Goal: Transaction & Acquisition: Purchase product/service

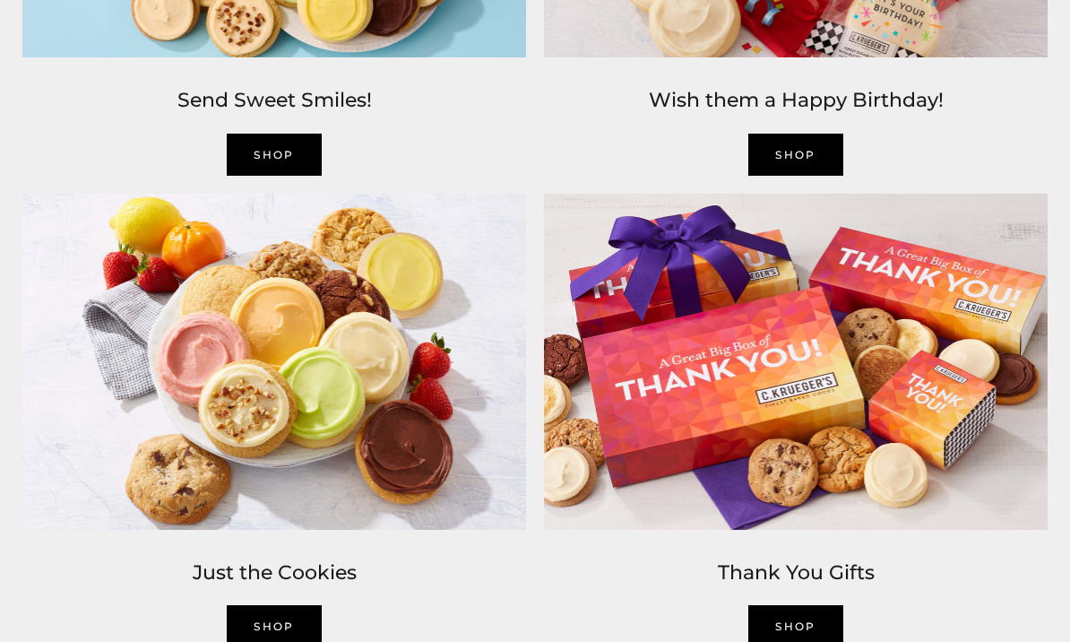
scroll to position [1967, 0]
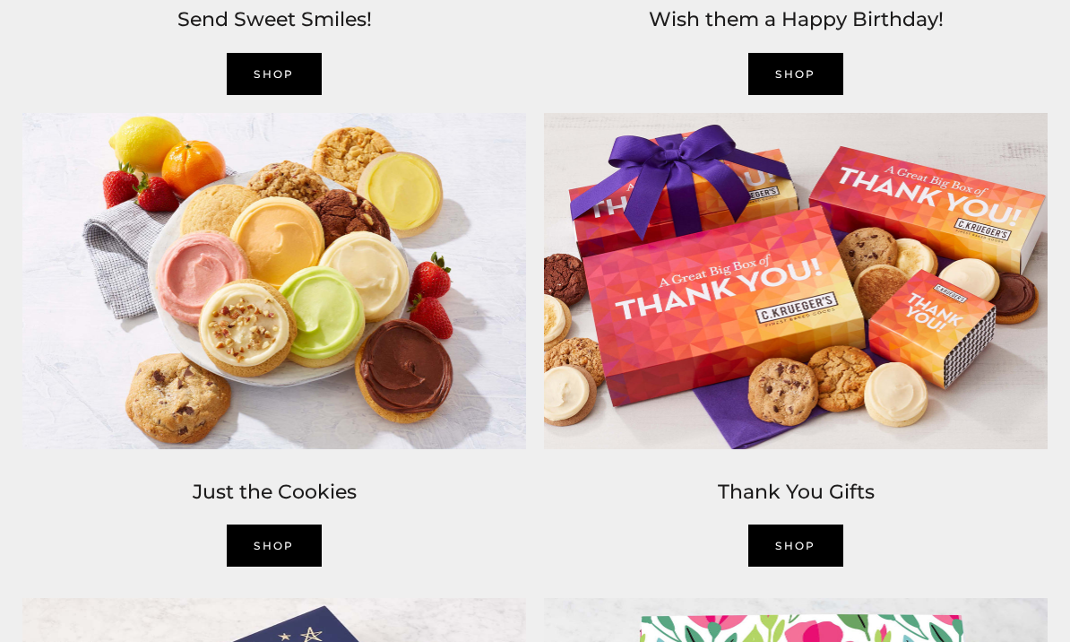
click at [323, 393] on img at bounding box center [274, 281] width 522 height 354
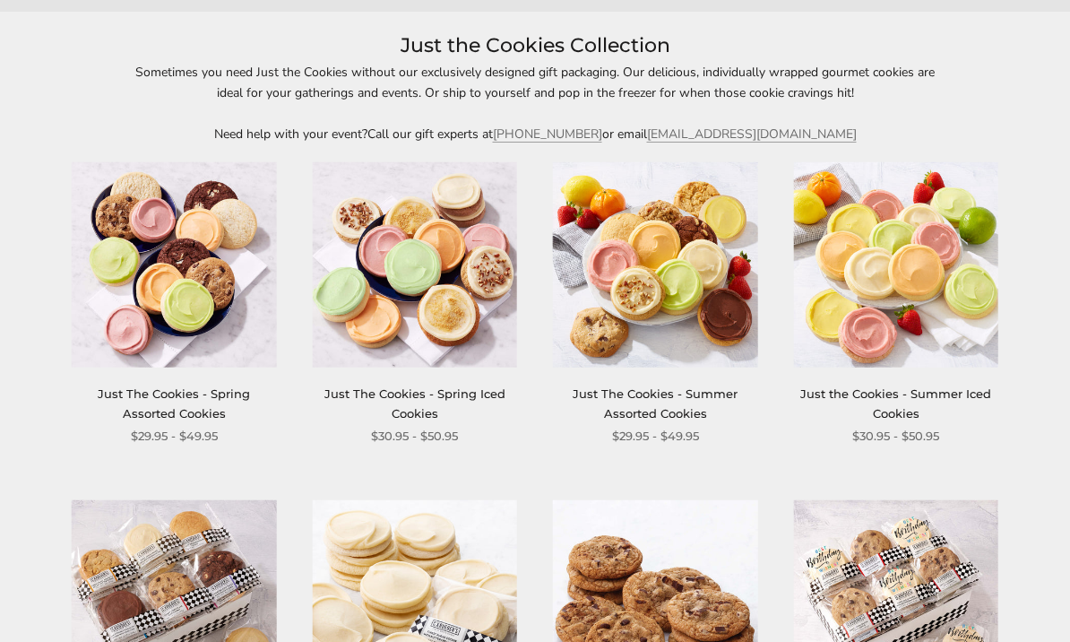
scroll to position [189, 0]
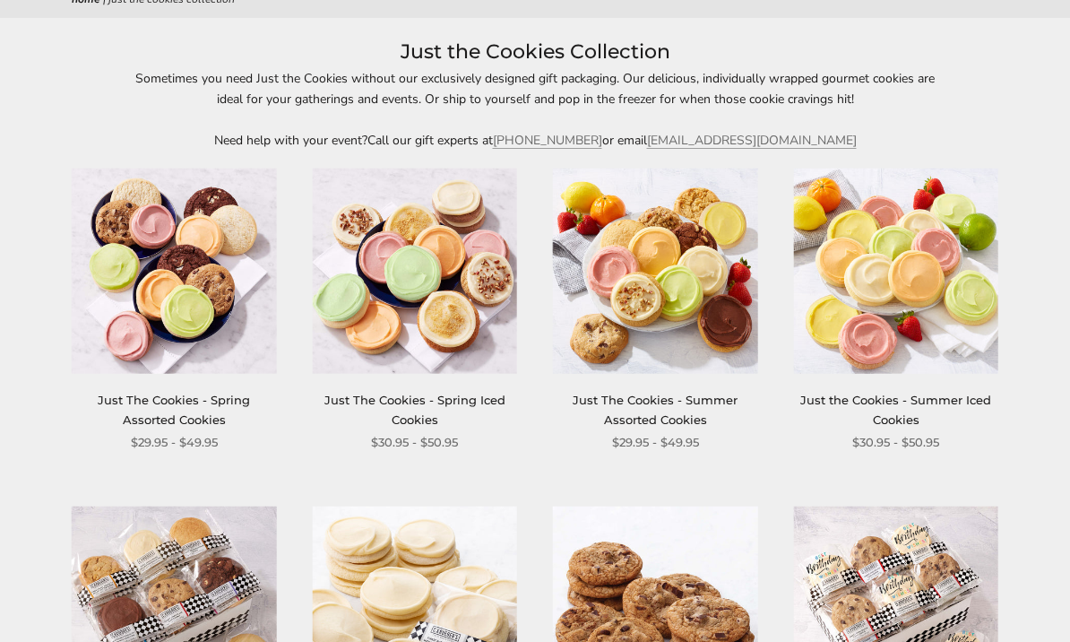
click at [885, 300] on img at bounding box center [896, 271] width 205 height 205
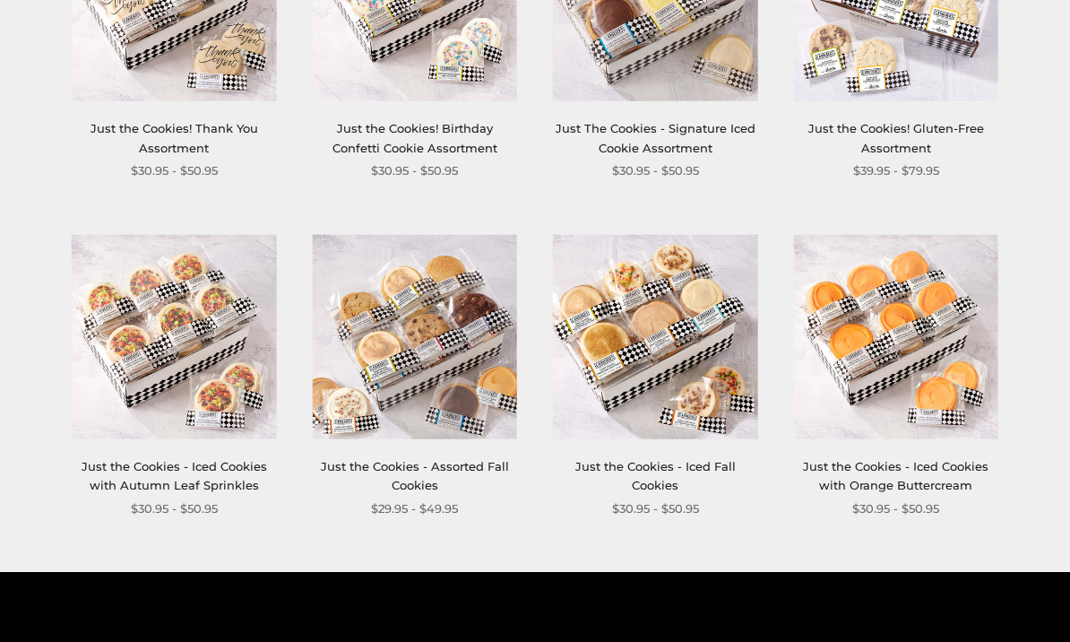
scroll to position [1139, 0]
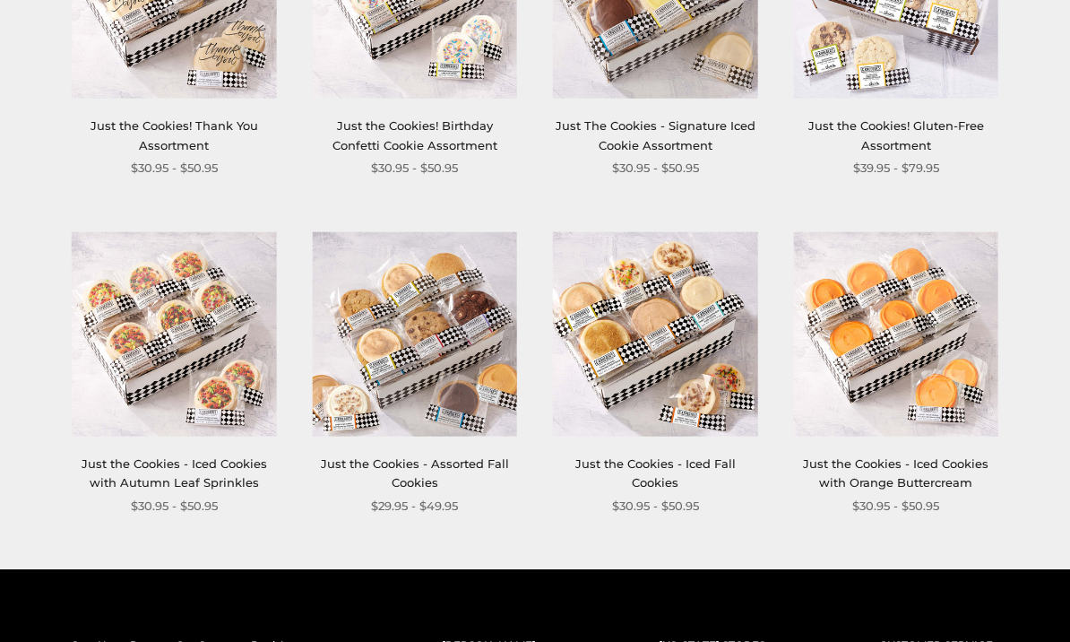
click at [669, 396] on img at bounding box center [655, 334] width 205 height 205
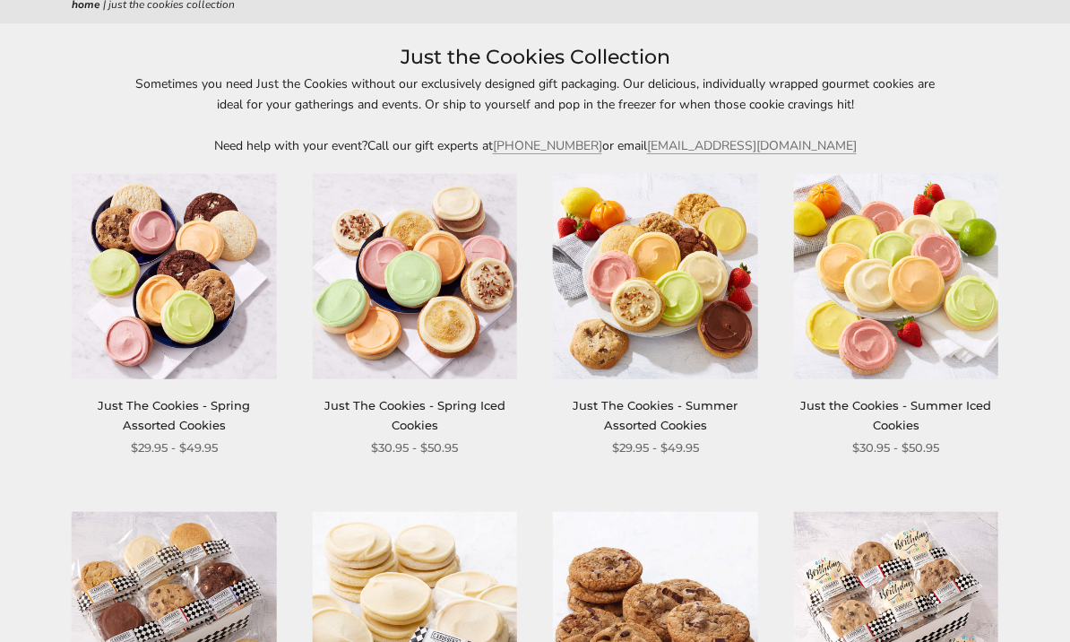
scroll to position [0, 0]
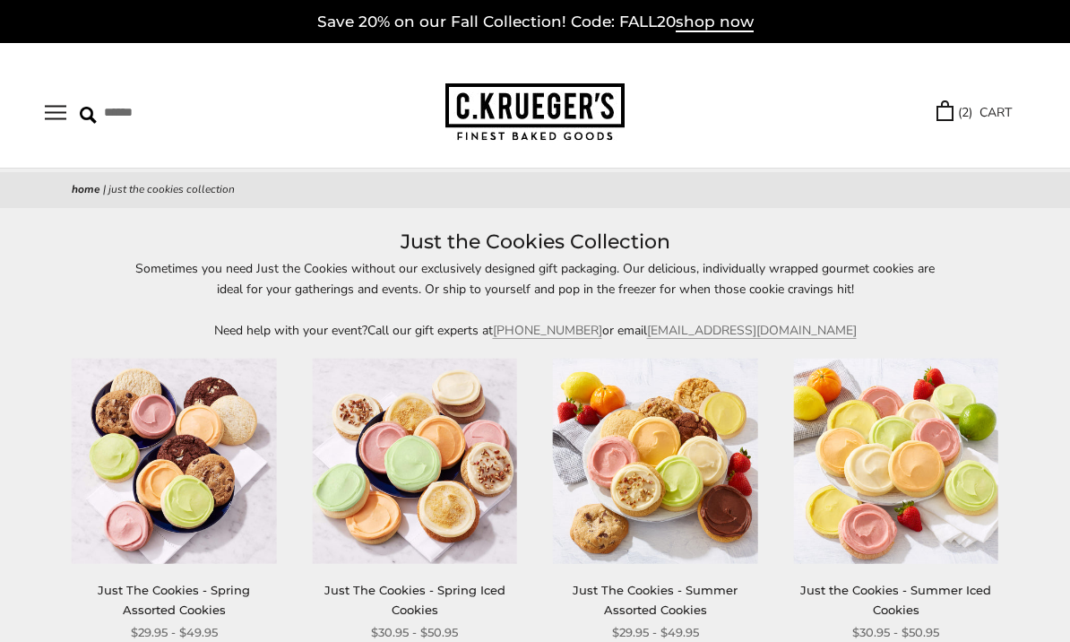
click at [48, 111] on button "Open navigation" at bounding box center [56, 112] width 22 height 15
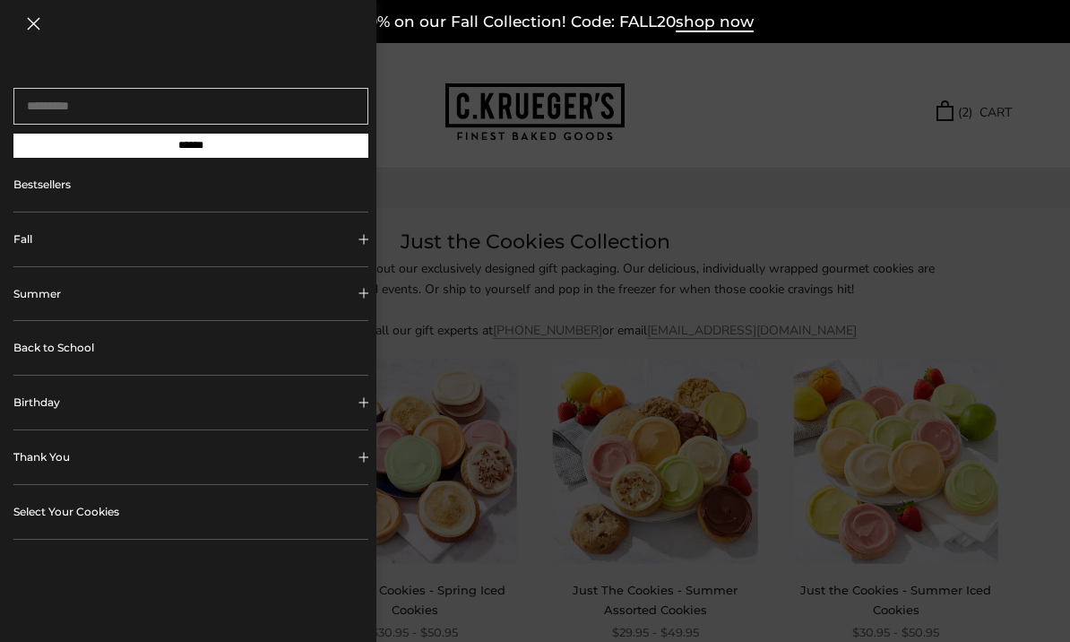
click at [53, 188] on link "Bestsellers" at bounding box center [190, 185] width 355 height 54
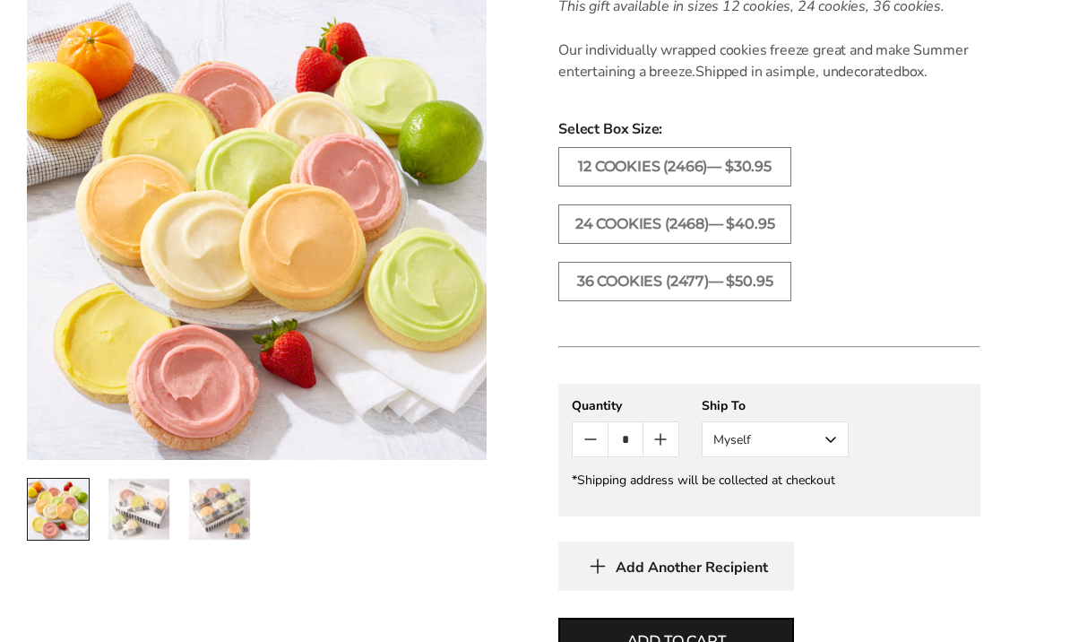
scroll to position [930, 0]
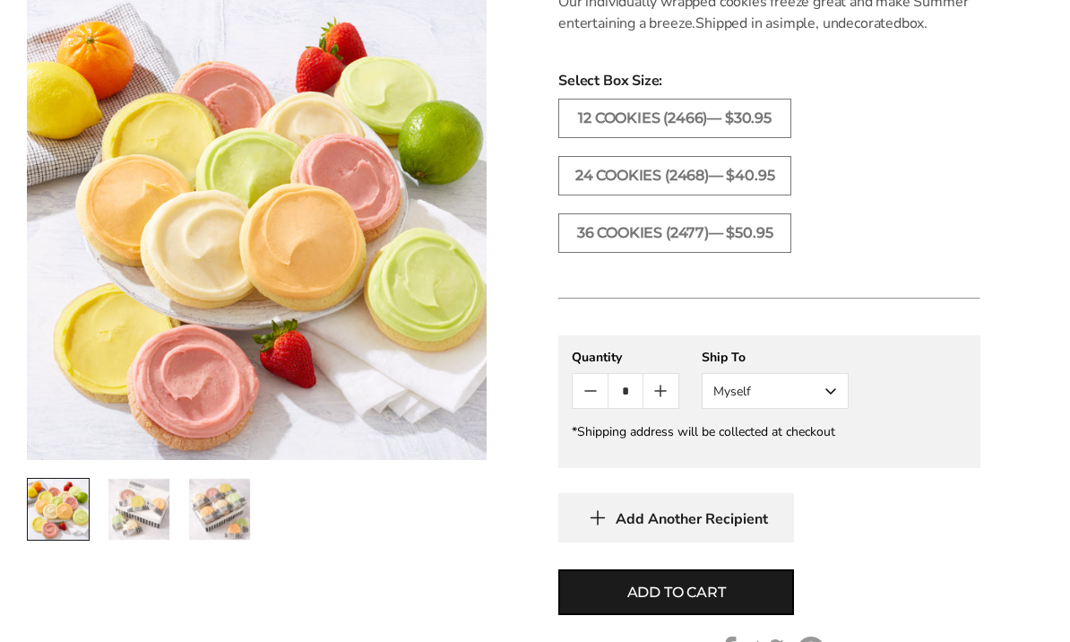
click at [687, 583] on span "Add to cart" at bounding box center [676, 594] width 99 height 22
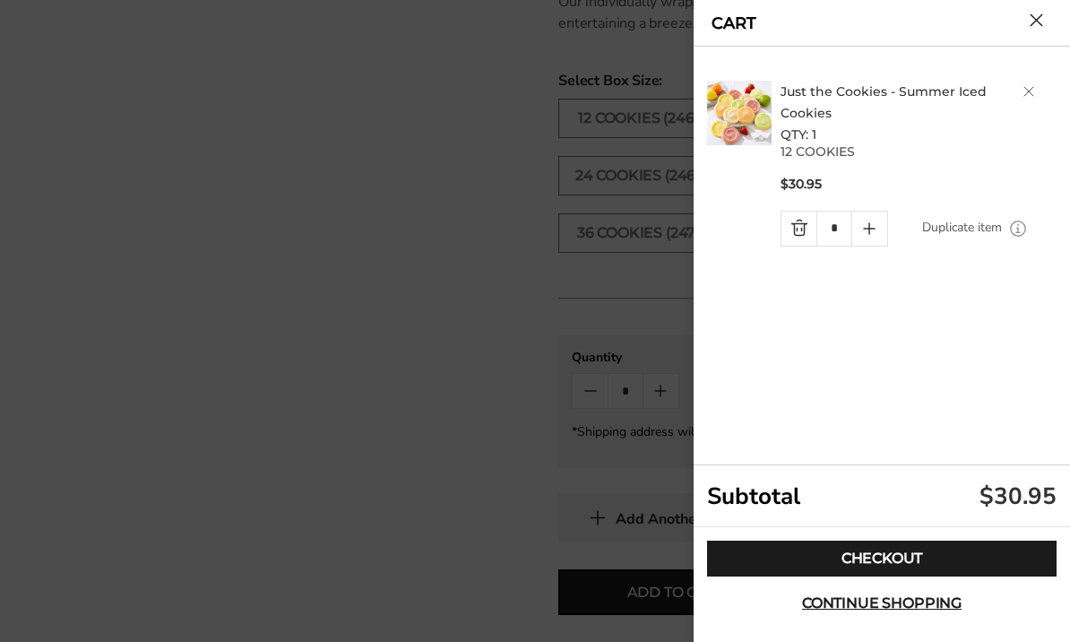
click at [1038, 22] on button "Close cart" at bounding box center [1036, 19] width 13 height 13
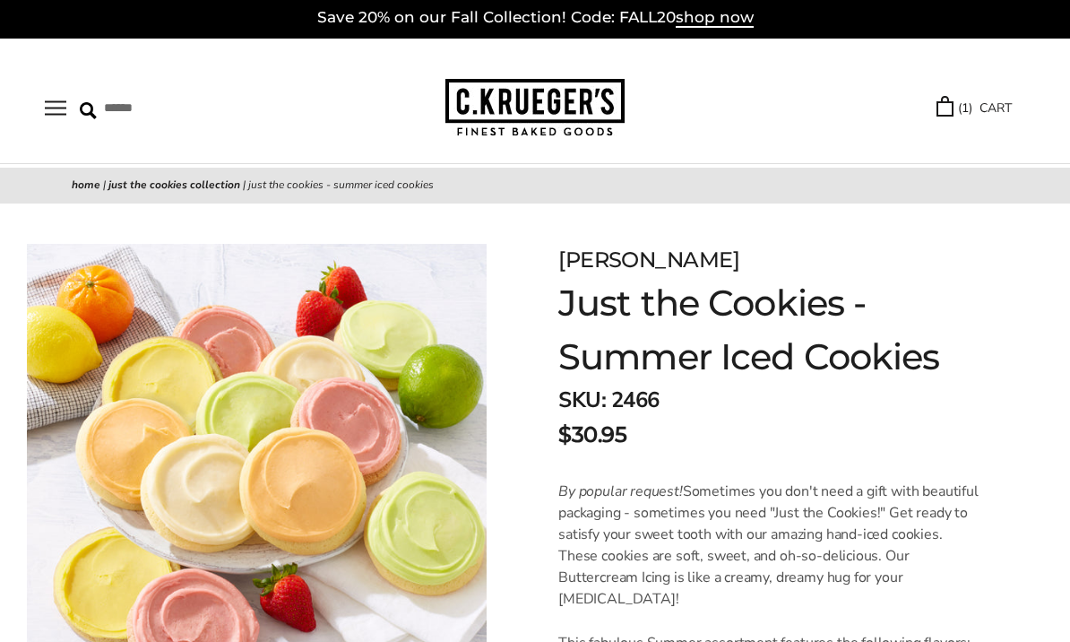
scroll to position [0, 0]
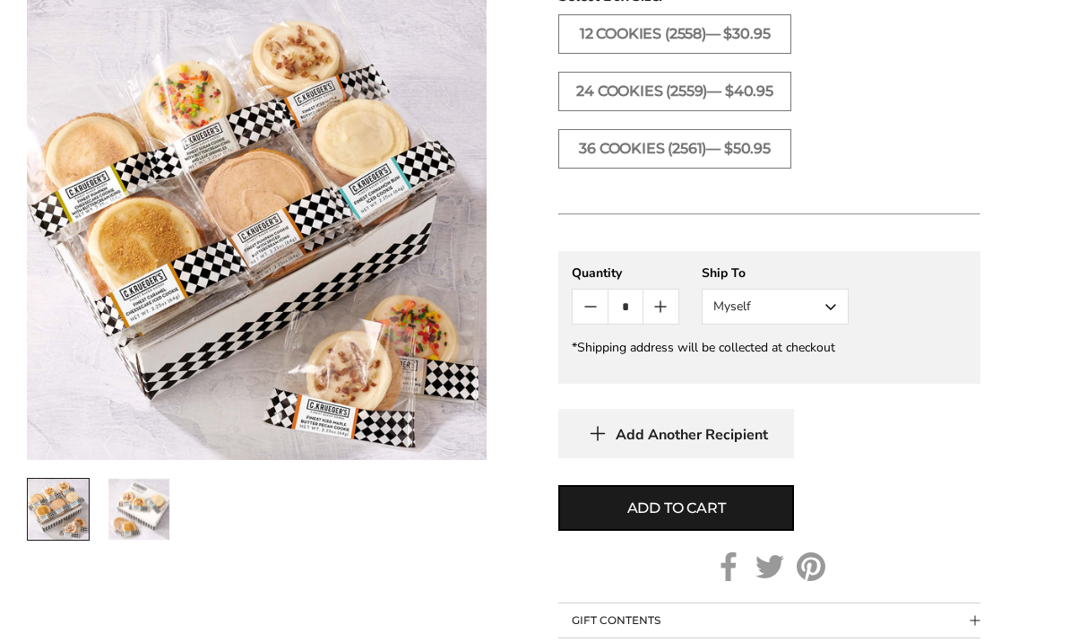
scroll to position [1044, 0]
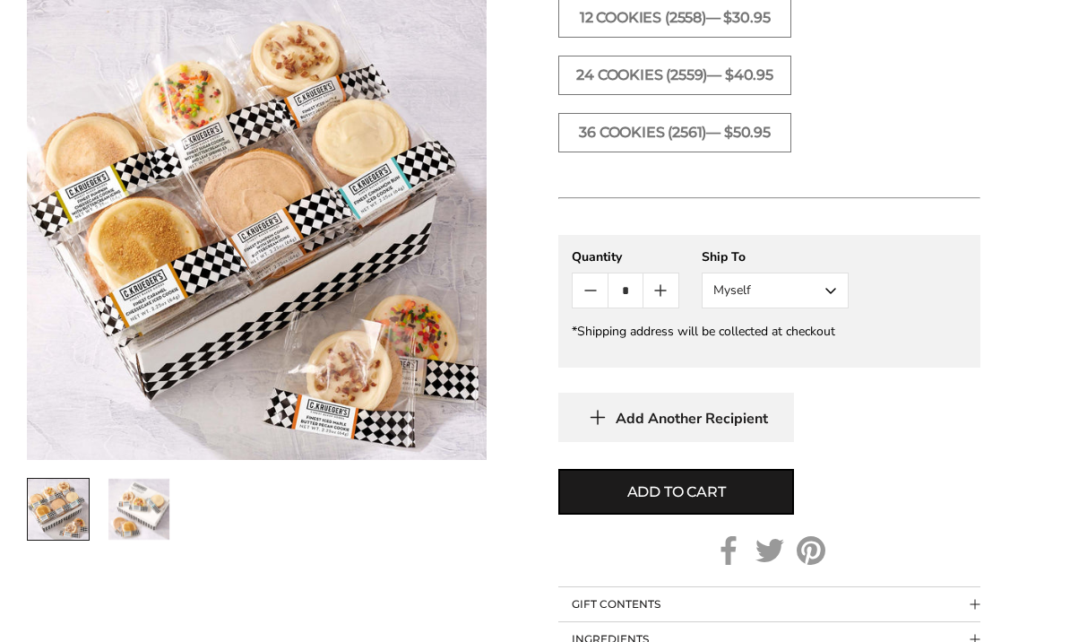
click at [662, 484] on span "Add to cart" at bounding box center [676, 493] width 99 height 22
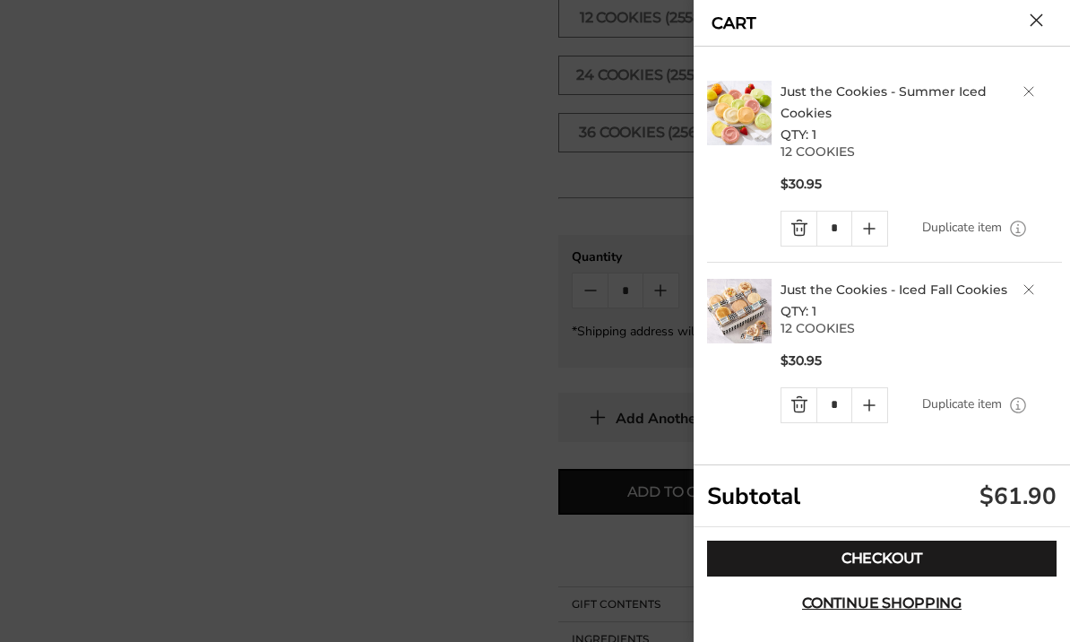
click at [1030, 24] on button "Close cart" at bounding box center [1036, 19] width 13 height 13
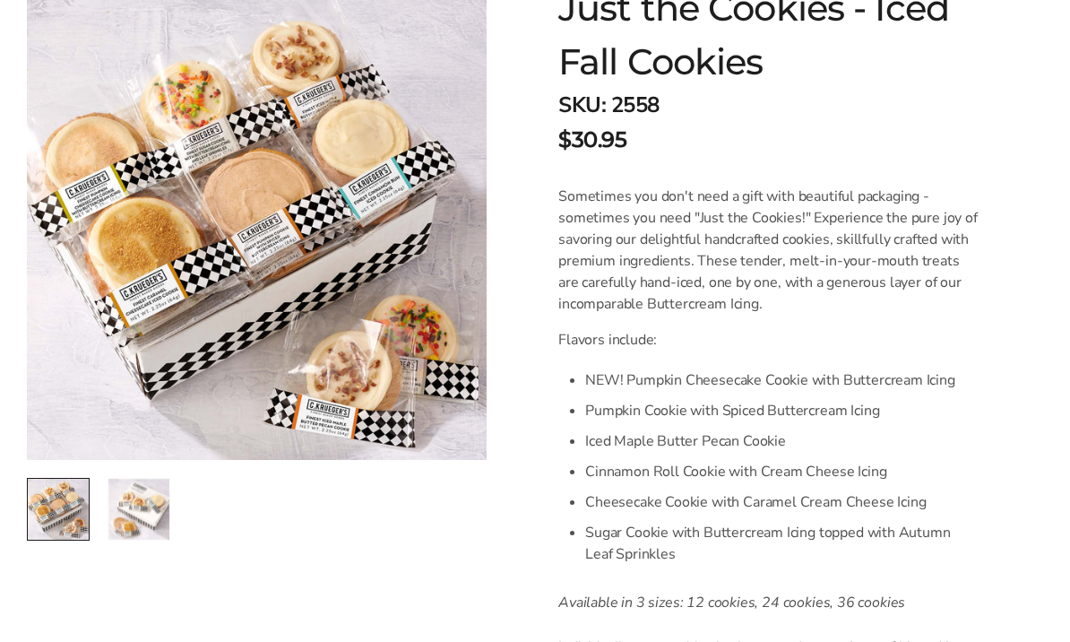
scroll to position [248, 0]
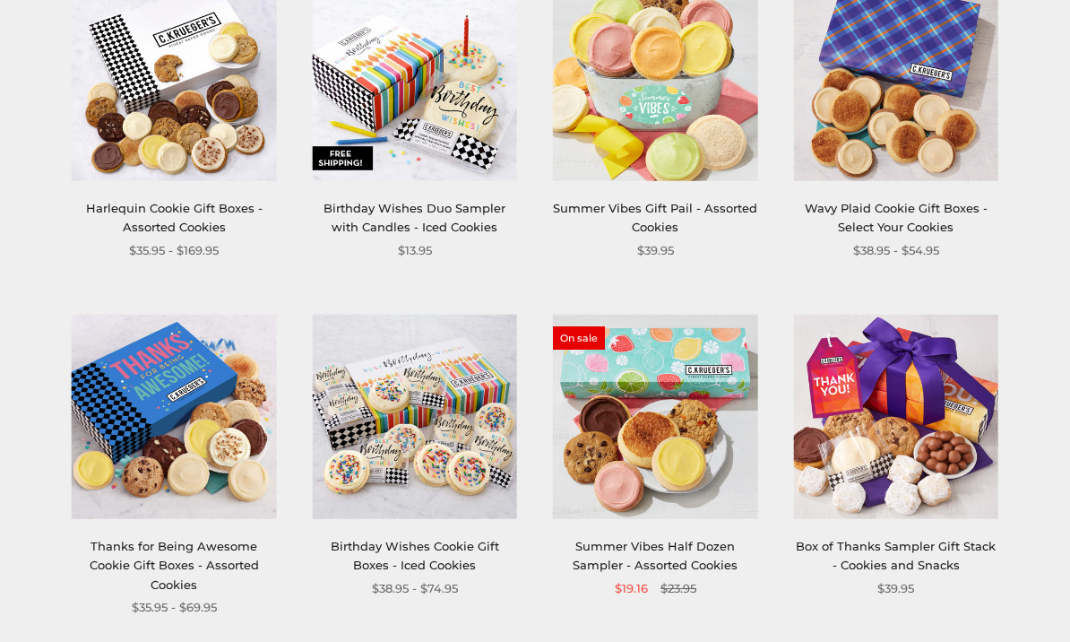
scroll to position [1801, 0]
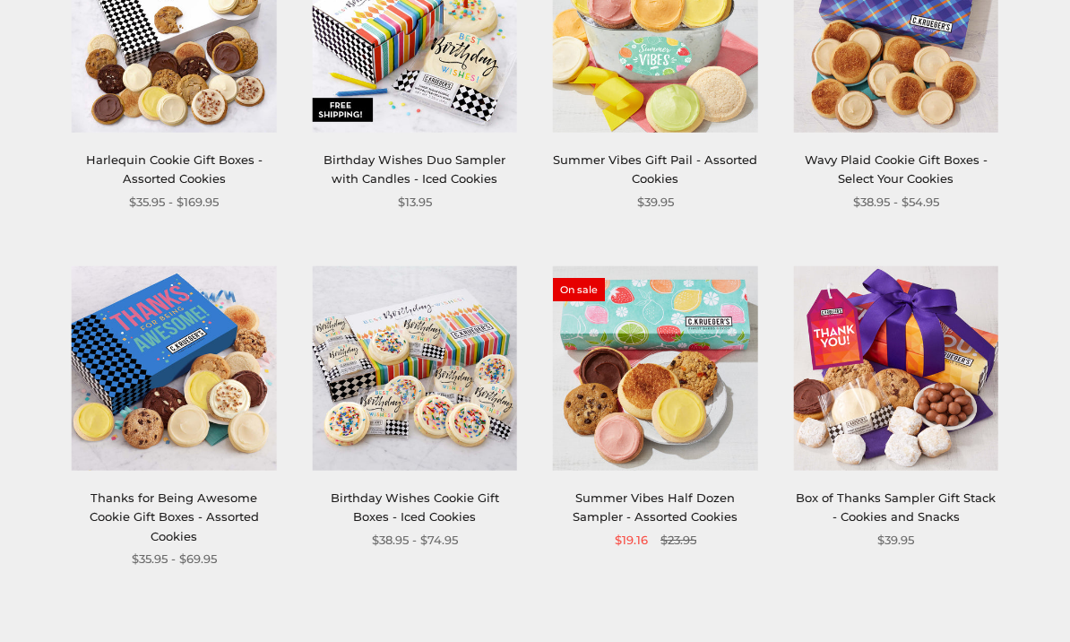
click at [675, 406] on img at bounding box center [655, 368] width 205 height 205
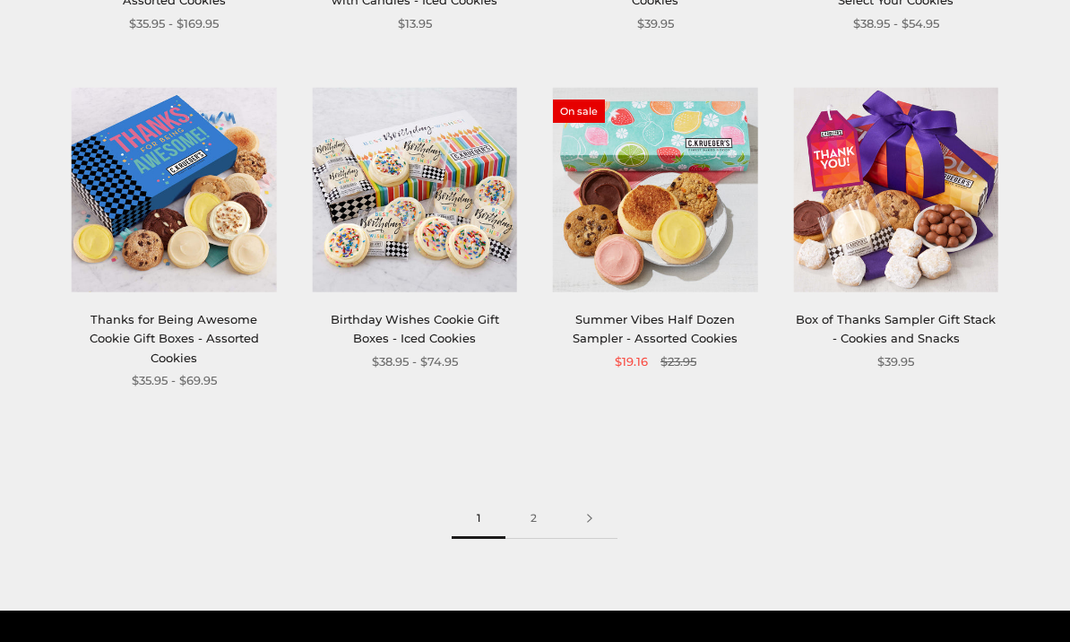
scroll to position [2049, 0]
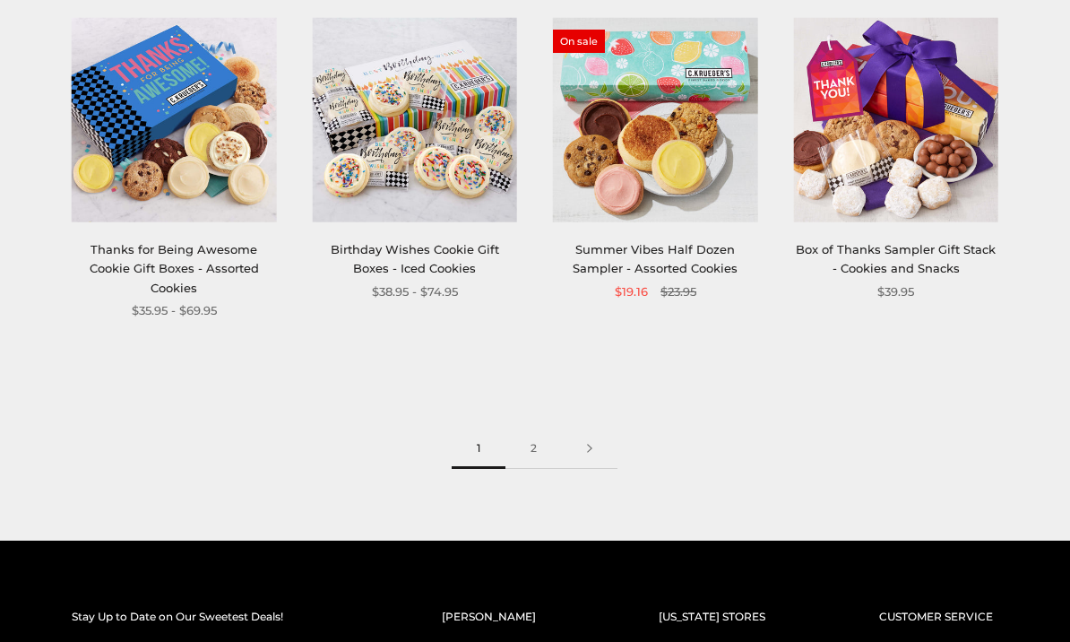
click at [533, 441] on link "2" at bounding box center [534, 449] width 56 height 40
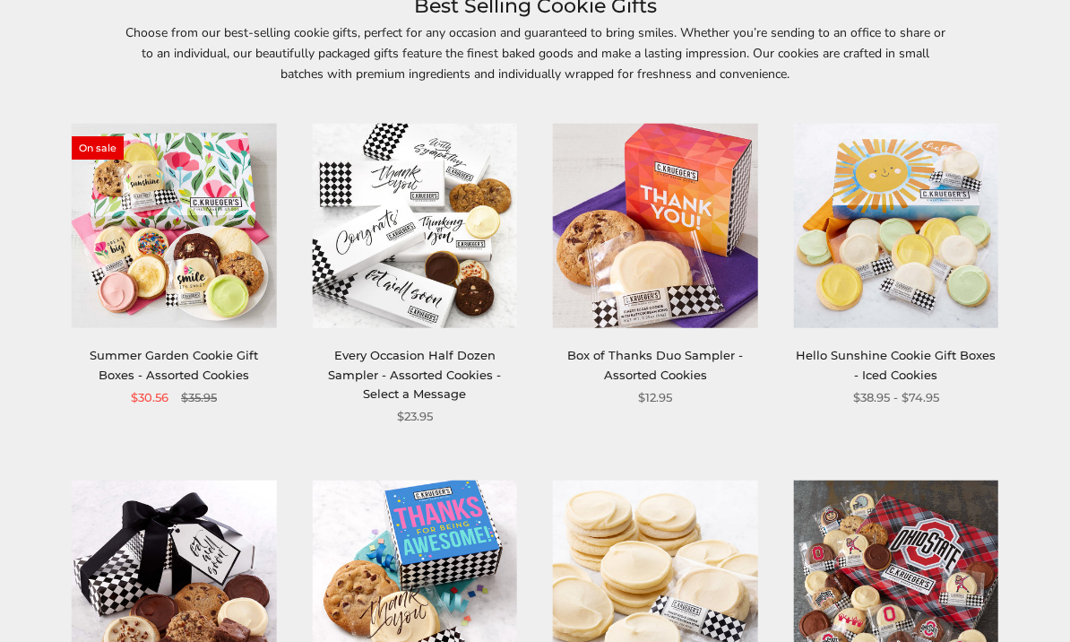
scroll to position [216, 0]
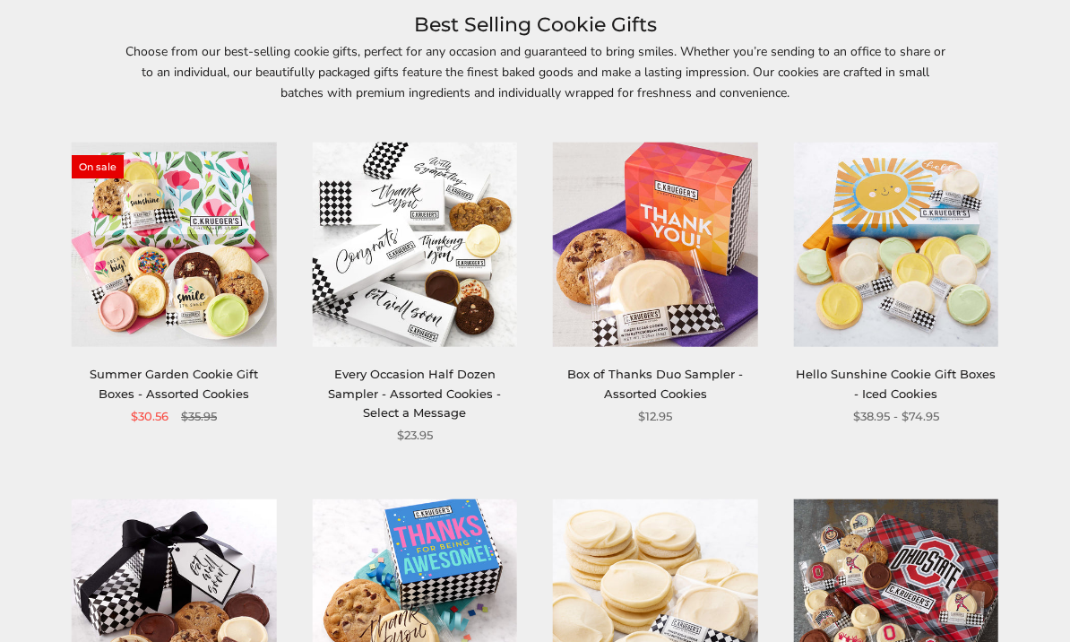
click at [431, 272] on img at bounding box center [414, 245] width 205 height 205
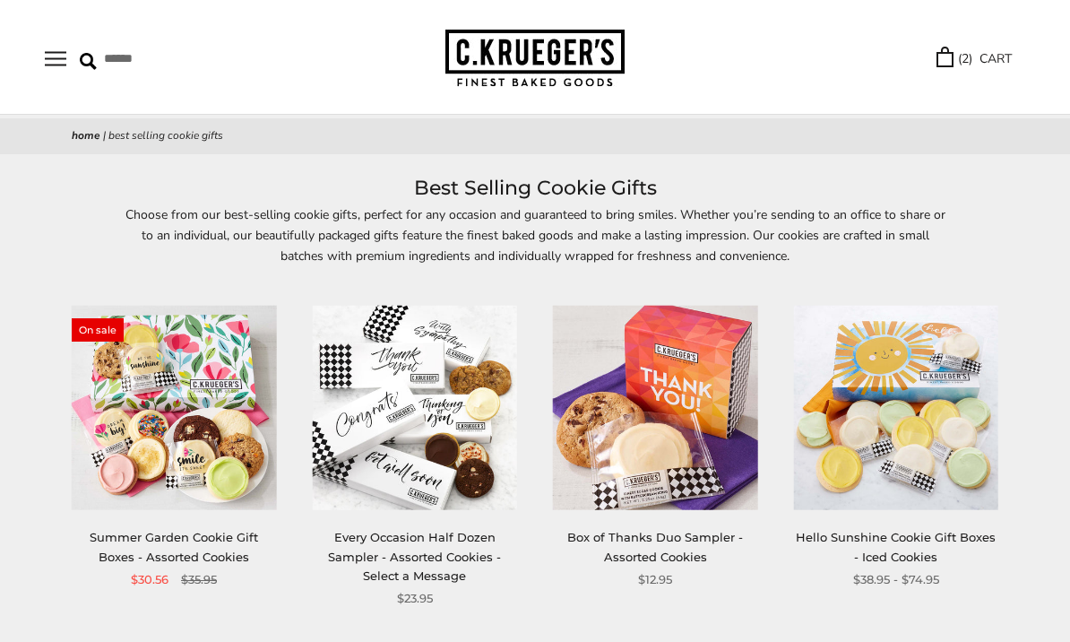
scroll to position [150, 0]
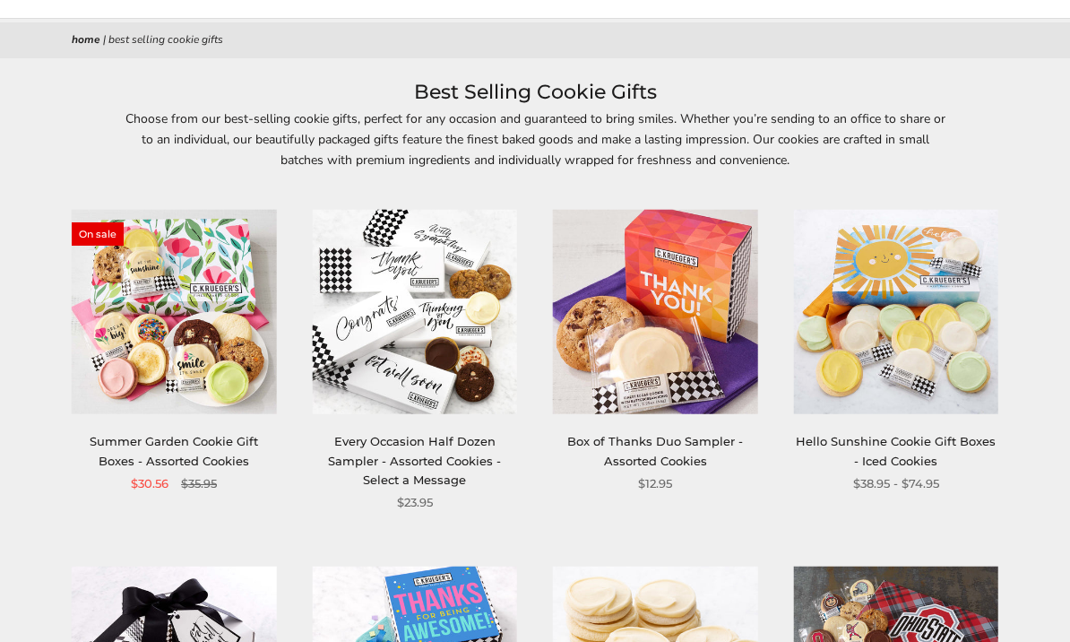
click at [159, 320] on img at bounding box center [174, 312] width 205 height 205
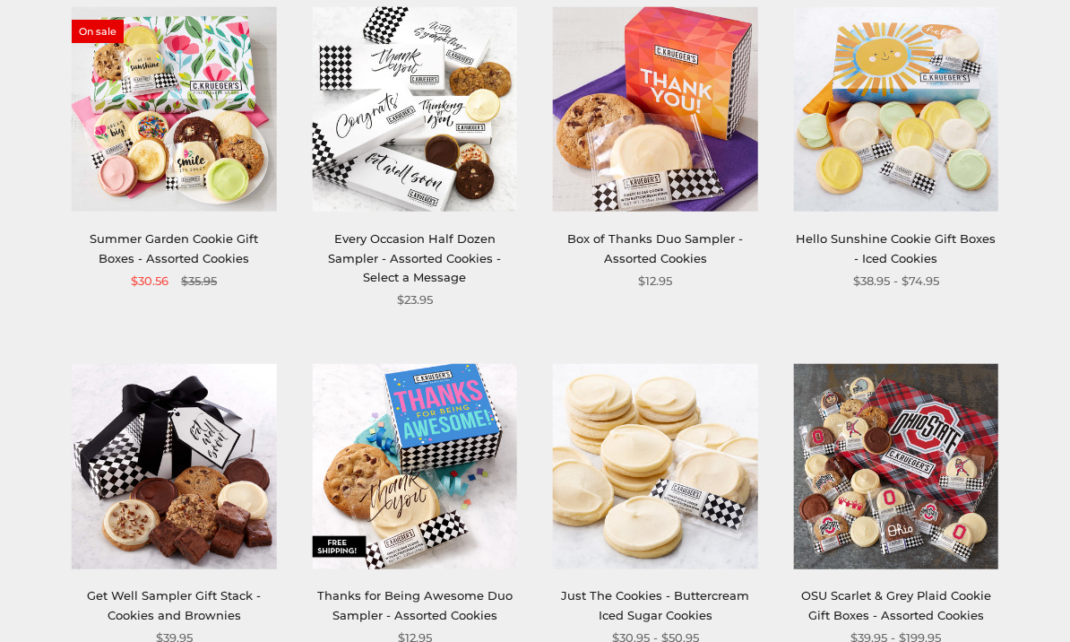
scroll to position [378, 0]
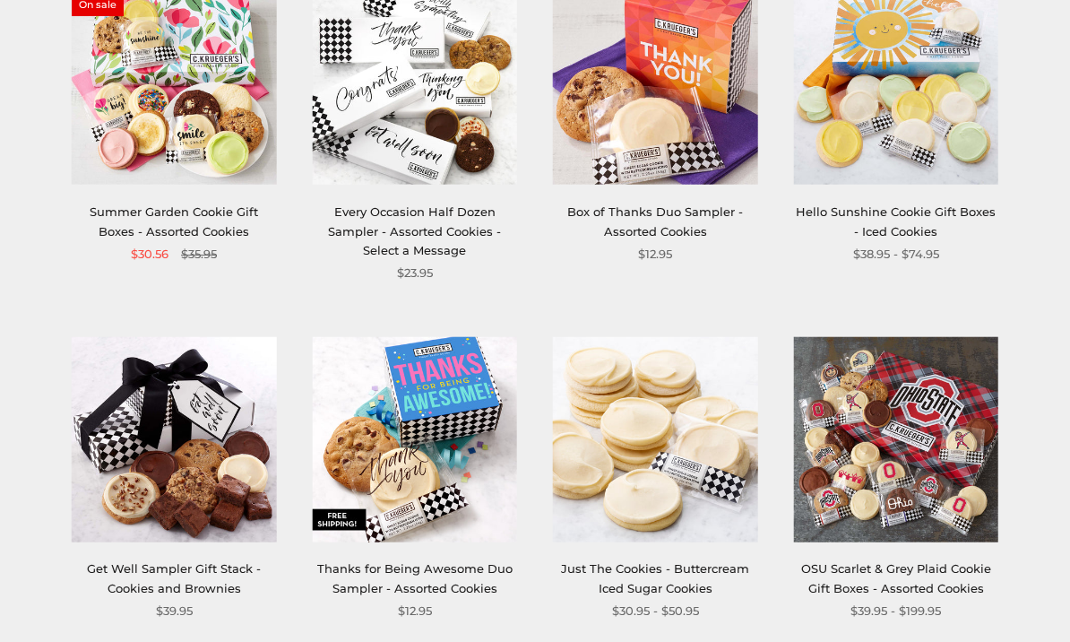
click at [679, 537] on img at bounding box center [655, 440] width 205 height 205
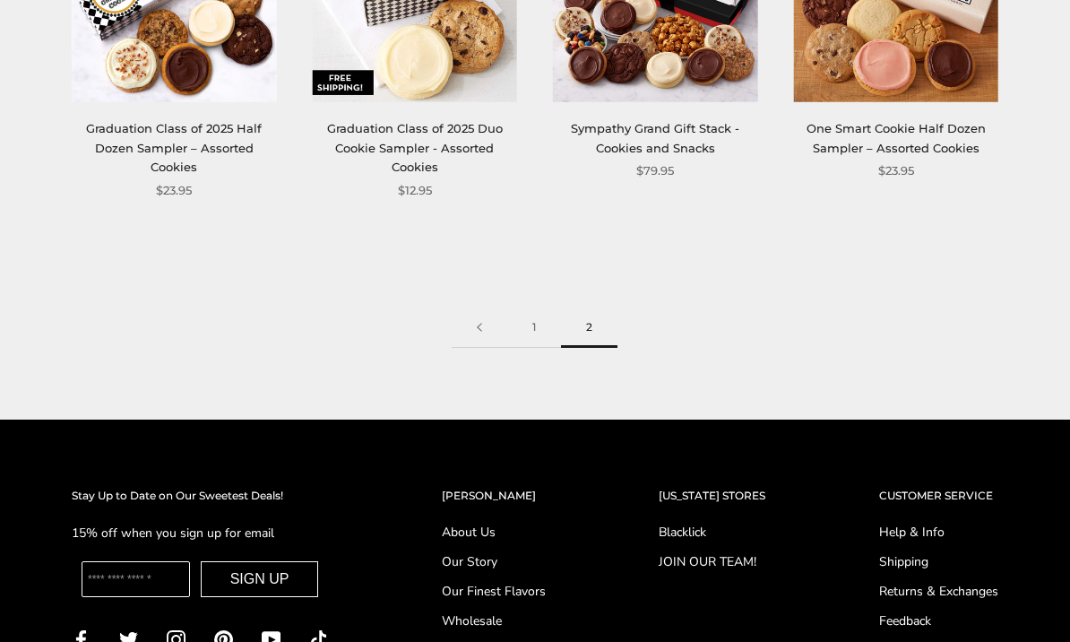
scroll to position [1113, 0]
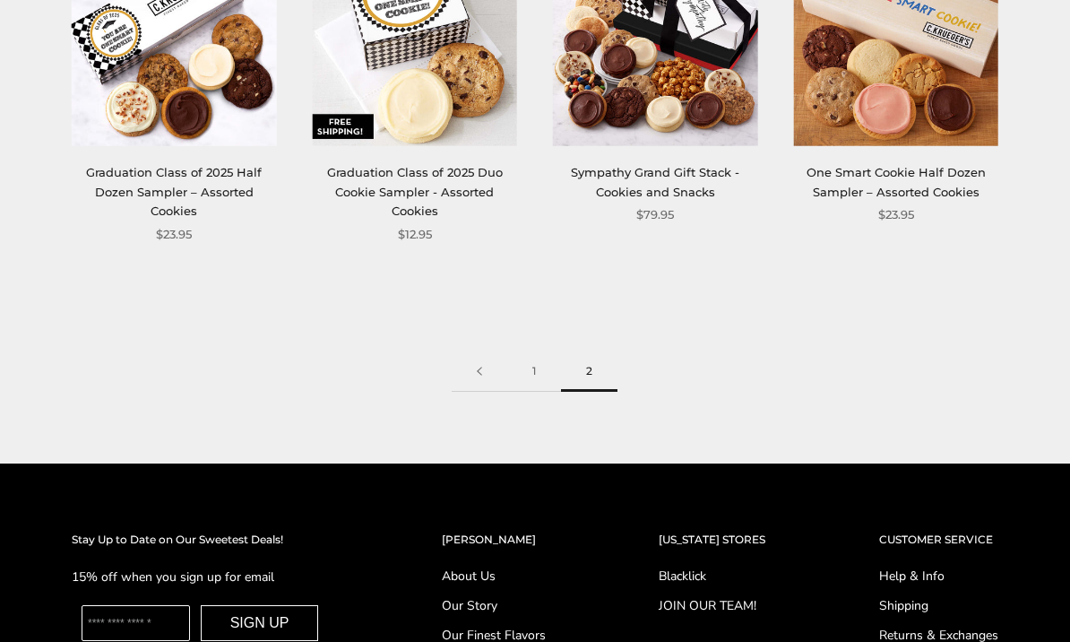
click at [524, 364] on link "1" at bounding box center [534, 371] width 54 height 40
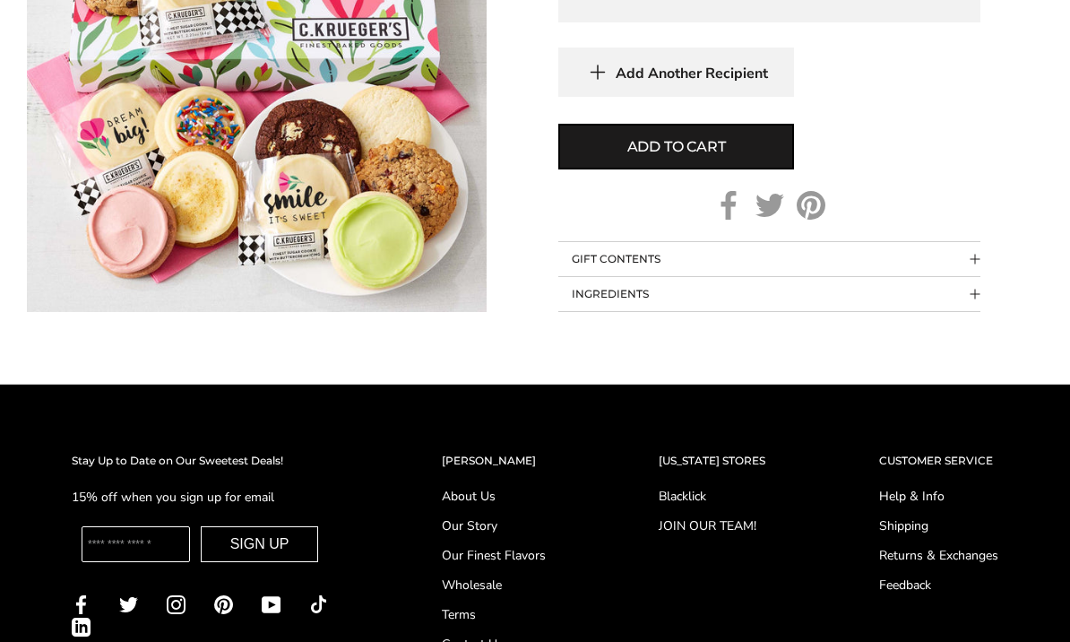
scroll to position [1434, 0]
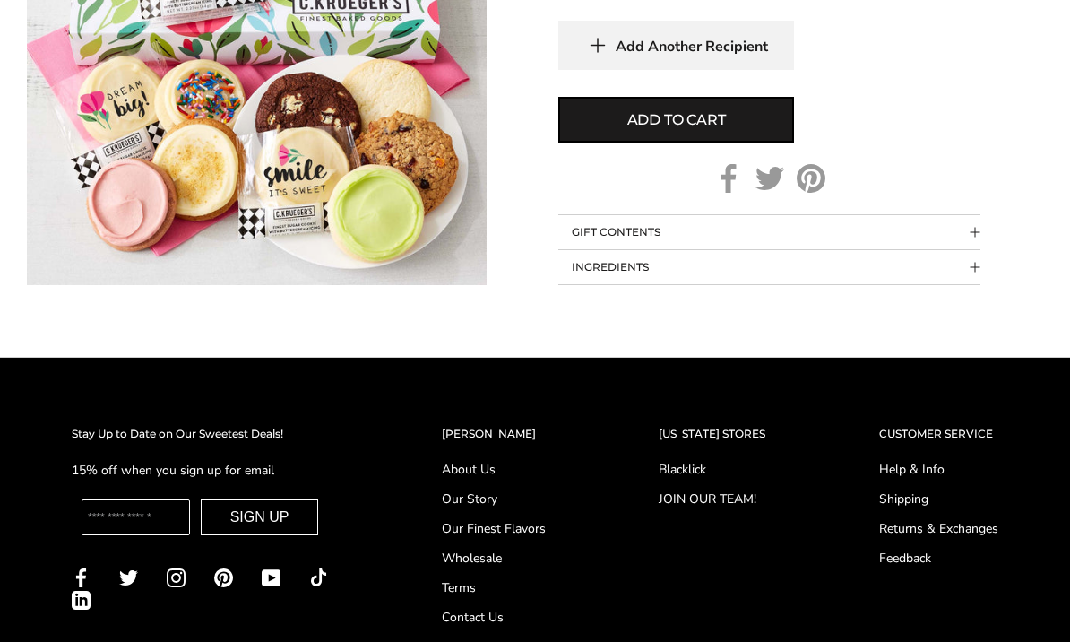
click at [972, 235] on span "Collapsible block button" at bounding box center [976, 233] width 10 height 10
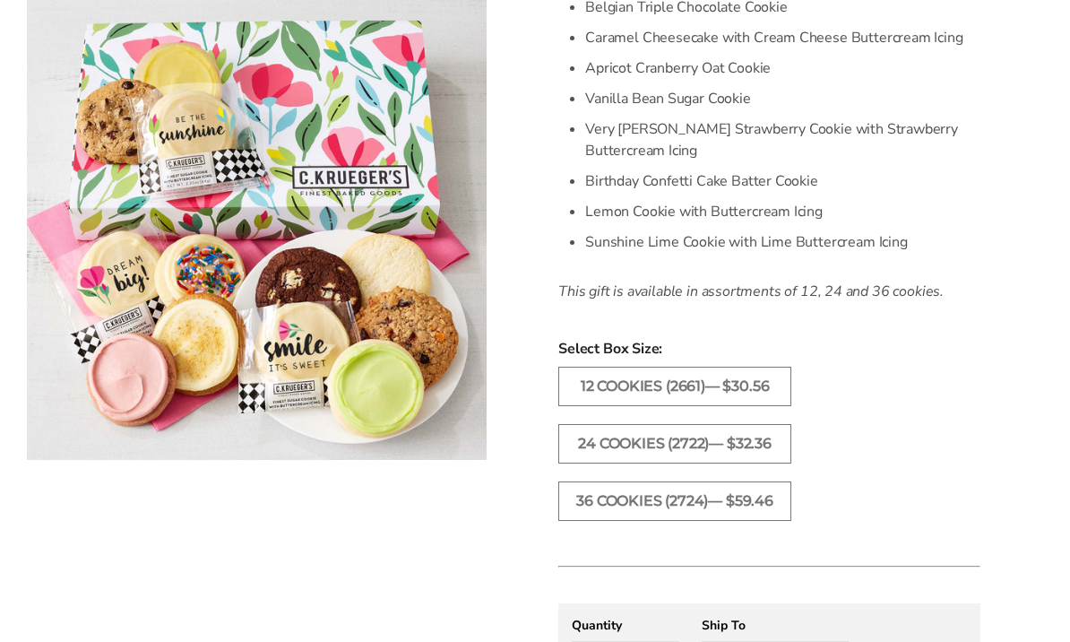
scroll to position [679, 0]
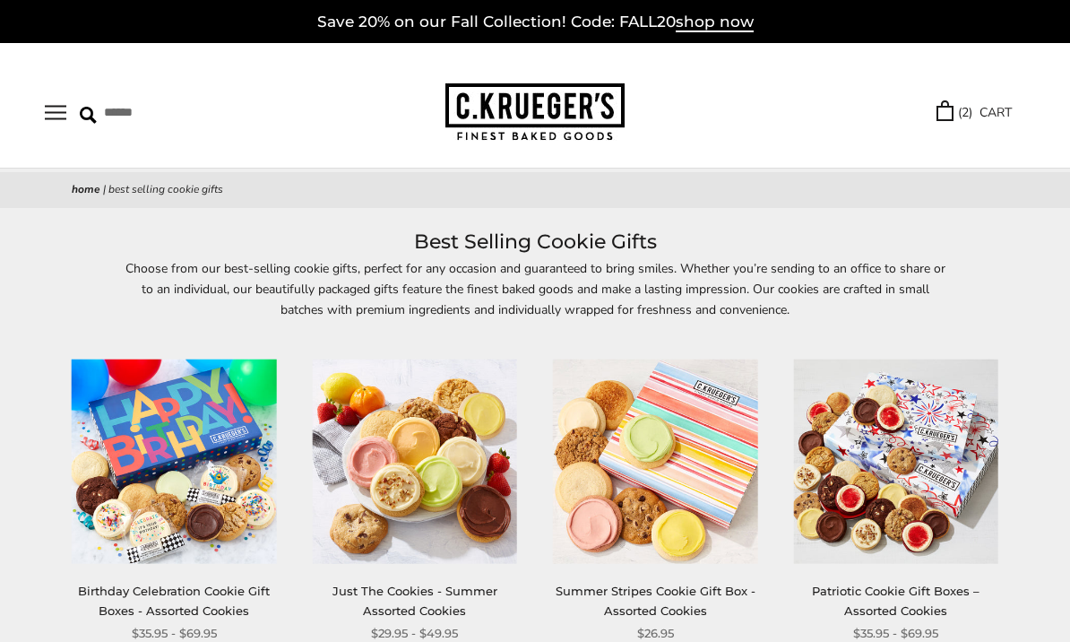
click at [61, 115] on button "Open navigation" at bounding box center [56, 112] width 22 height 15
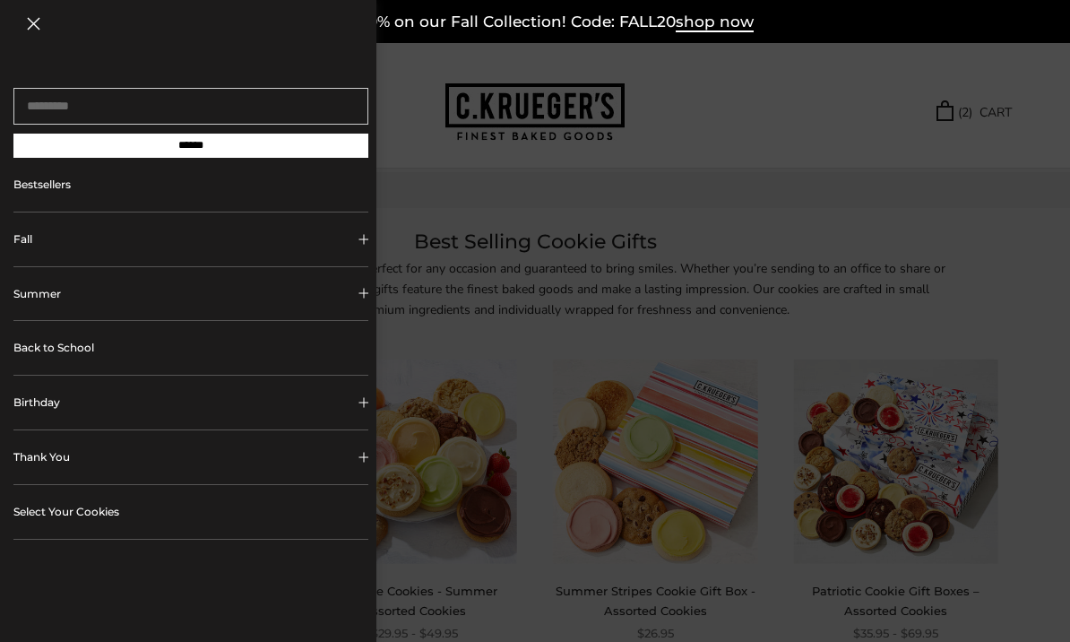
click at [144, 517] on link "Select Your Cookies" at bounding box center [190, 512] width 355 height 54
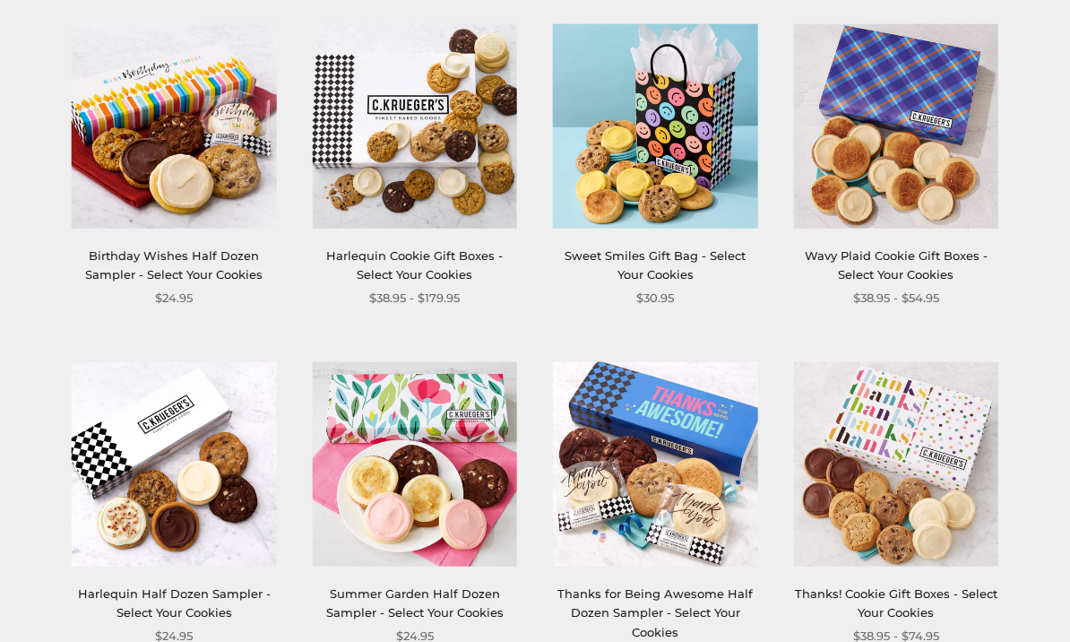
scroll to position [1367, 0]
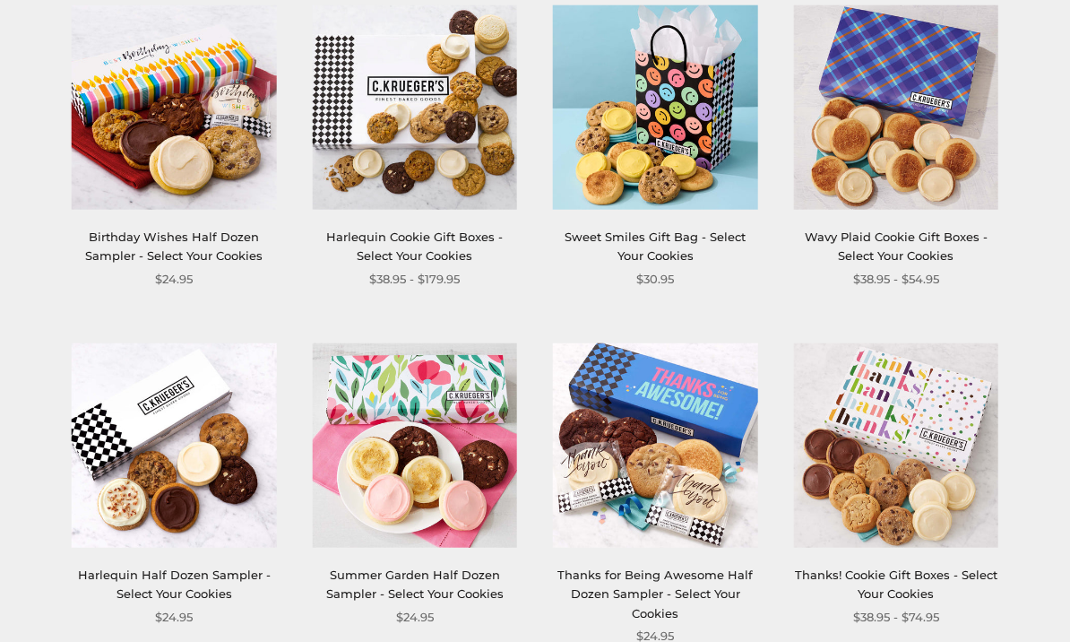
click at [207, 463] on img at bounding box center [174, 444] width 205 height 205
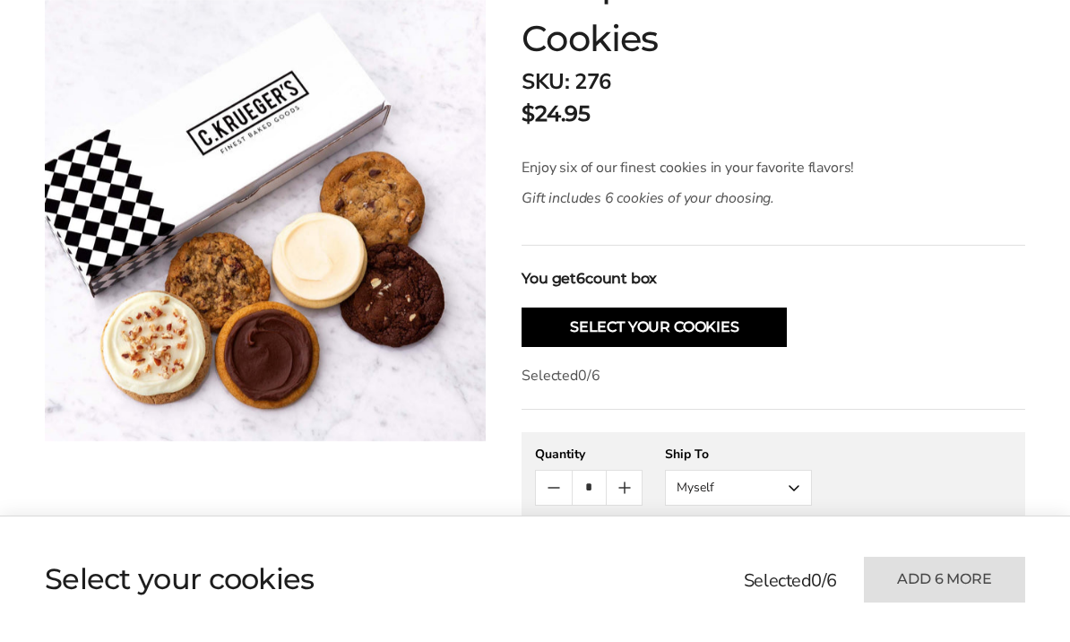
scroll to position [456, 0]
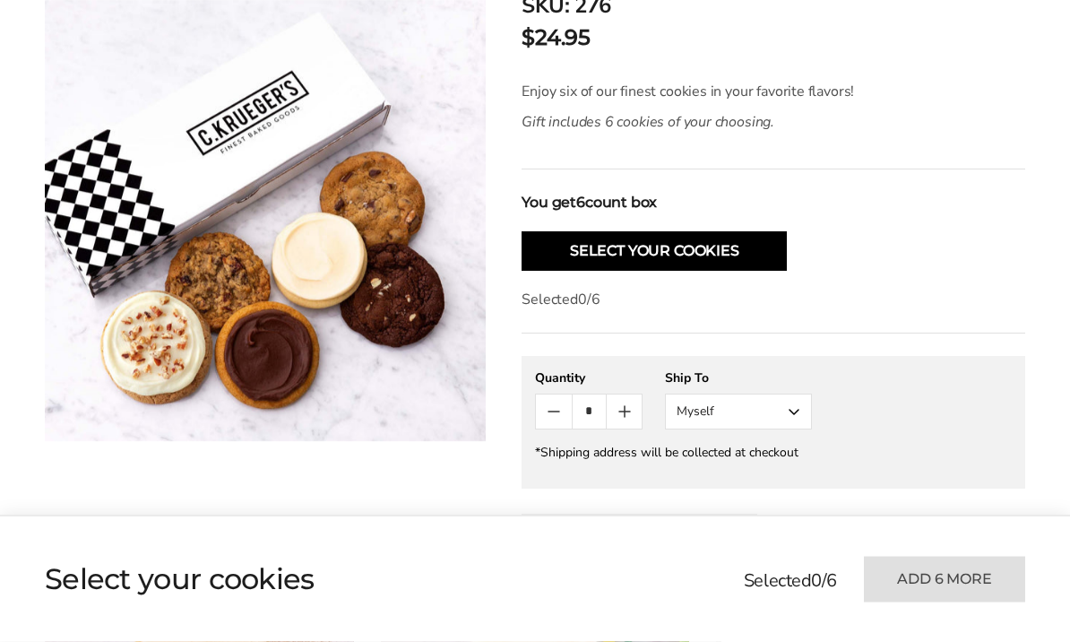
click at [687, 251] on button "Select Your Cookies" at bounding box center [654, 251] width 265 height 39
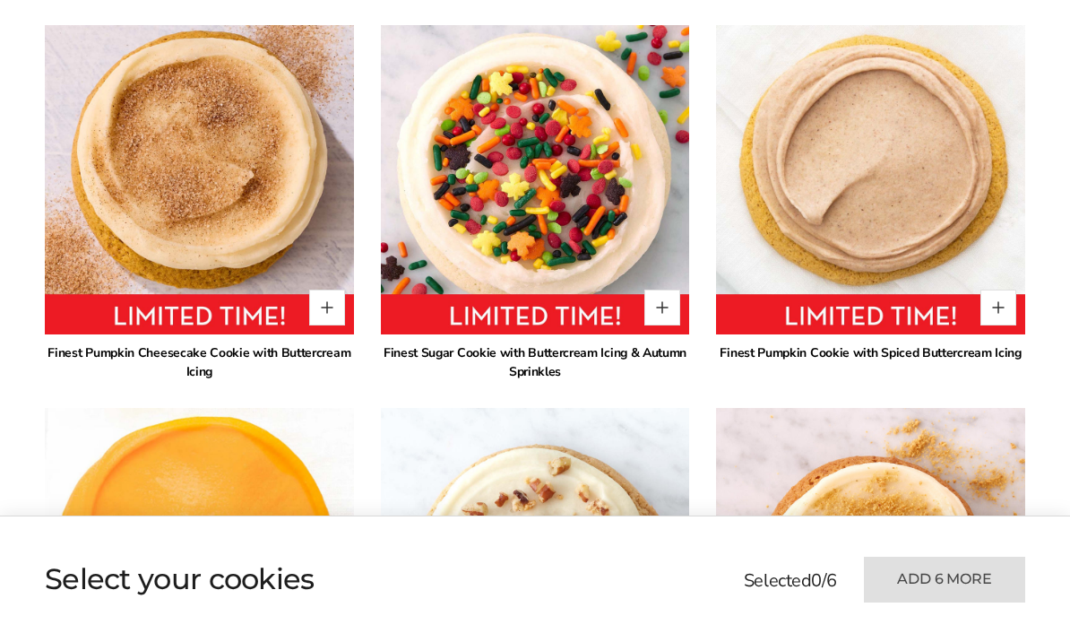
scroll to position [1055, 0]
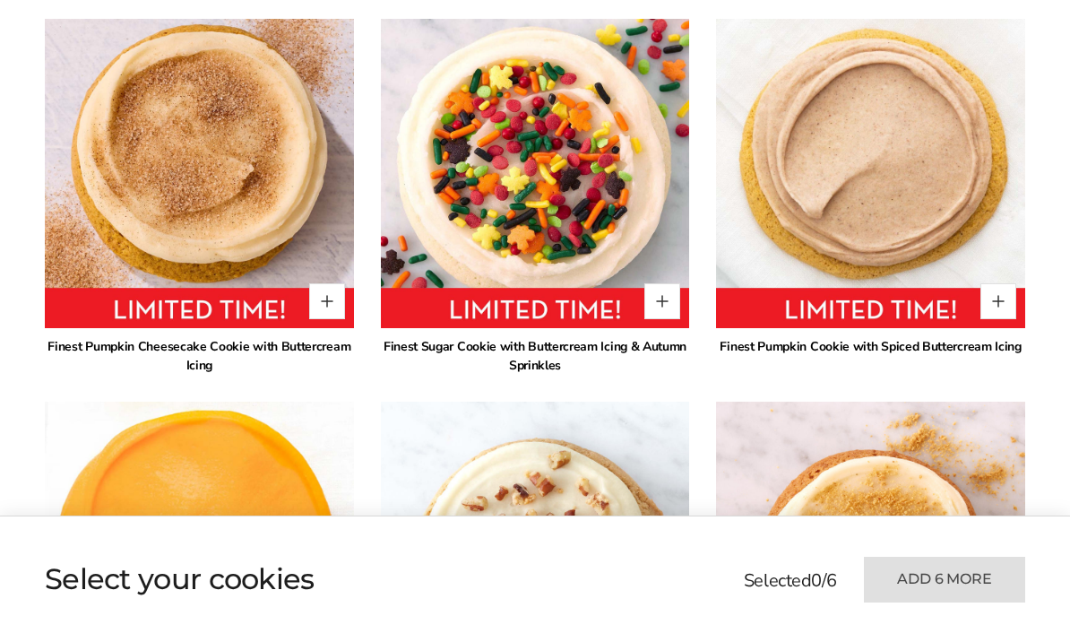
click at [993, 299] on button "Quantity button plus" at bounding box center [999, 301] width 36 height 36
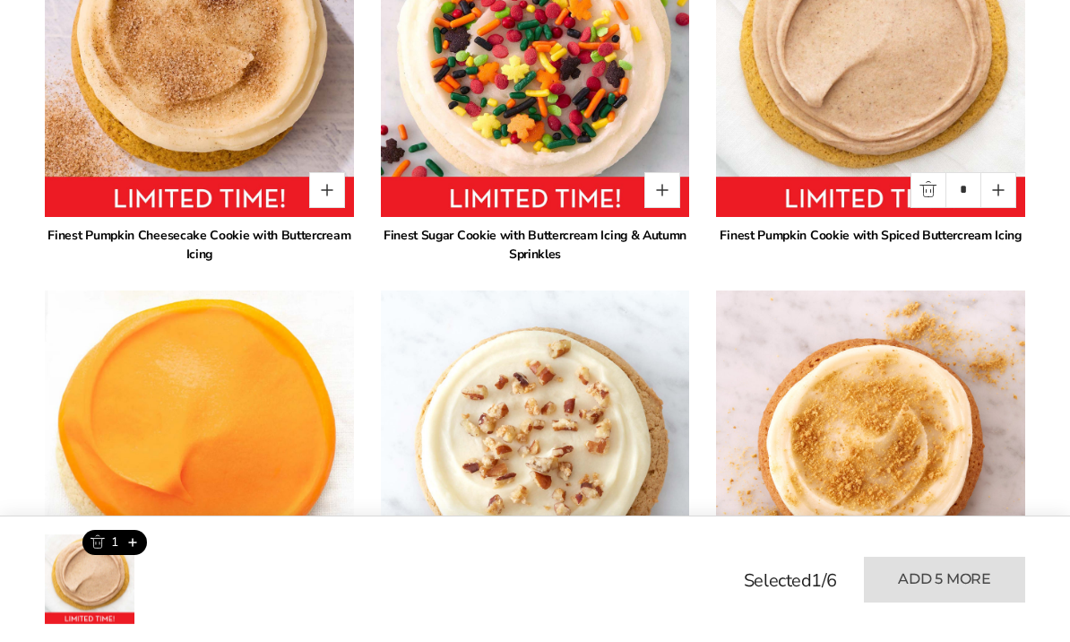
scroll to position [1152, 0]
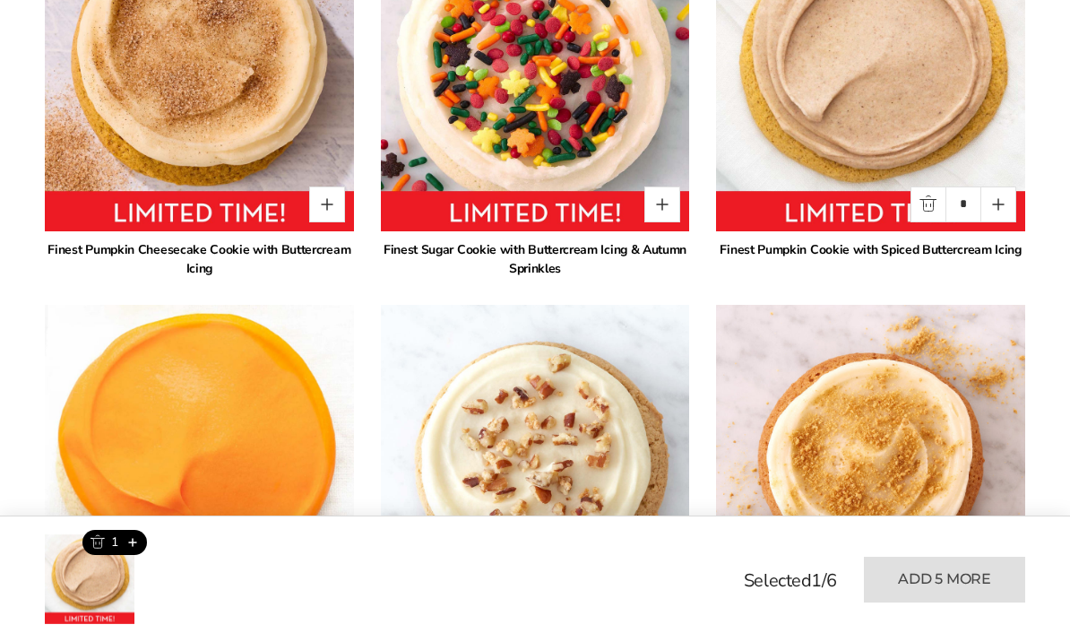
click at [1001, 198] on button "Quantity button plus" at bounding box center [999, 204] width 36 height 36
type input "*"
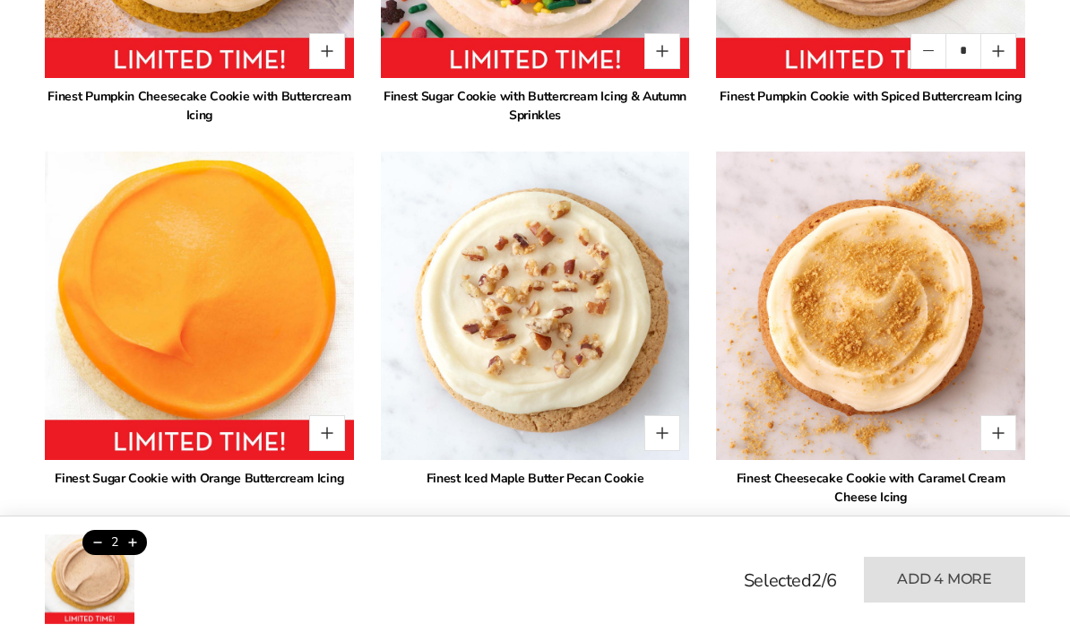
scroll to position [1324, 0]
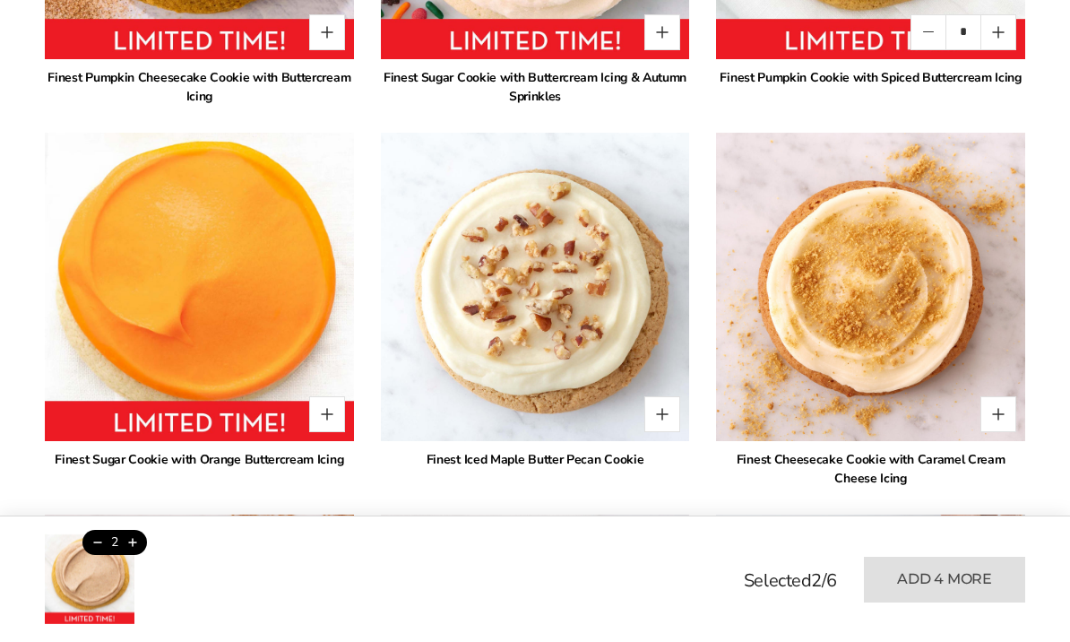
click at [999, 415] on button "Quantity button plus" at bounding box center [999, 414] width 36 height 36
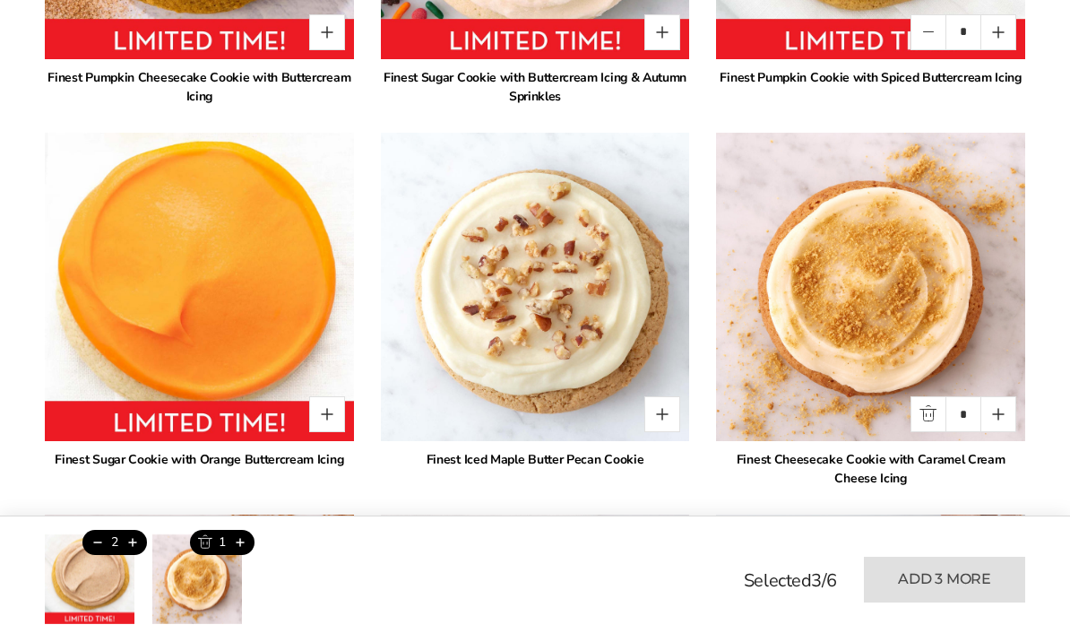
click at [995, 419] on button "Quantity button plus" at bounding box center [999, 414] width 36 height 36
type input "*"
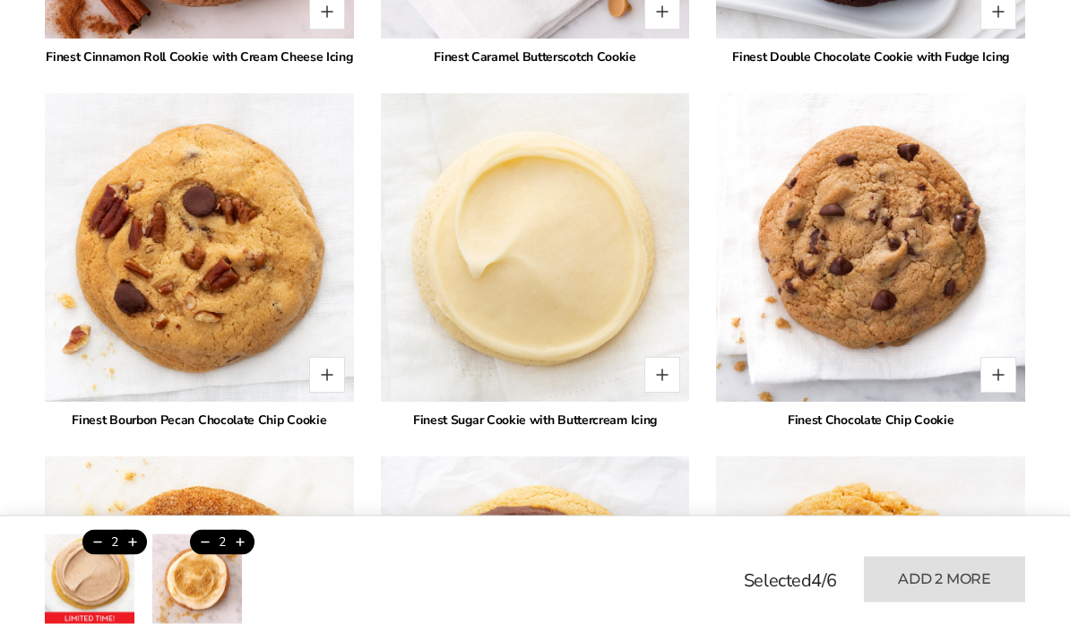
scroll to position [2131, 0]
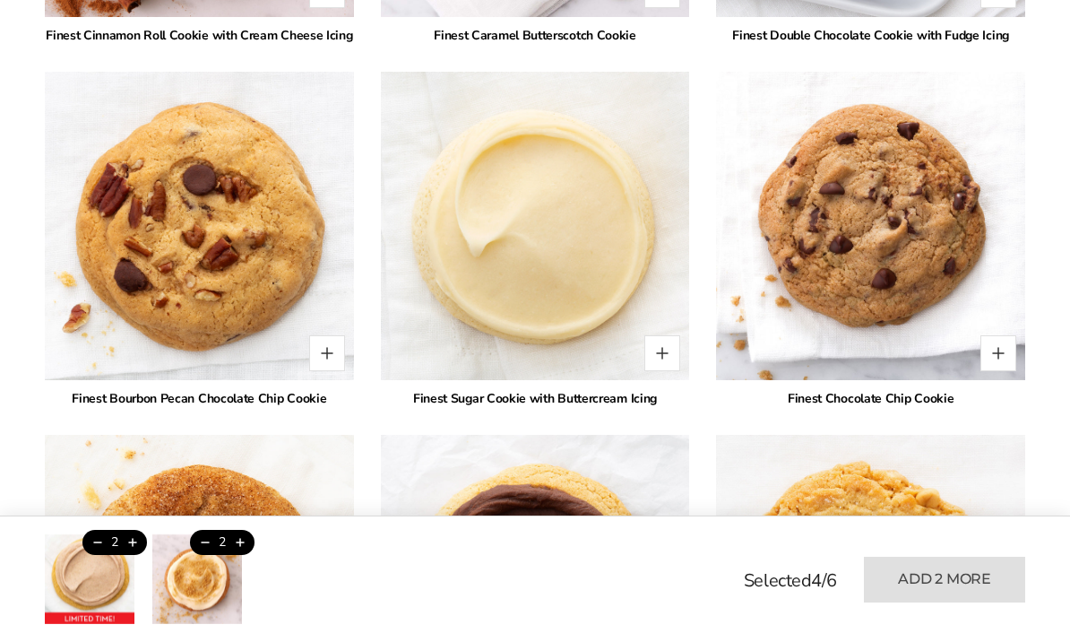
click at [666, 354] on button "Quantity button plus" at bounding box center [662, 353] width 36 height 36
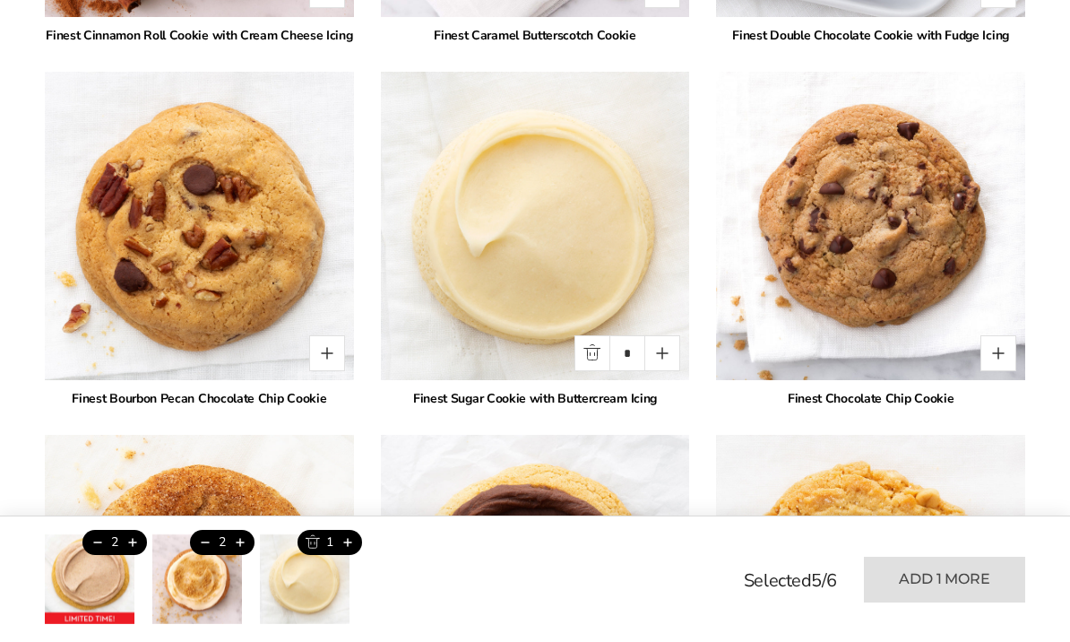
click at [664, 353] on button "Quantity button plus" at bounding box center [662, 353] width 36 height 36
type input "*"
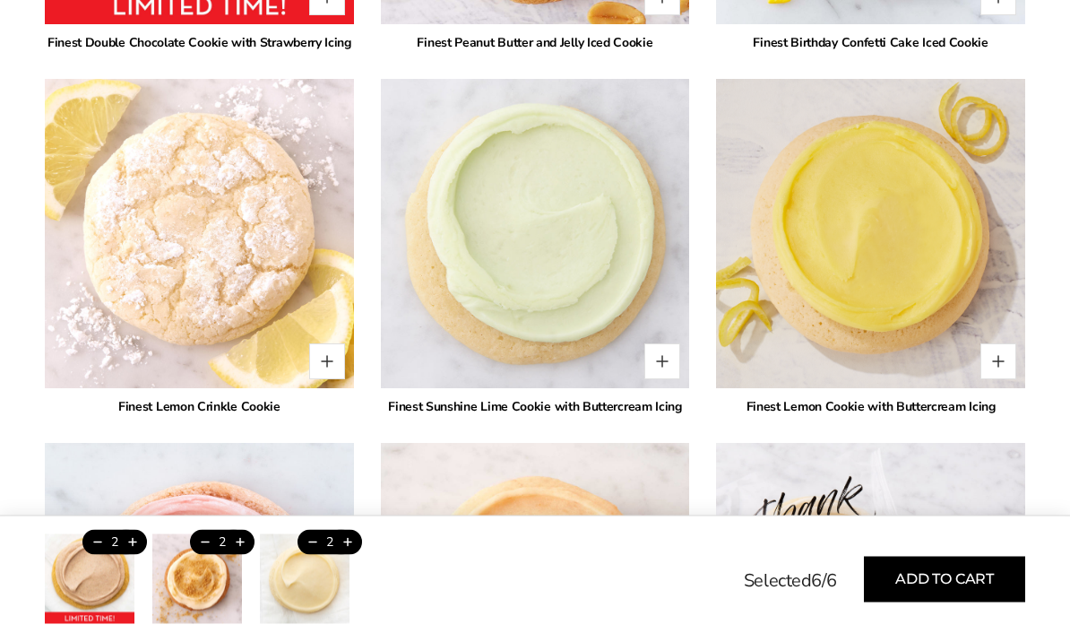
scroll to position [3577, 0]
click at [999, 366] on button "Quantity button plus" at bounding box center [999, 361] width 36 height 36
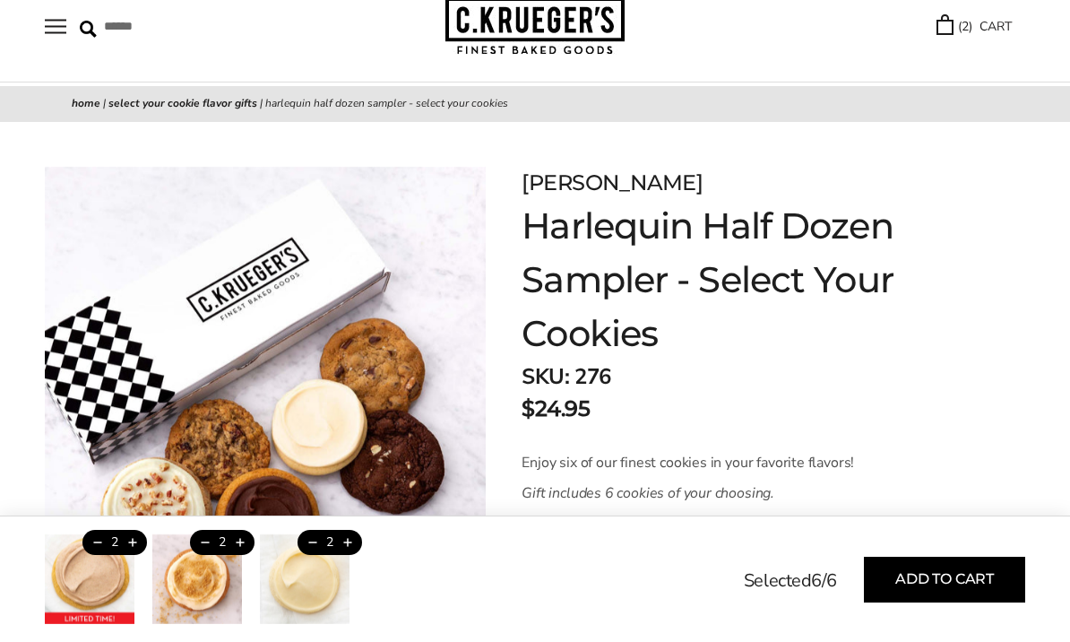
scroll to position [0, 0]
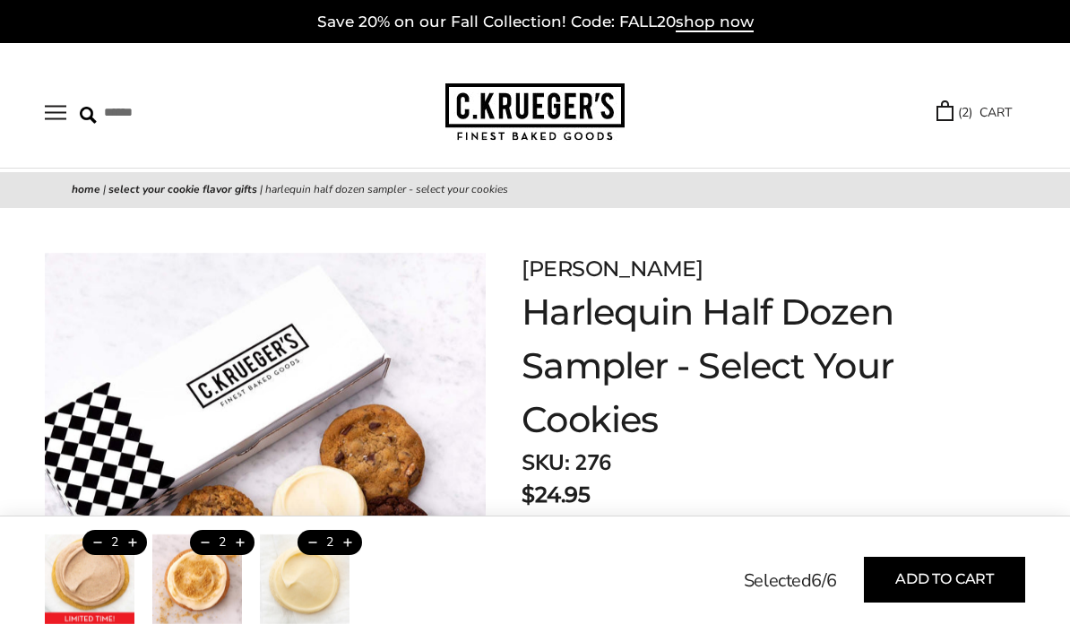
click at [946, 581] on button "Add to cart" at bounding box center [944, 580] width 161 height 46
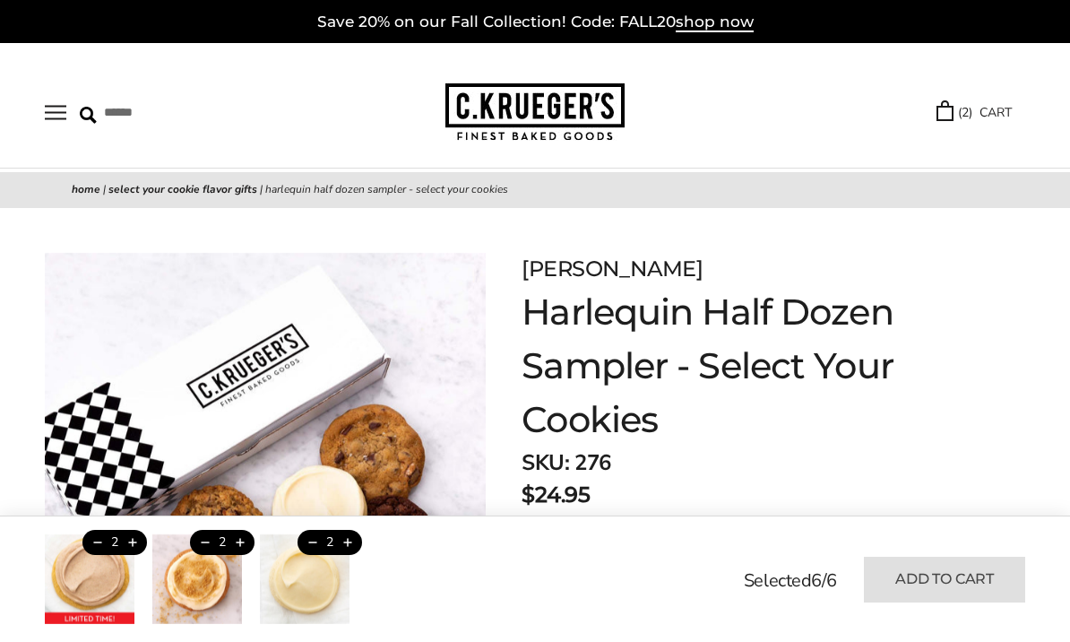
type input "*"
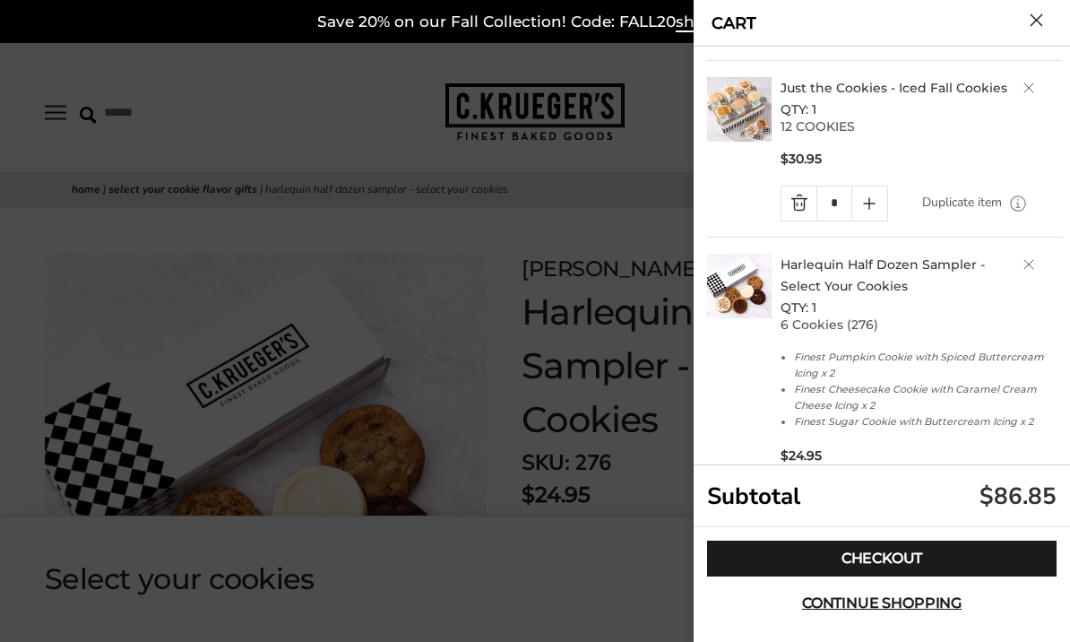
scroll to position [195, 0]
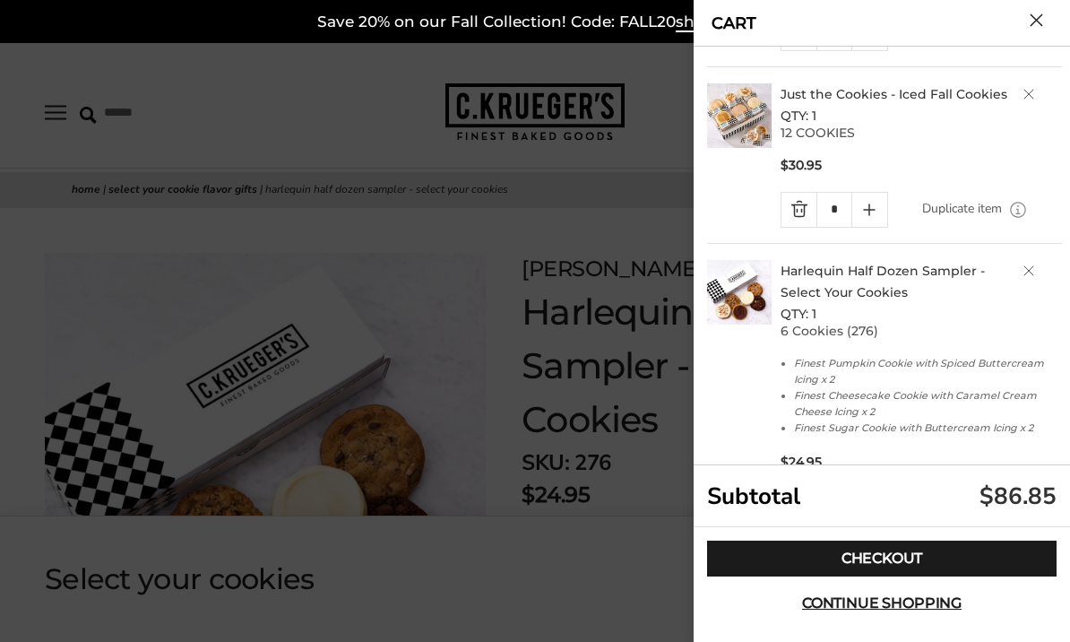
click at [1028, 279] on h2 "Harlequin Half Dozen Sampler - Select Your Cookies QTY: 1" at bounding box center [921, 292] width 281 height 65
click at [1024, 270] on link "Delete product" at bounding box center [1029, 270] width 11 height 11
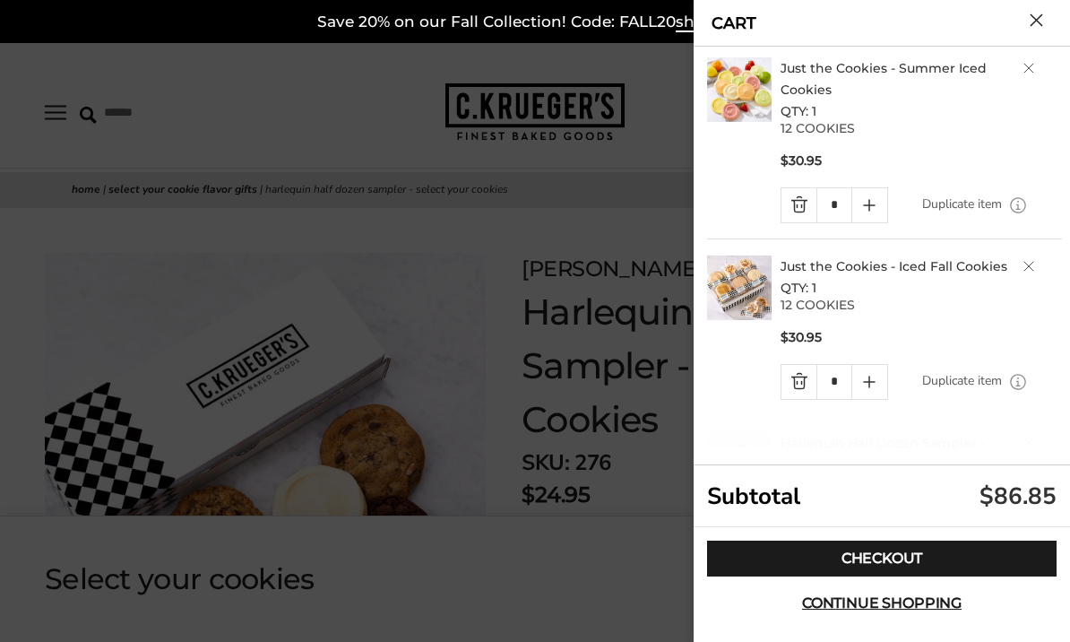
scroll to position [23, 0]
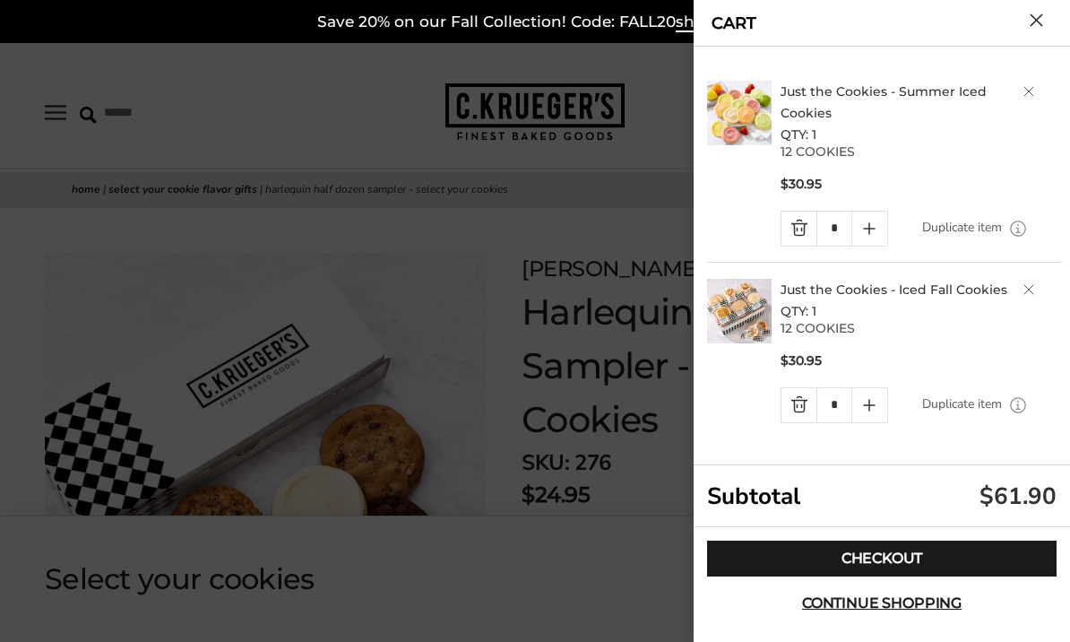
click at [834, 286] on link "Just the Cookies - Iced Fall Cookies" at bounding box center [894, 289] width 227 height 16
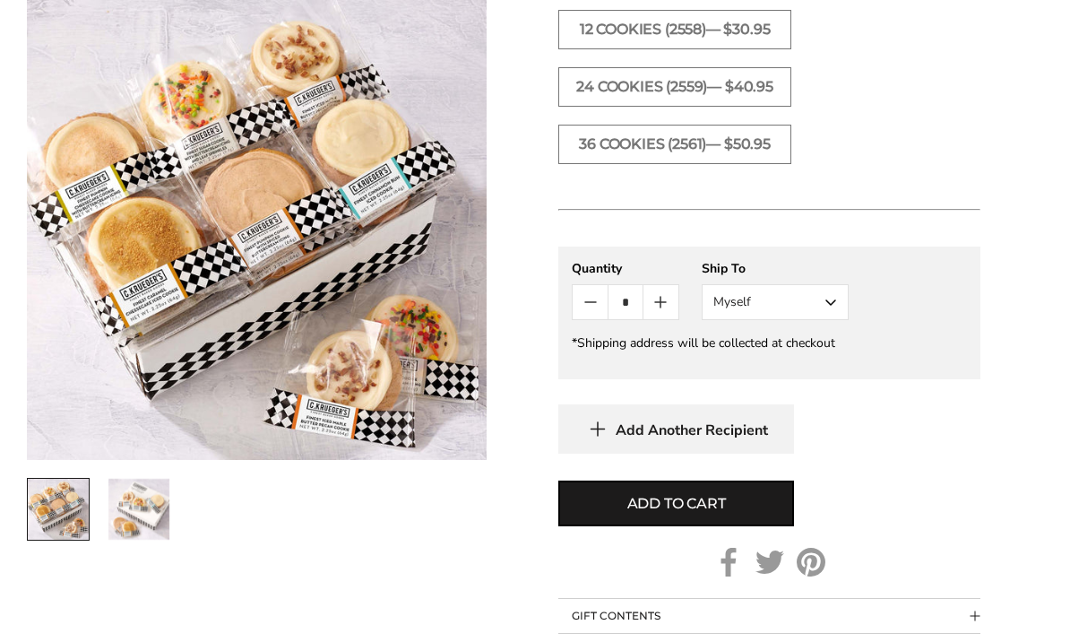
scroll to position [1200, 0]
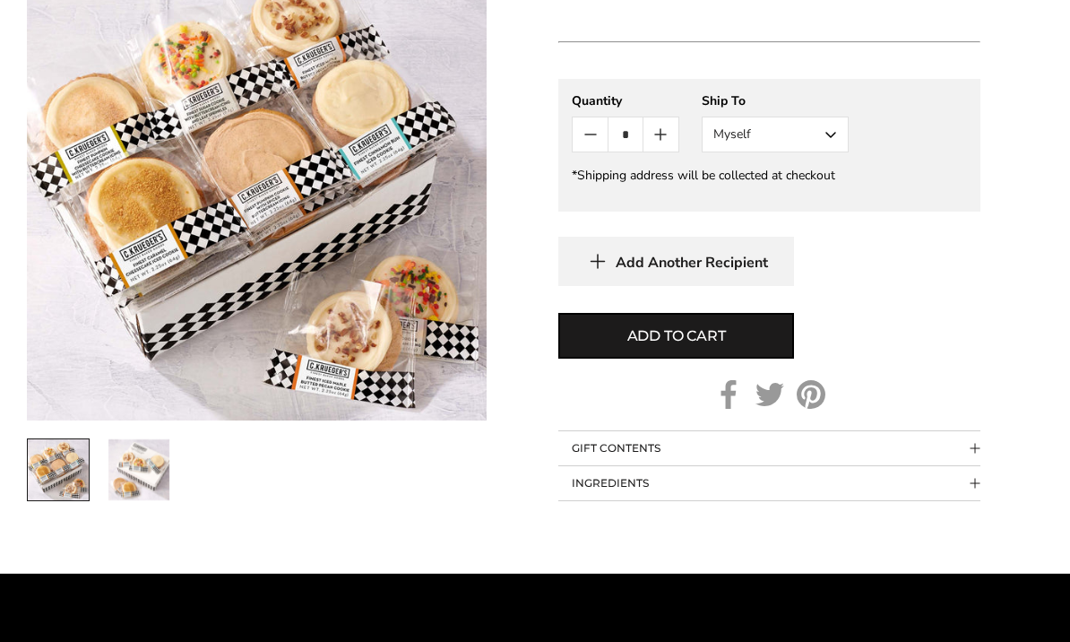
click at [974, 447] on span "Collapsible block button" at bounding box center [976, 449] width 10 height 10
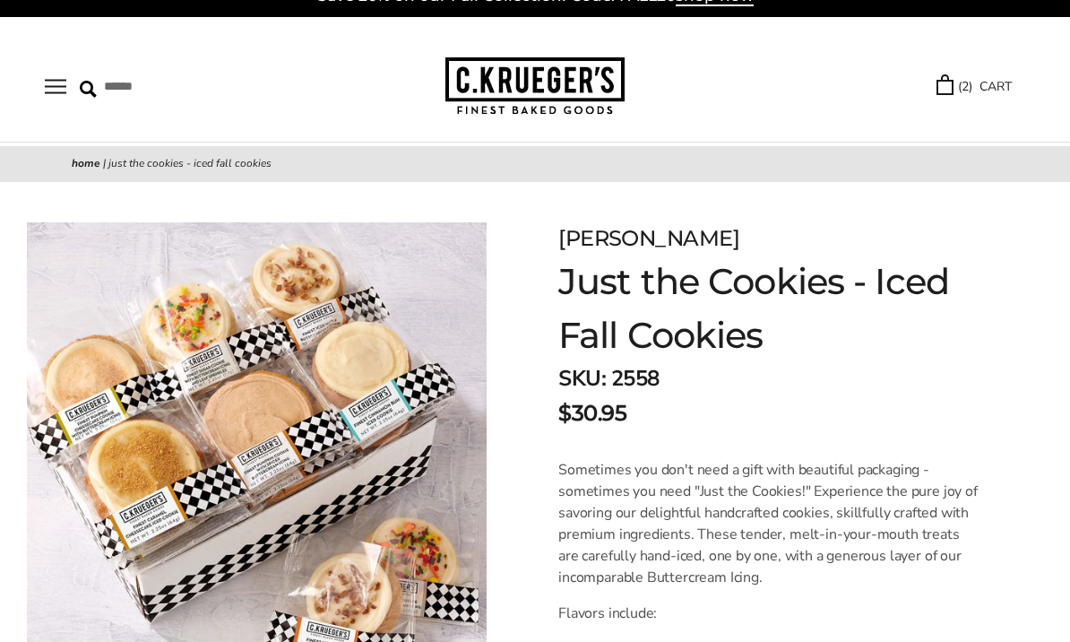
scroll to position [0, 0]
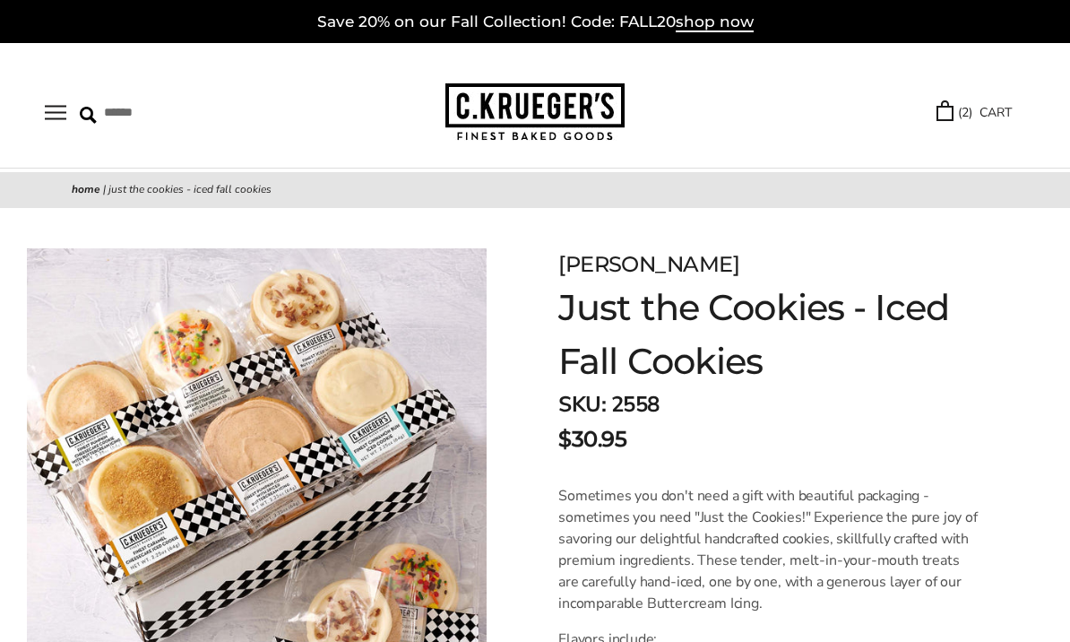
click at [966, 117] on link "( 2 ) CART" at bounding box center [974, 112] width 75 height 21
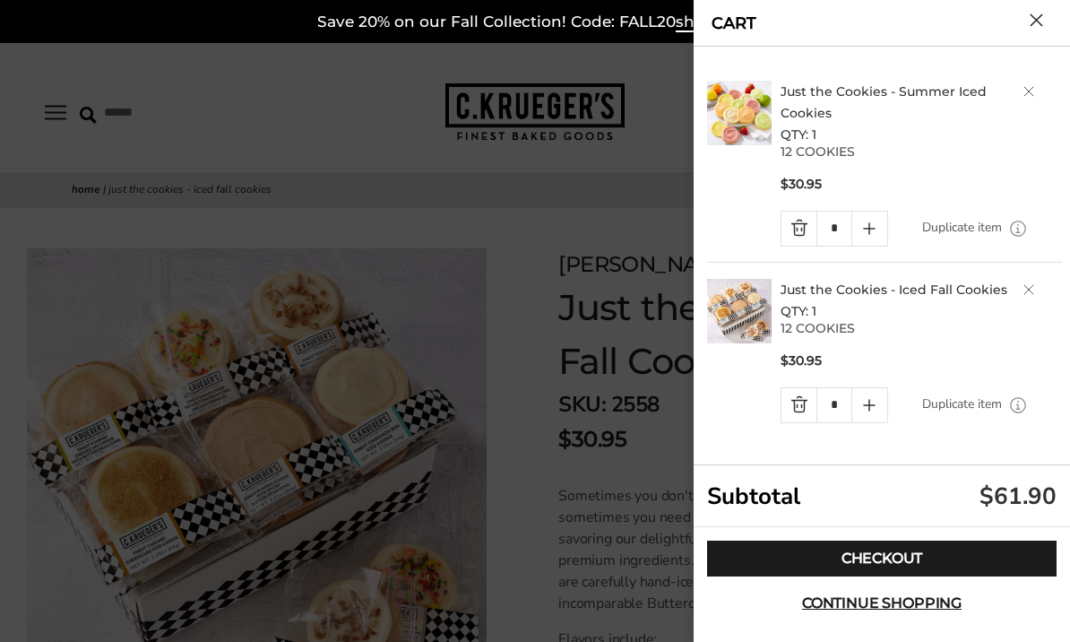
click at [855, 89] on link "Just the Cookies - Summer Iced Cookies" at bounding box center [884, 102] width 206 height 38
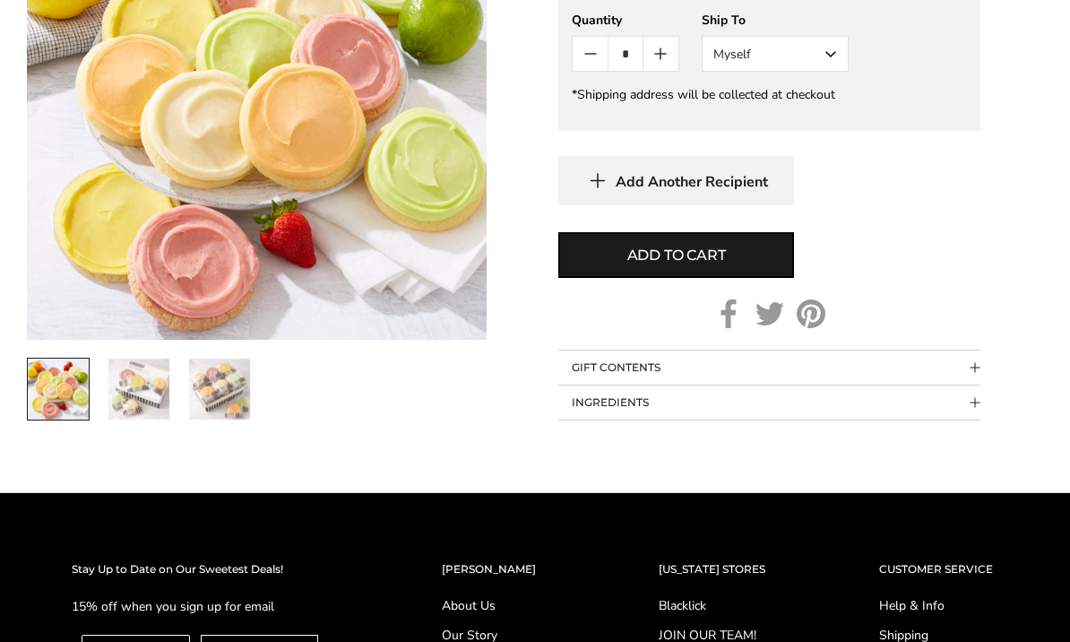
scroll to position [1278, 0]
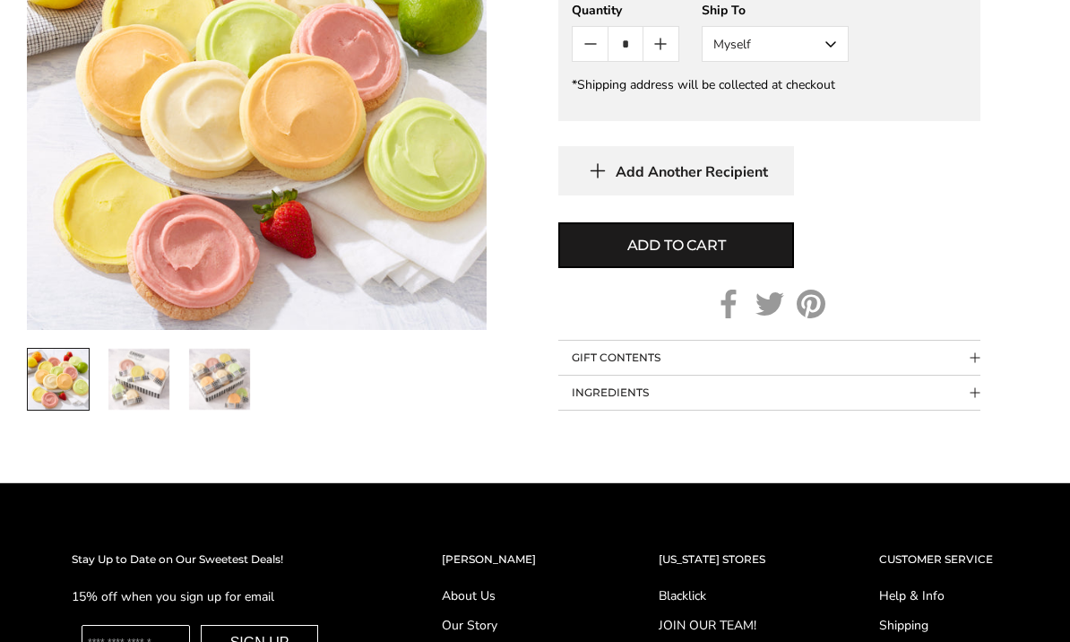
click at [977, 353] on span "Collapsible block button" at bounding box center [976, 358] width 10 height 10
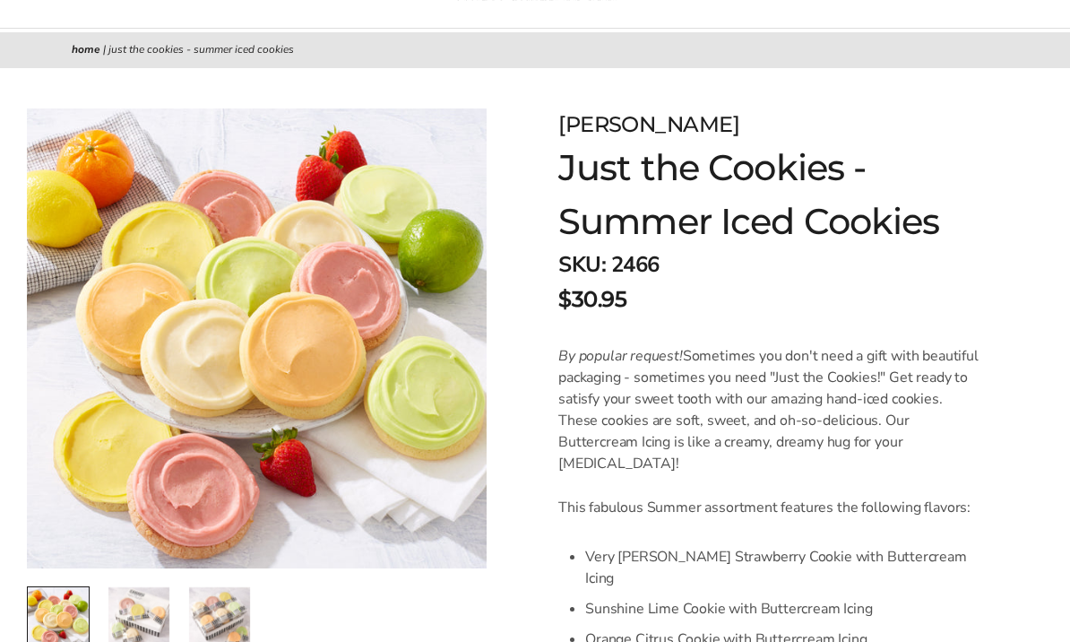
scroll to position [0, 0]
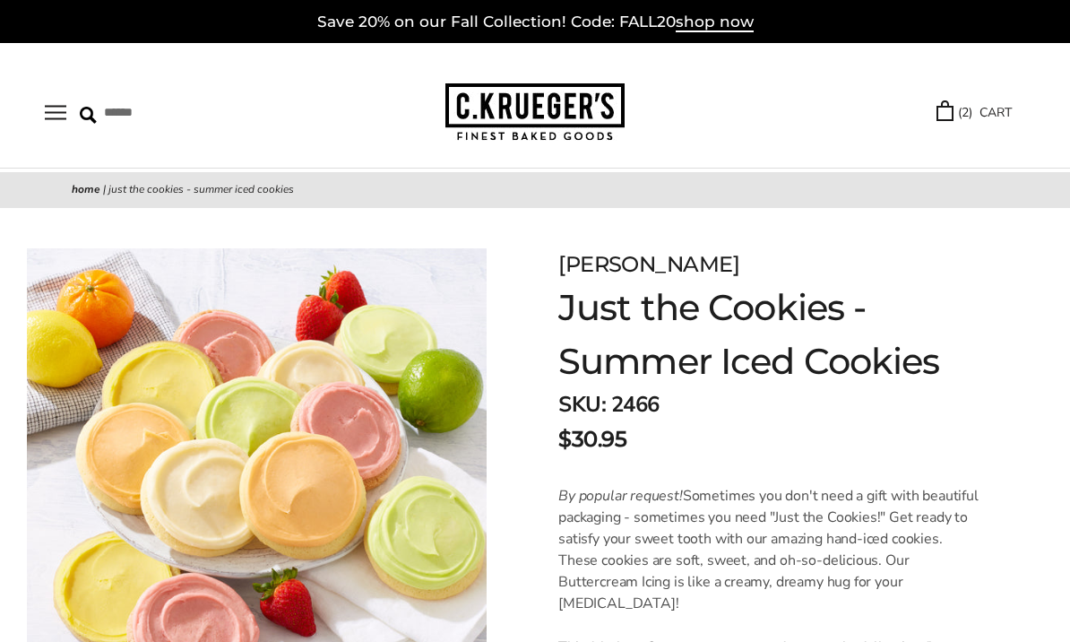
click at [963, 117] on link "( 2 ) CART" at bounding box center [974, 112] width 75 height 21
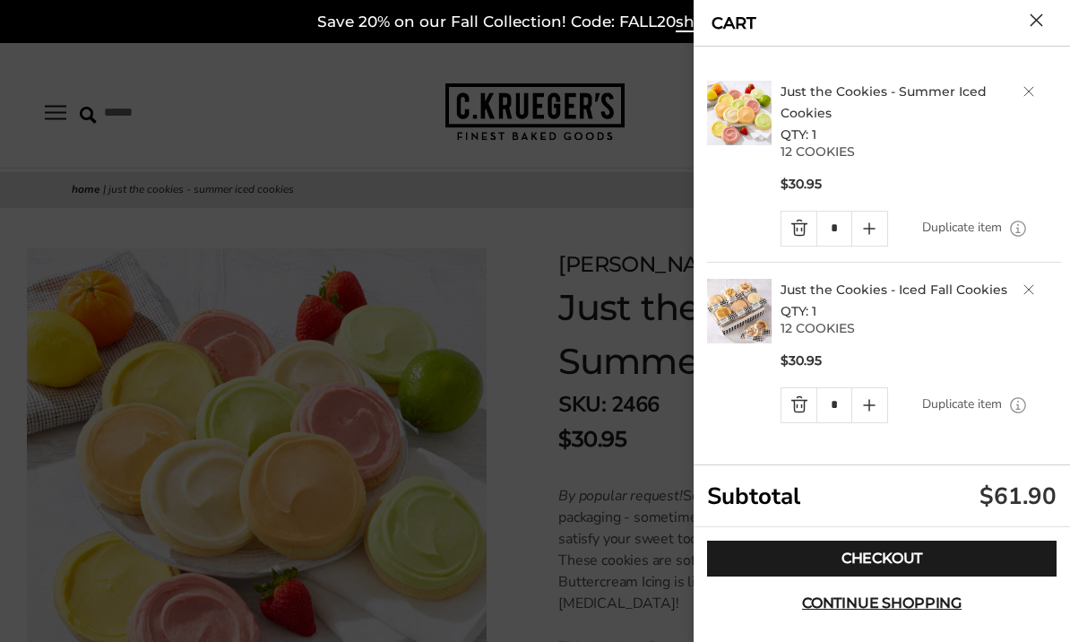
click at [1020, 91] on h2 "Just the Cookies - Summer Iced Cookies QTY: 1" at bounding box center [921, 113] width 281 height 65
click at [1025, 93] on link "Delete product" at bounding box center [1029, 91] width 11 height 11
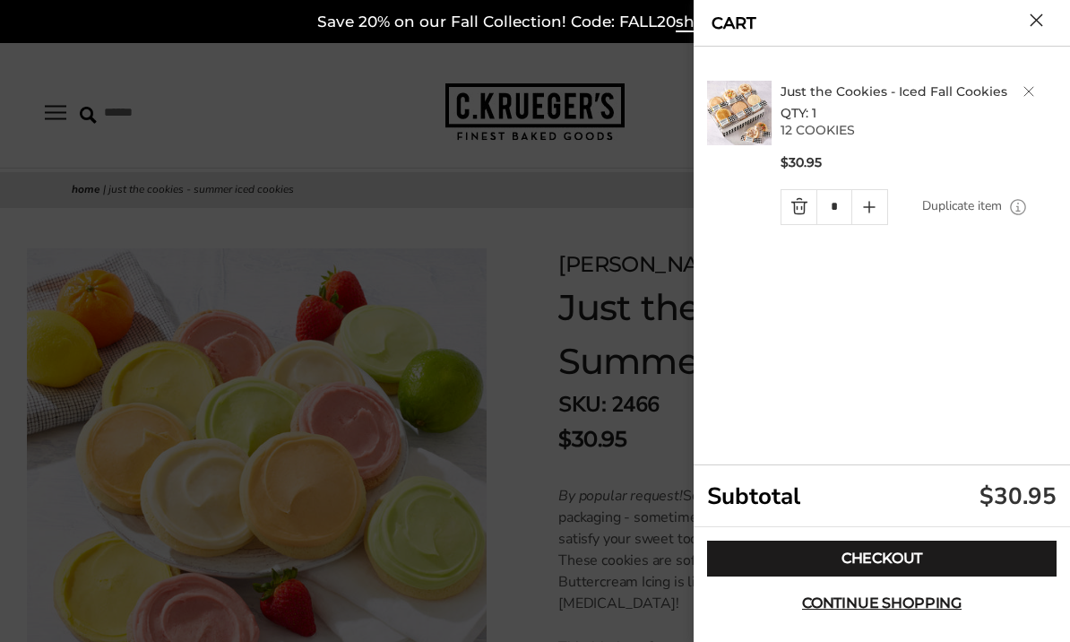
click at [1033, 89] on link "Delete product" at bounding box center [1029, 91] width 11 height 11
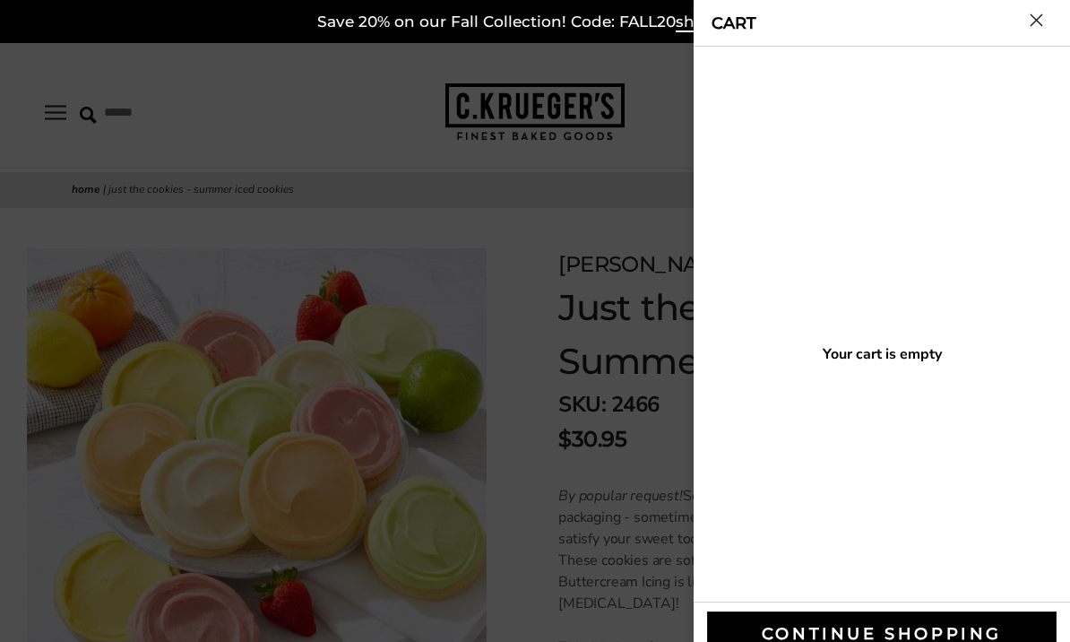
click at [1039, 20] on button "Close cart" at bounding box center [1036, 19] width 13 height 13
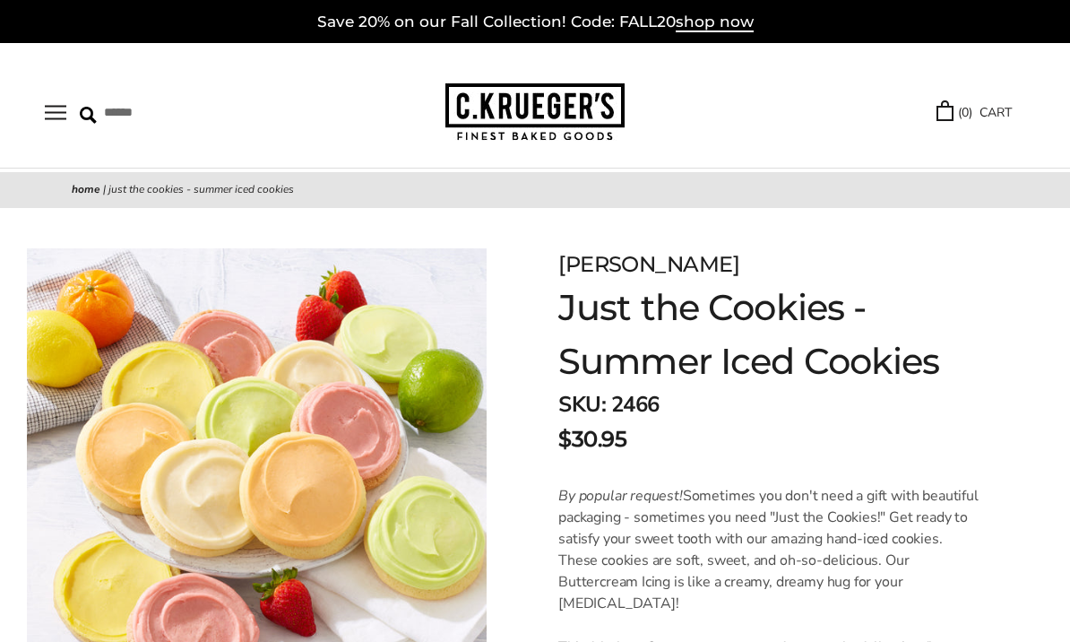
click at [50, 120] on button "Open navigation" at bounding box center [56, 112] width 22 height 15
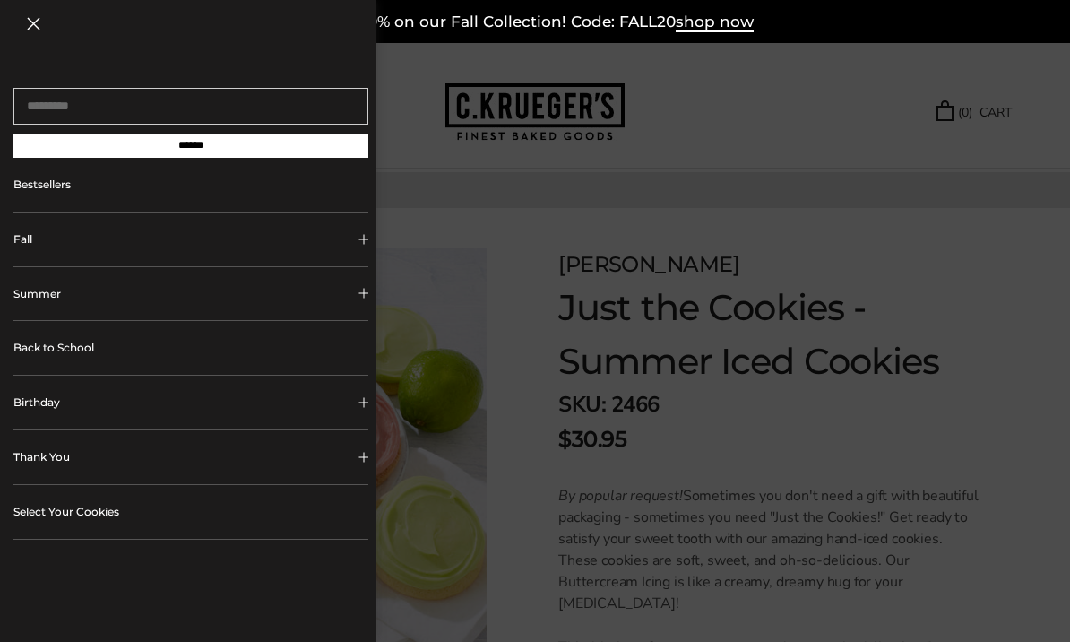
click at [184, 521] on link "Select Your Cookies" at bounding box center [190, 512] width 355 height 54
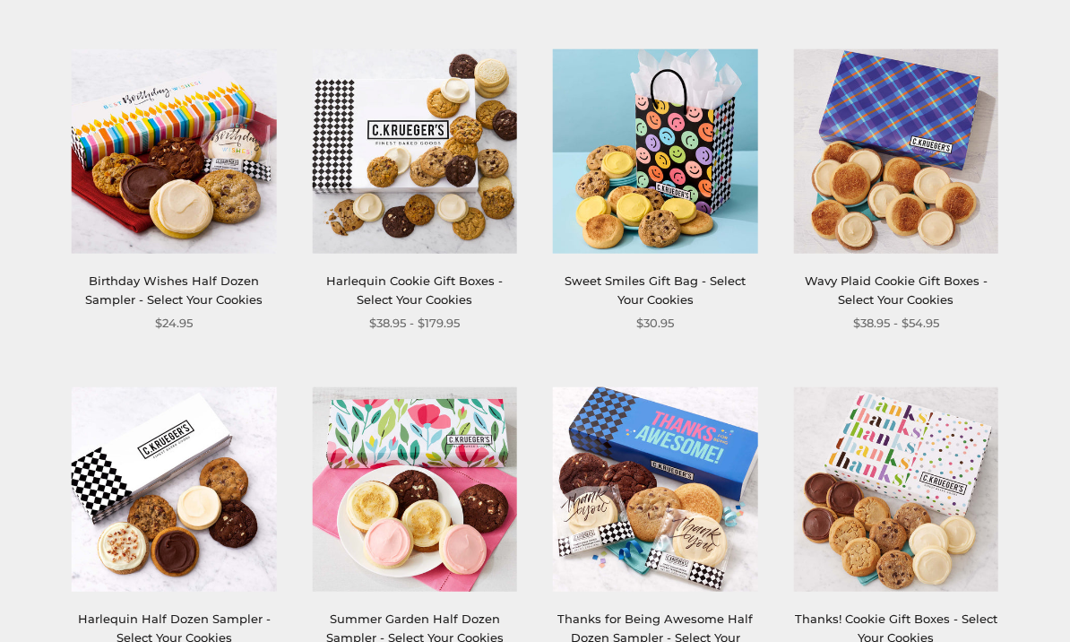
scroll to position [1284, 0]
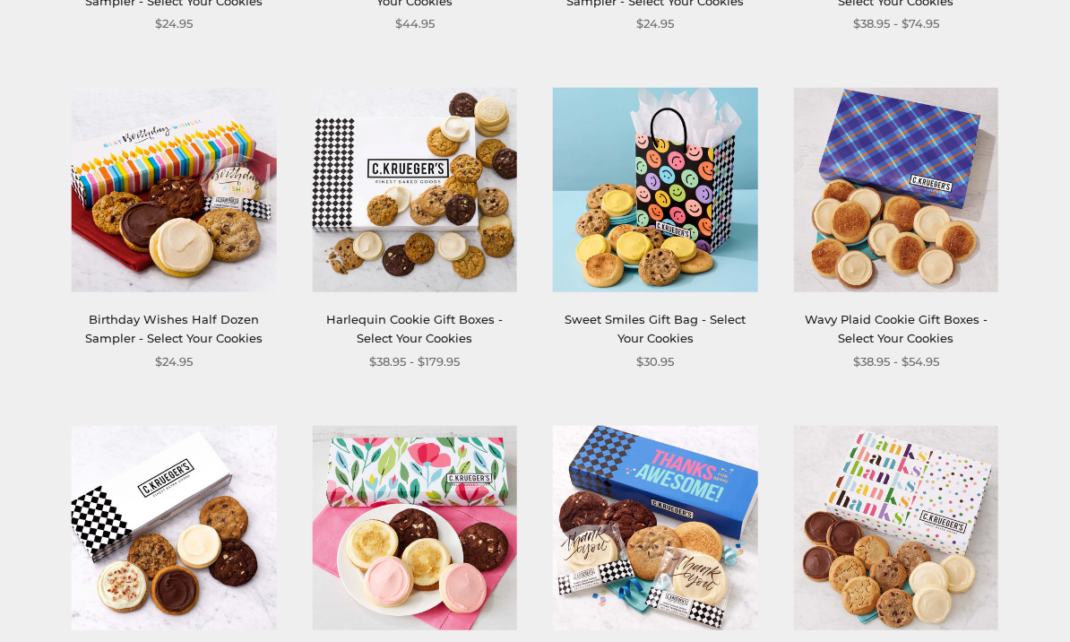
click at [463, 209] on img at bounding box center [414, 189] width 205 height 205
click at [178, 516] on img at bounding box center [174, 527] width 205 height 205
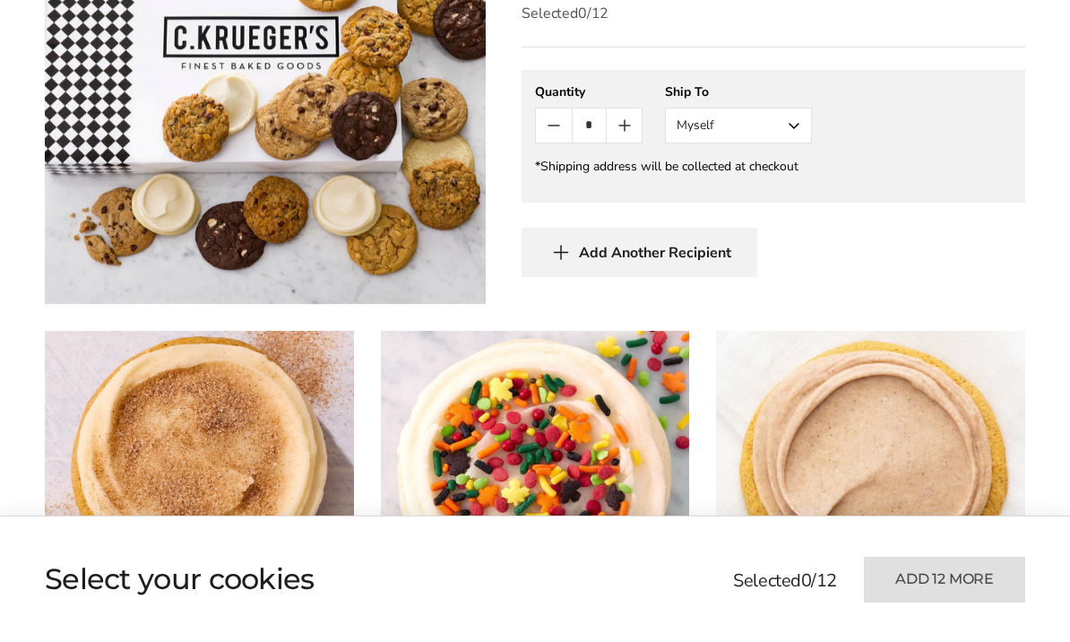
scroll to position [988, 0]
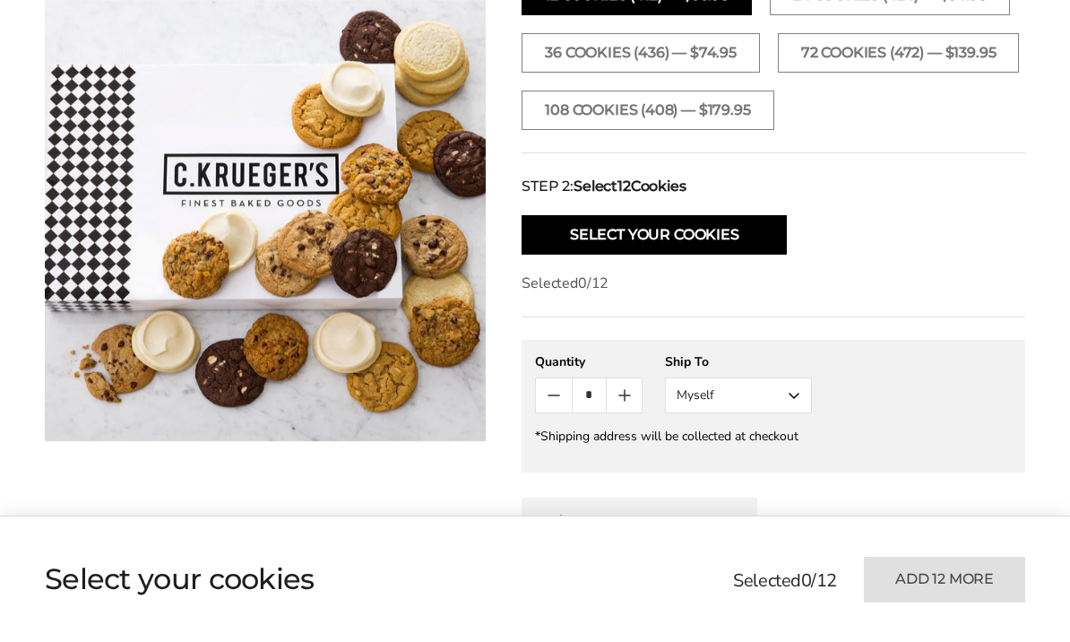
click at [716, 255] on button "Select Your Cookies" at bounding box center [654, 234] width 265 height 39
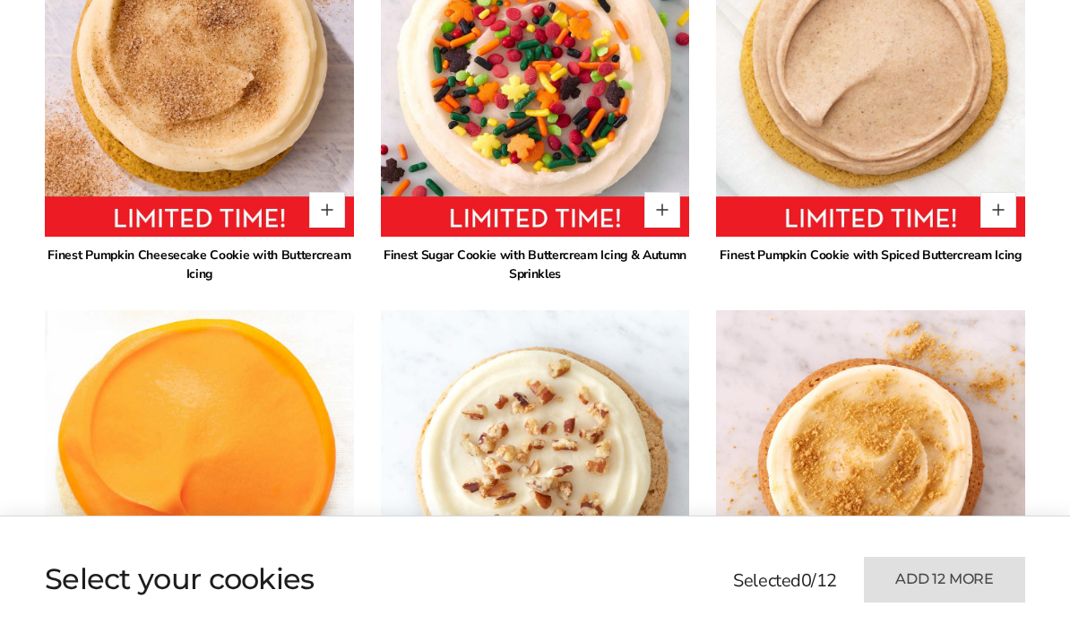
scroll to position [1386, 0]
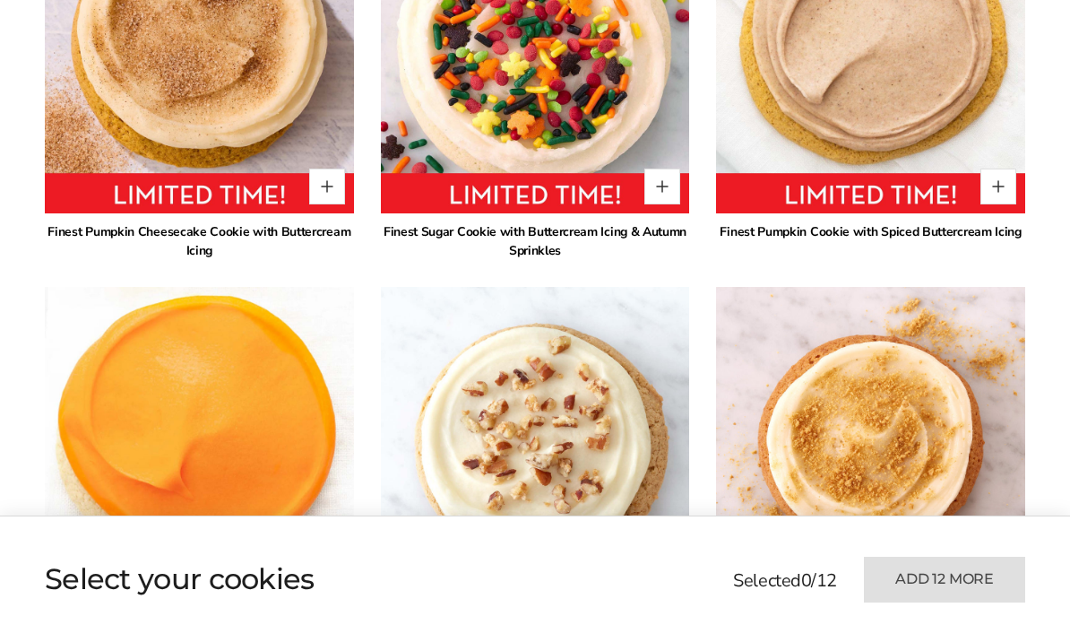
click at [1002, 204] on button "Quantity button plus" at bounding box center [999, 187] width 36 height 36
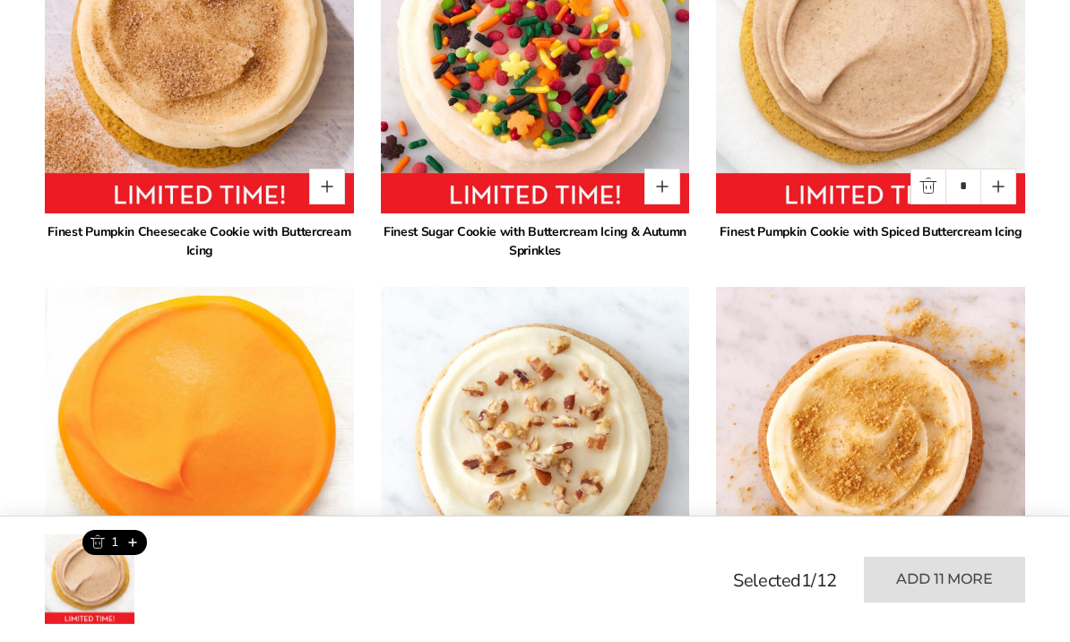
click at [999, 204] on button "Quantity button plus" at bounding box center [999, 187] width 36 height 36
type input "*"
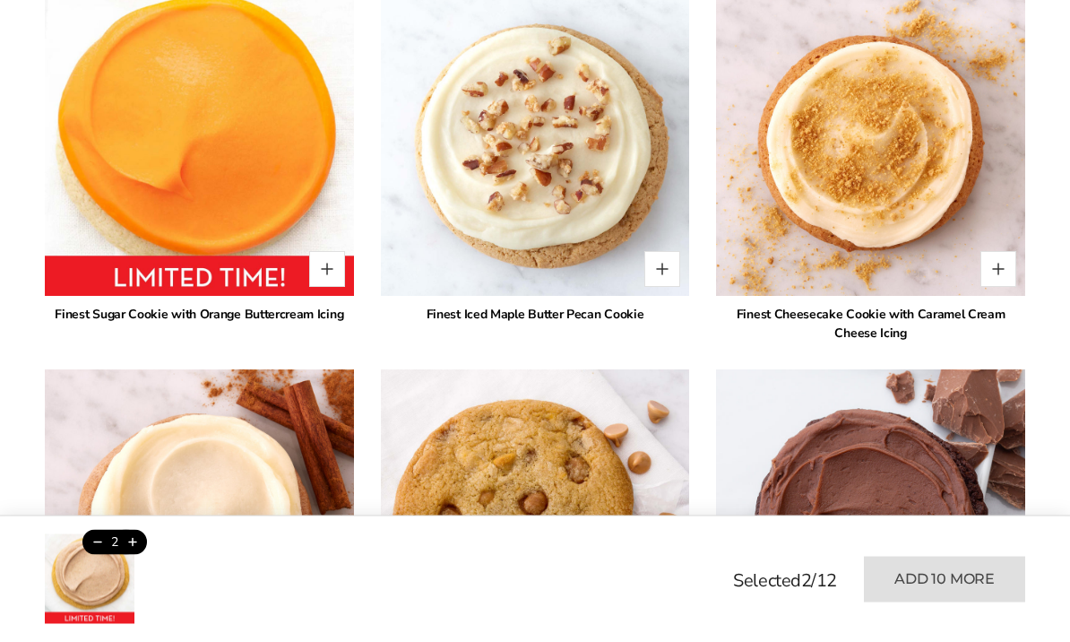
scroll to position [1685, 0]
click at [998, 287] on button "Quantity button plus" at bounding box center [999, 269] width 36 height 36
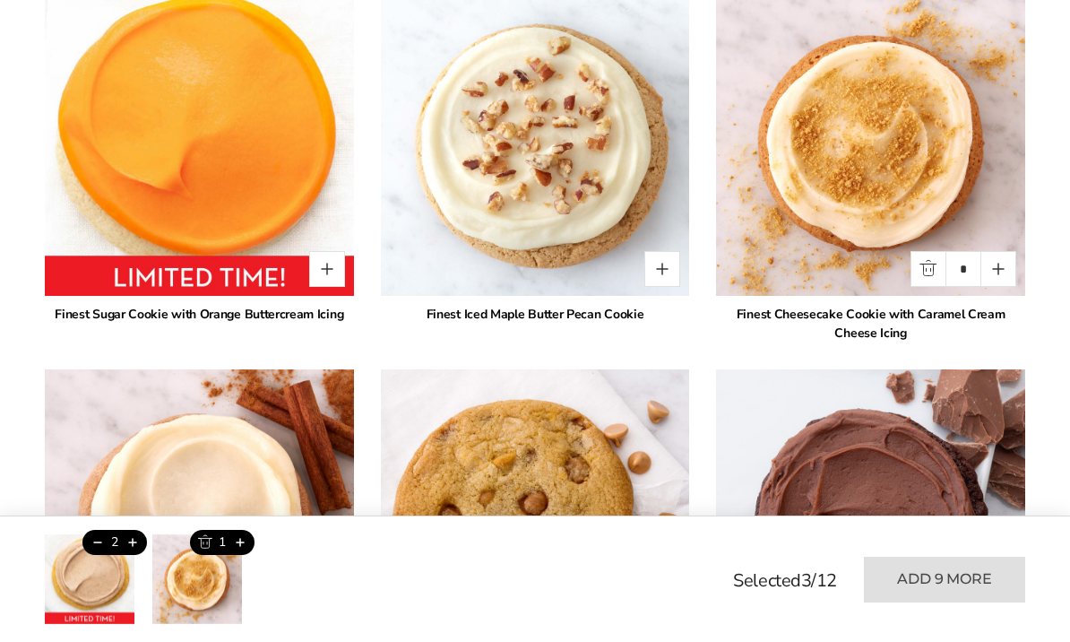
click at [1001, 287] on button "Quantity button plus" at bounding box center [999, 269] width 36 height 36
type input "*"
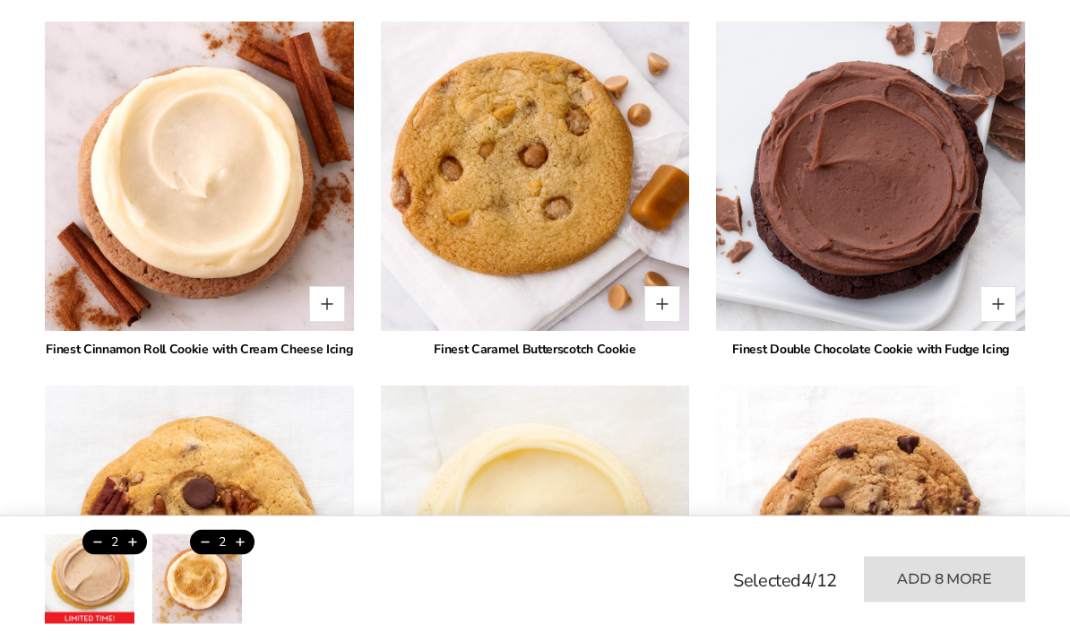
click at [999, 323] on button "Quantity button plus" at bounding box center [999, 305] width 36 height 36
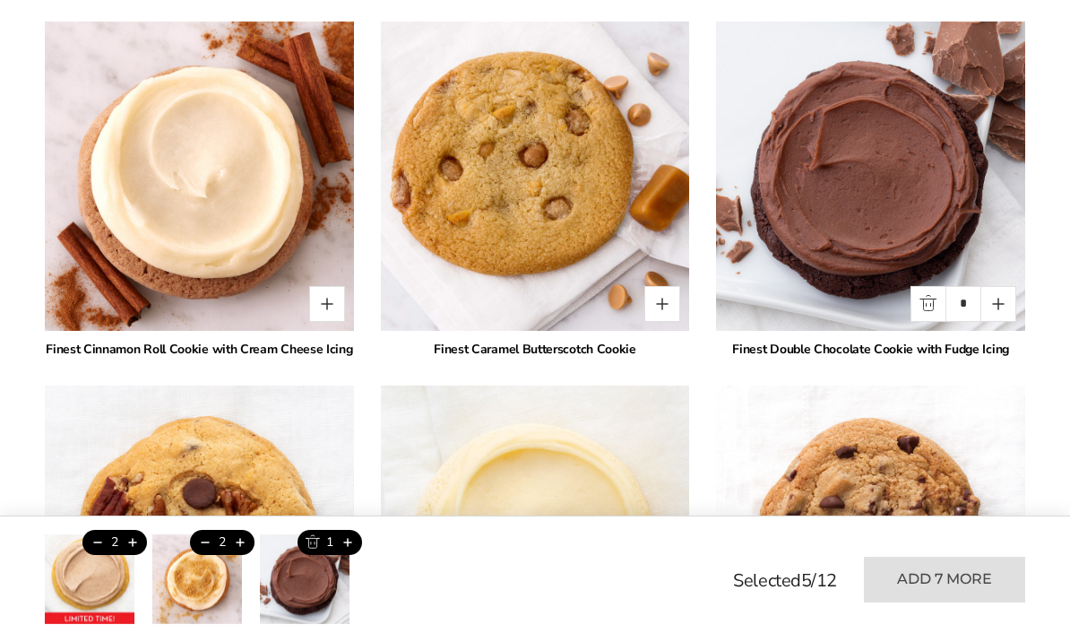
click at [1000, 322] on button "Quantity button plus" at bounding box center [999, 304] width 36 height 36
type input "*"
click at [321, 322] on button "Quantity button plus" at bounding box center [327, 304] width 36 height 36
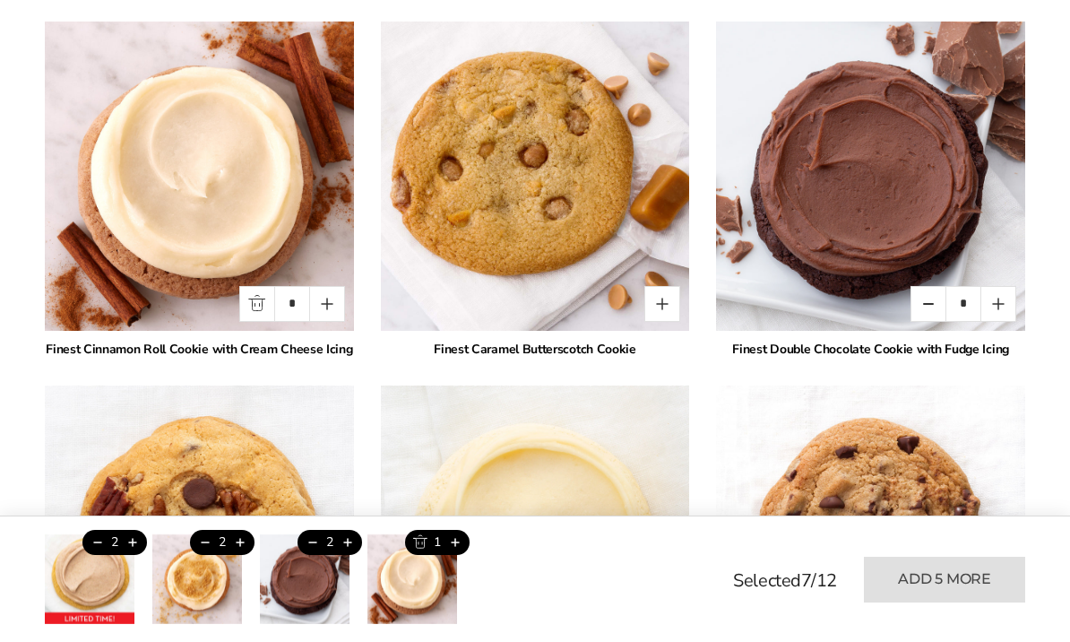
click at [324, 322] on button "Quantity button plus" at bounding box center [327, 304] width 36 height 36
type input "*"
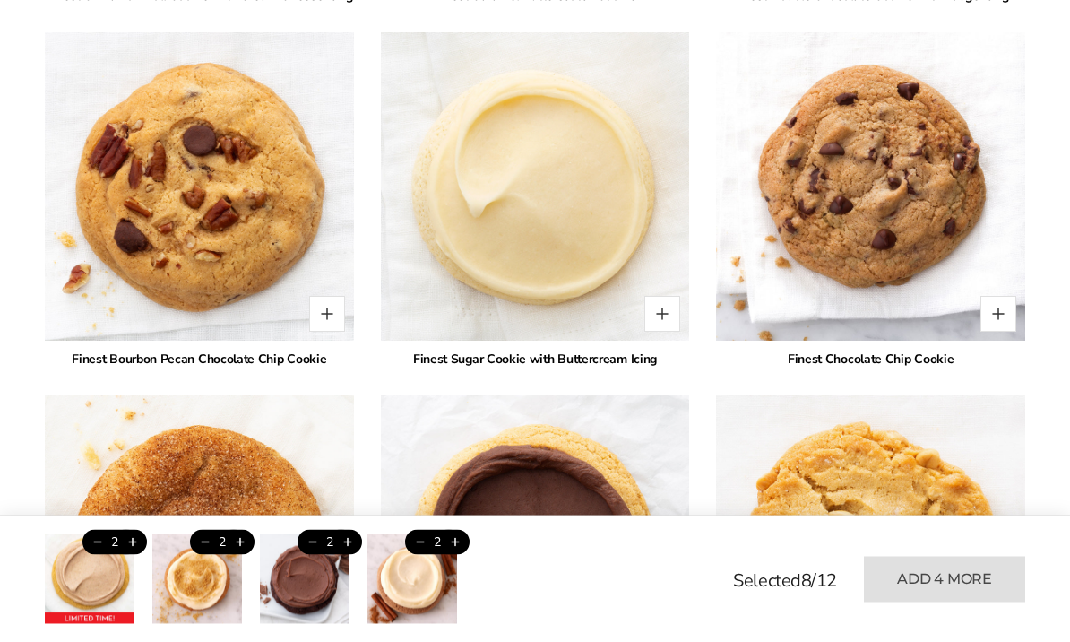
scroll to position [2386, 0]
click at [662, 332] on button "Quantity button plus" at bounding box center [662, 314] width 36 height 36
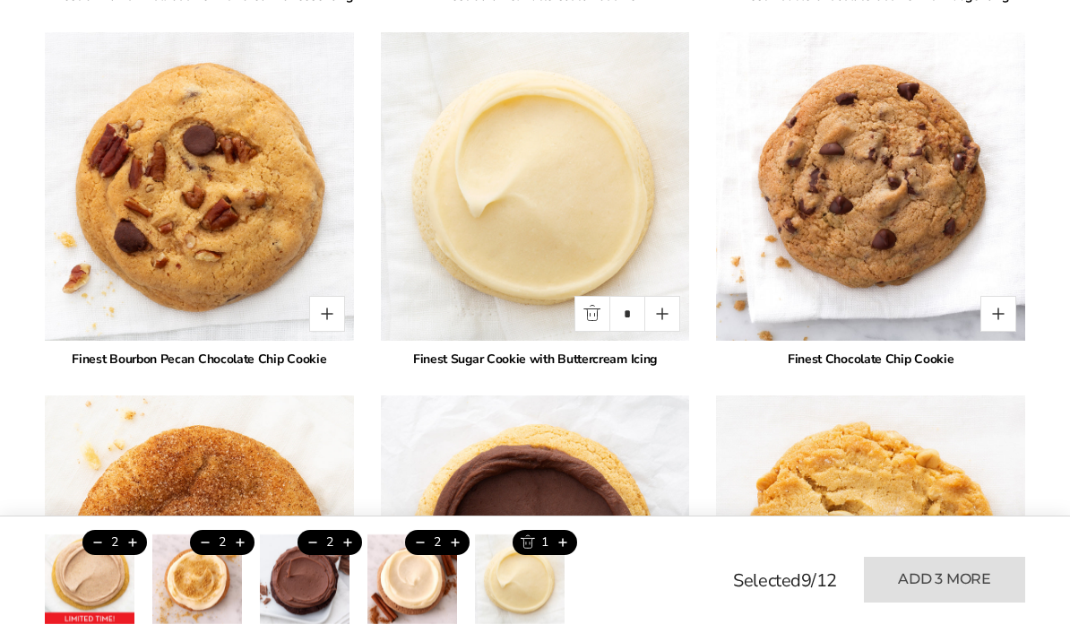
click at [661, 332] on button "Quantity button plus" at bounding box center [662, 314] width 36 height 36
type input "*"
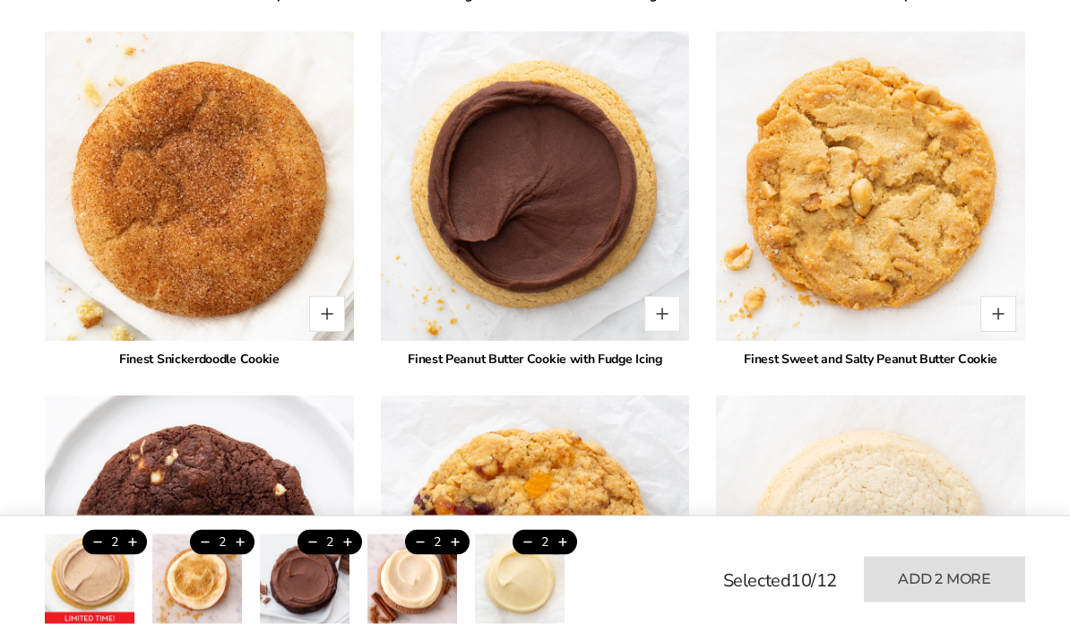
scroll to position [2750, 0]
click at [667, 333] on button "Quantity button plus" at bounding box center [662, 315] width 36 height 36
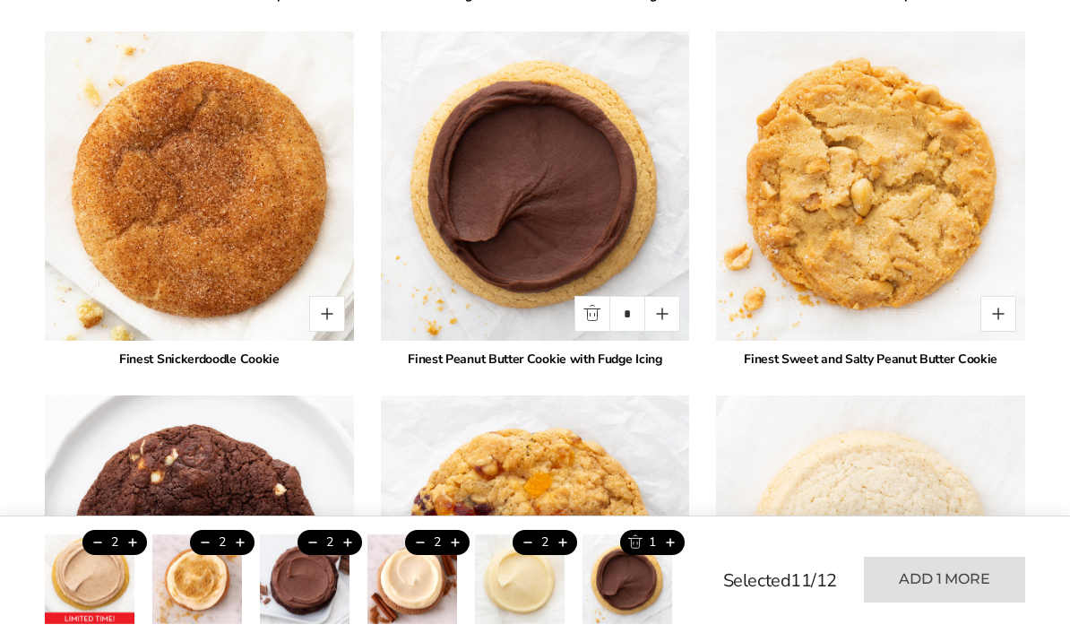
click at [650, 332] on button "Quantity button plus" at bounding box center [662, 314] width 36 height 36
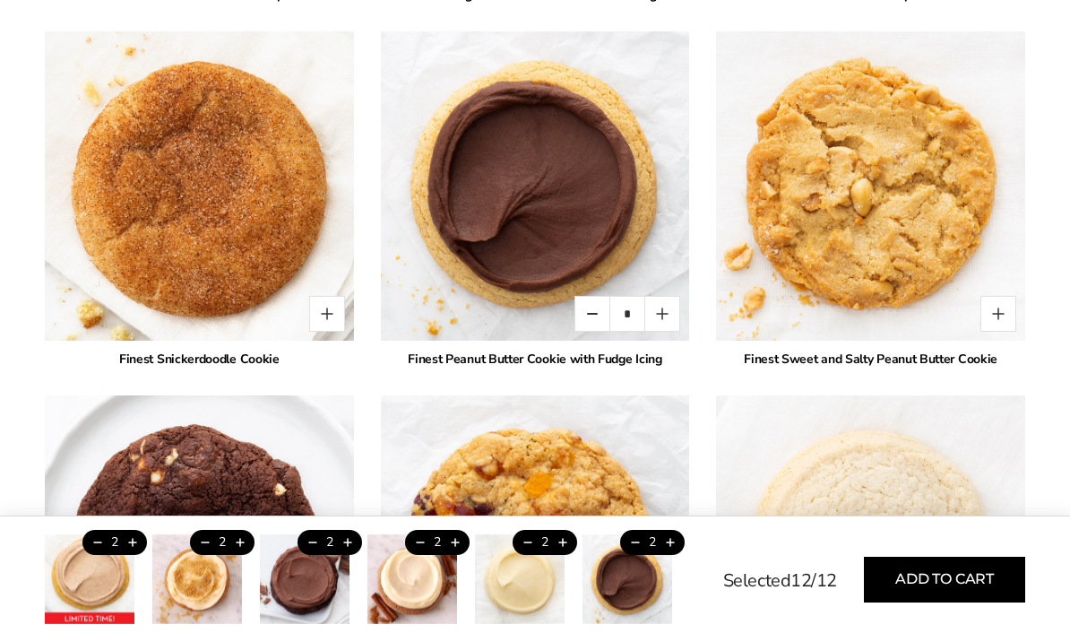
click at [336, 332] on button "Quantity button plus" at bounding box center [327, 314] width 36 height 36
click at [633, 555] on button "Trash this product" at bounding box center [635, 542] width 30 height 25
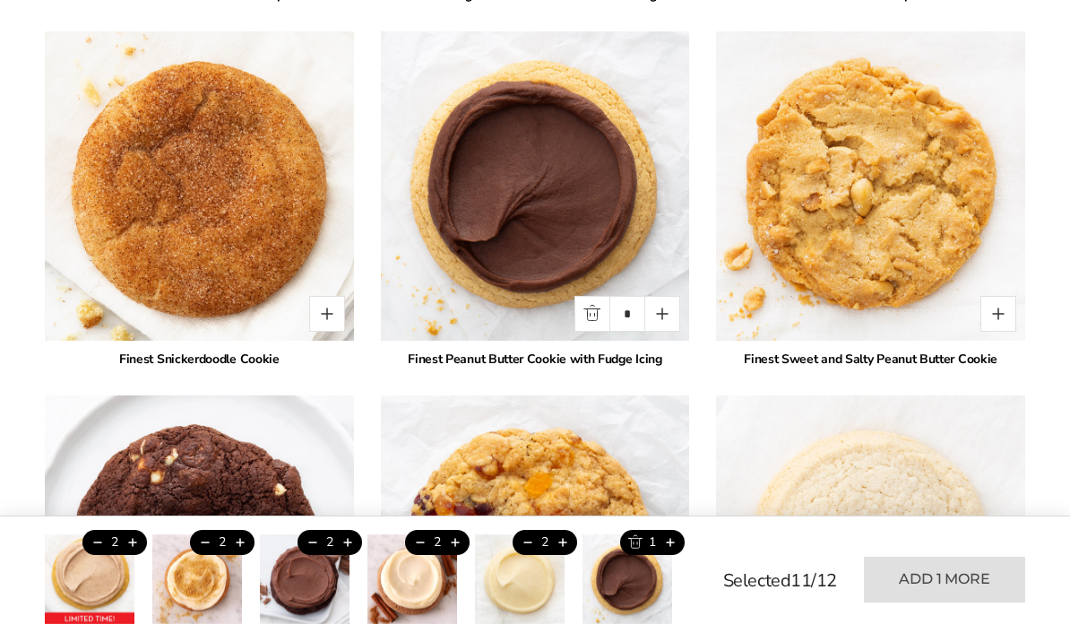
type input "*"
click at [423, 555] on button "Trash this product" at bounding box center [420, 542] width 30 height 25
type input "*"
click at [313, 555] on button "Trash this product" at bounding box center [313, 542] width 30 height 25
type input "*"
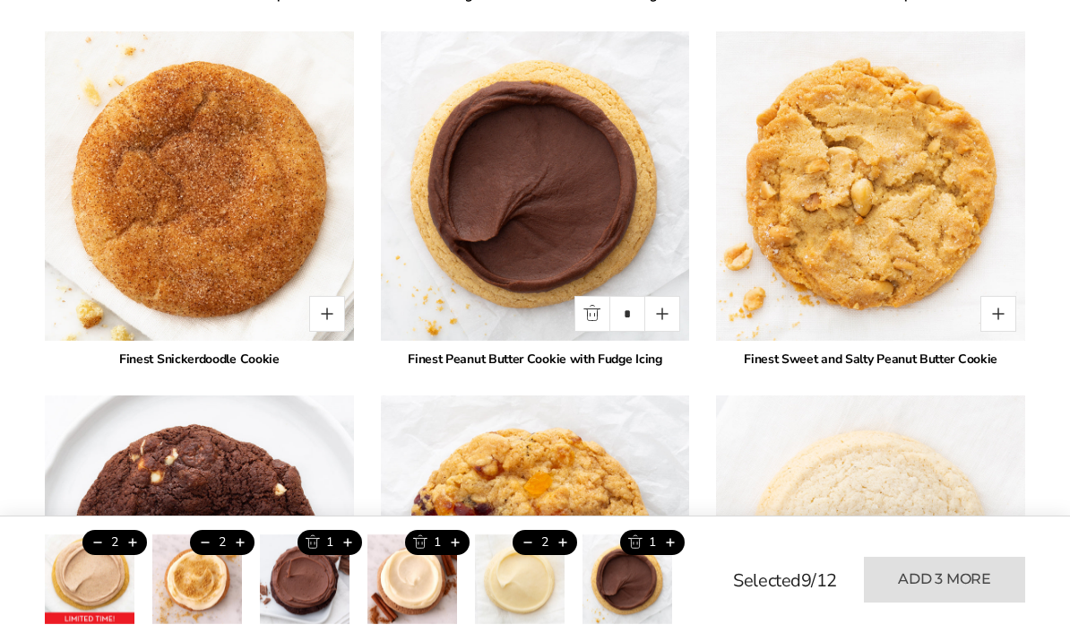
click at [208, 555] on button "Trash this product" at bounding box center [205, 542] width 30 height 25
type input "*"
click at [91, 555] on button "Trash this product" at bounding box center [97, 542] width 30 height 25
type input "*"
click at [323, 332] on button "Quantity button plus" at bounding box center [327, 314] width 36 height 36
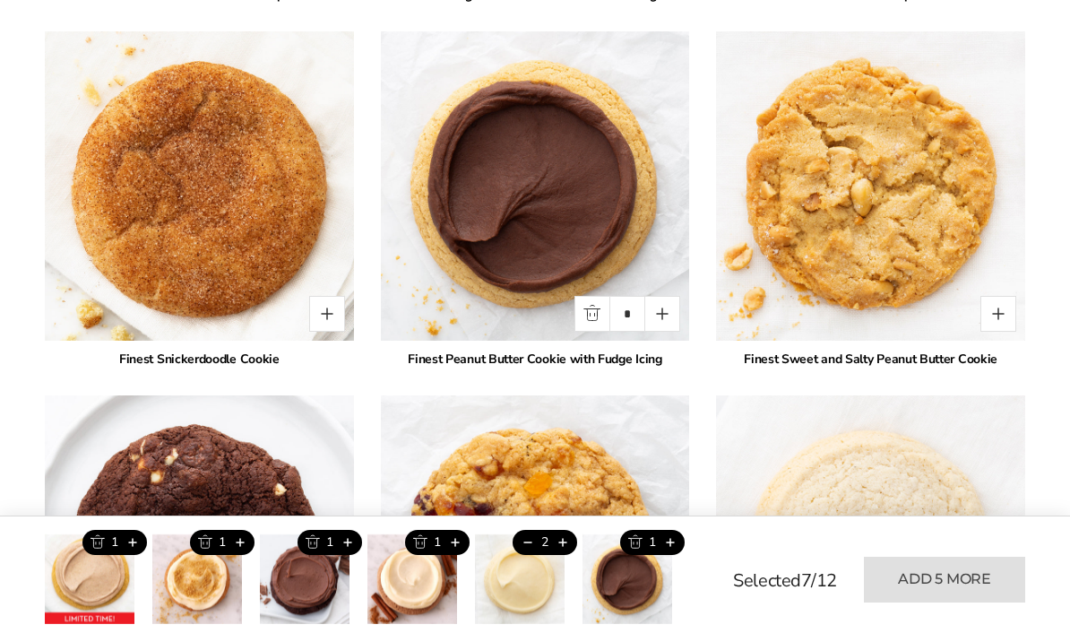
type input "*"
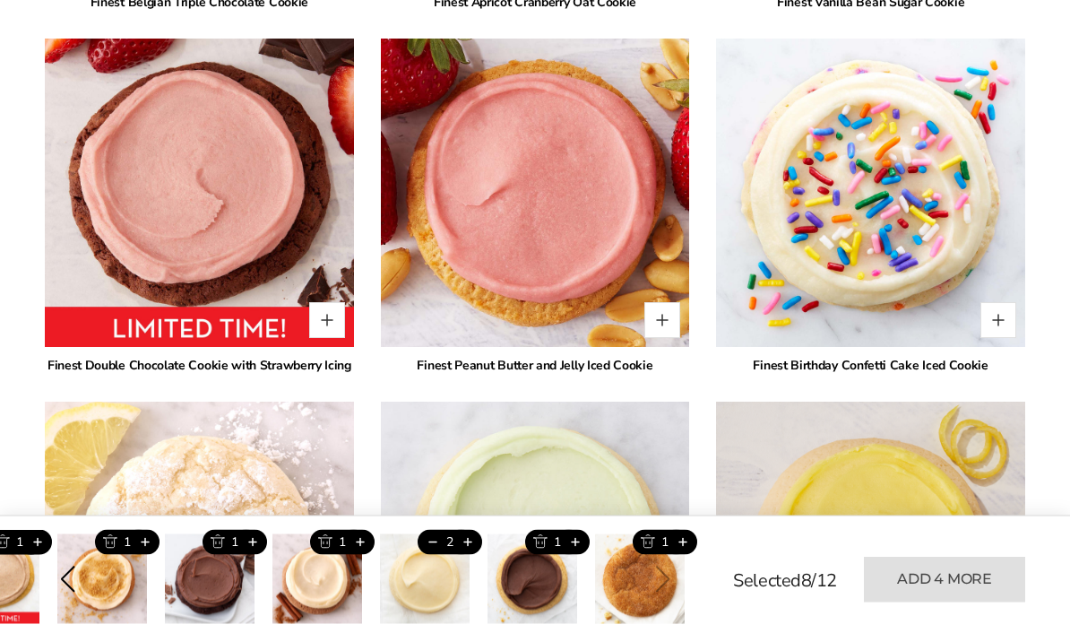
scroll to position [3471, 0]
click at [660, 338] on button "Quantity button plus" at bounding box center [662, 320] width 36 height 36
type input "*"
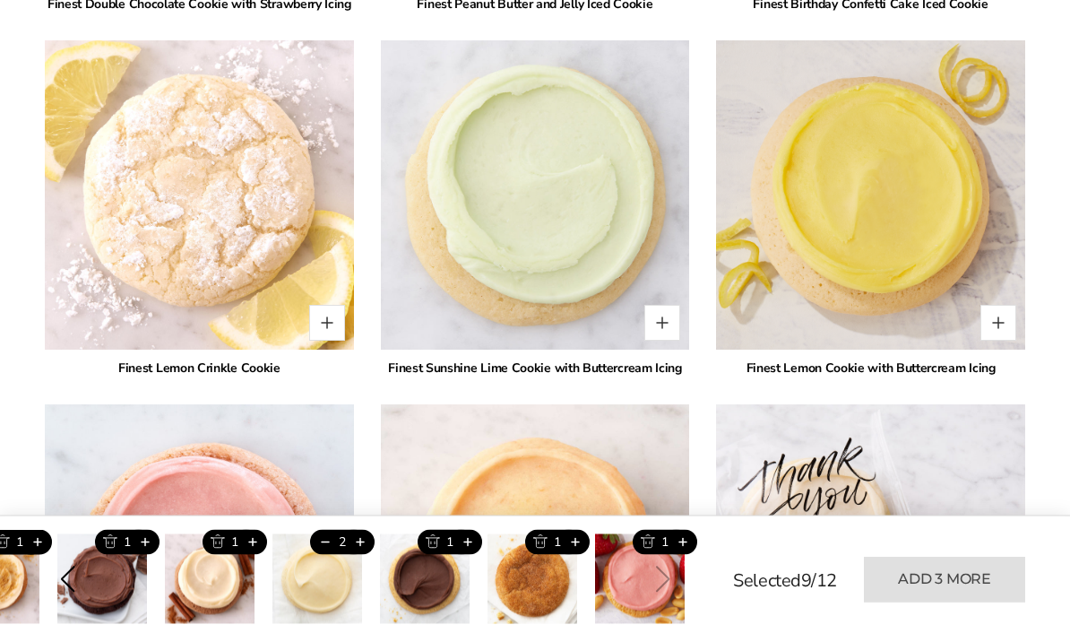
scroll to position [3832, 0]
click at [1001, 341] on button "Quantity button plus" at bounding box center [999, 323] width 36 height 36
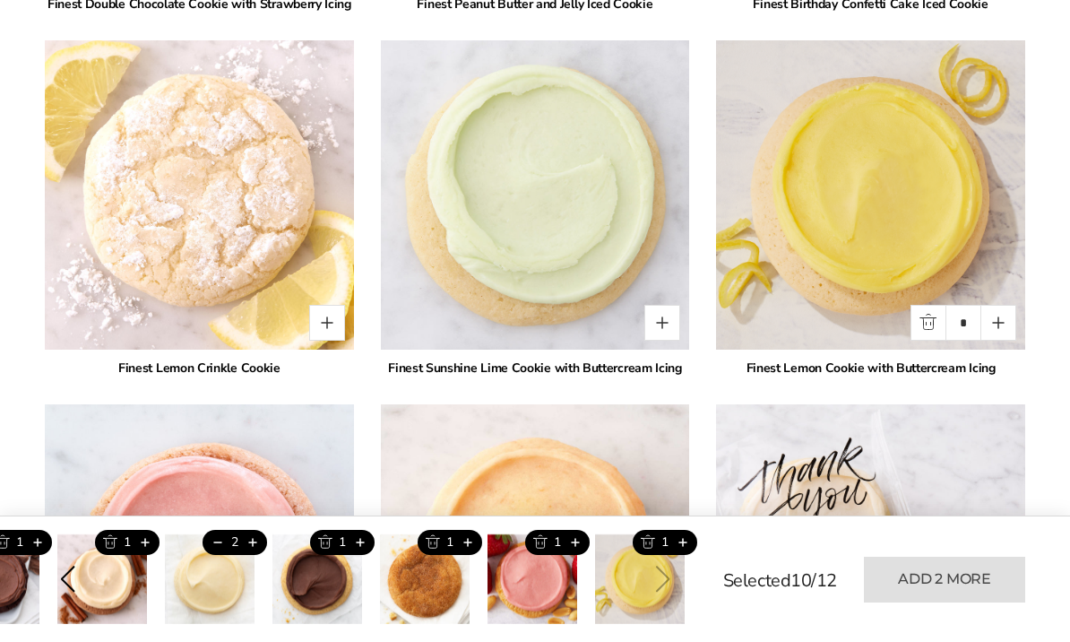
click at [1003, 341] on button "Quantity button plus" at bounding box center [999, 323] width 36 height 36
type input "*"
click at [324, 341] on button "Quantity button plus" at bounding box center [327, 323] width 36 height 36
type input "*"
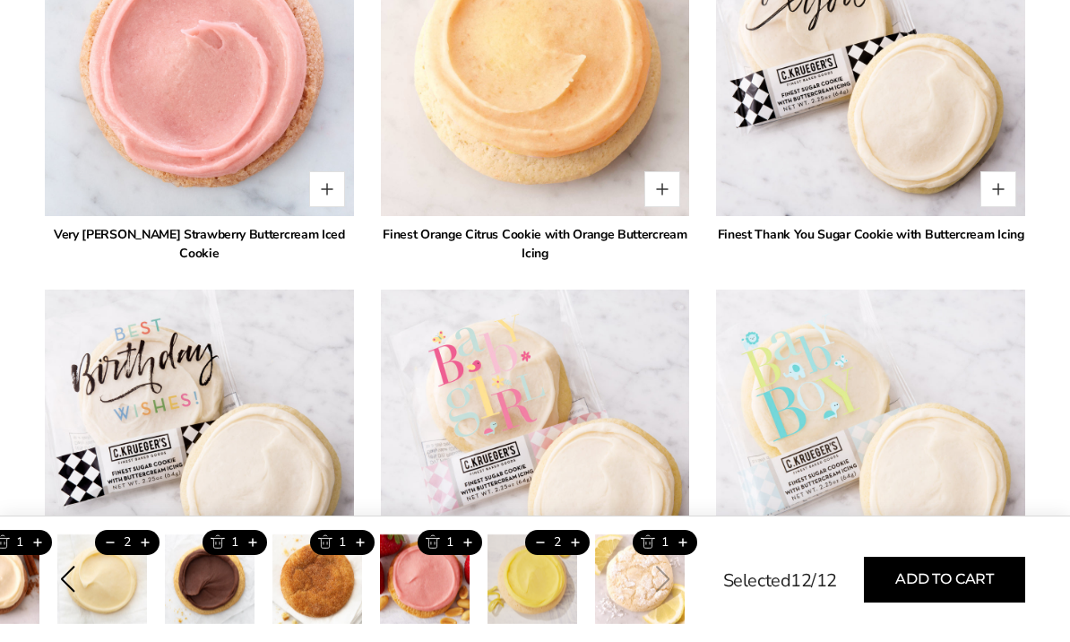
scroll to position [4328, 0]
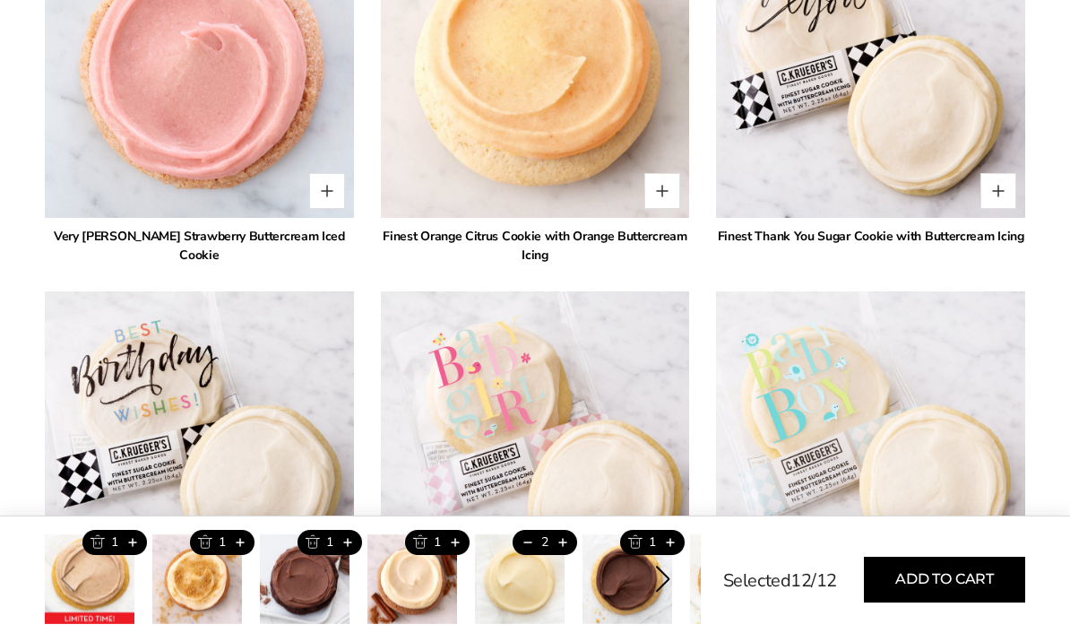
click at [934, 602] on button "Add to cart" at bounding box center [944, 580] width 161 height 46
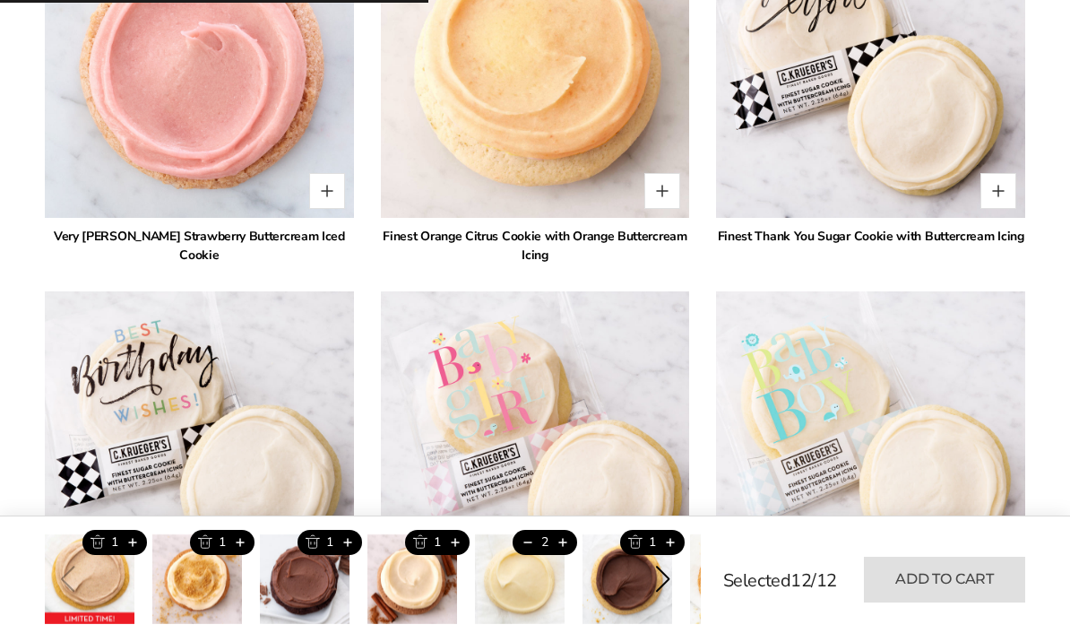
type input "*"
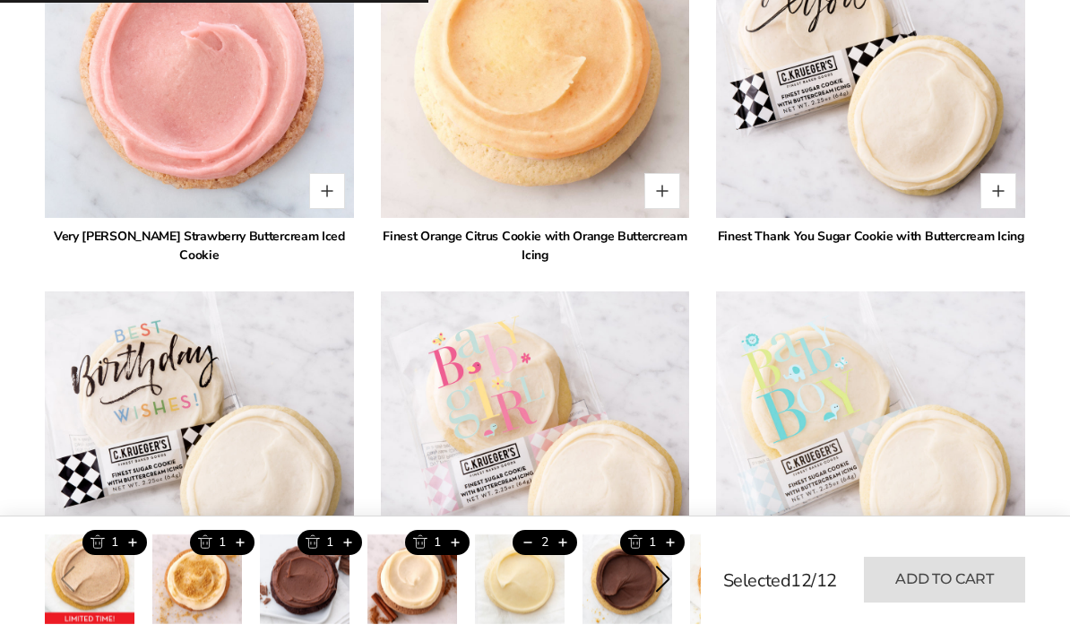
type input "*"
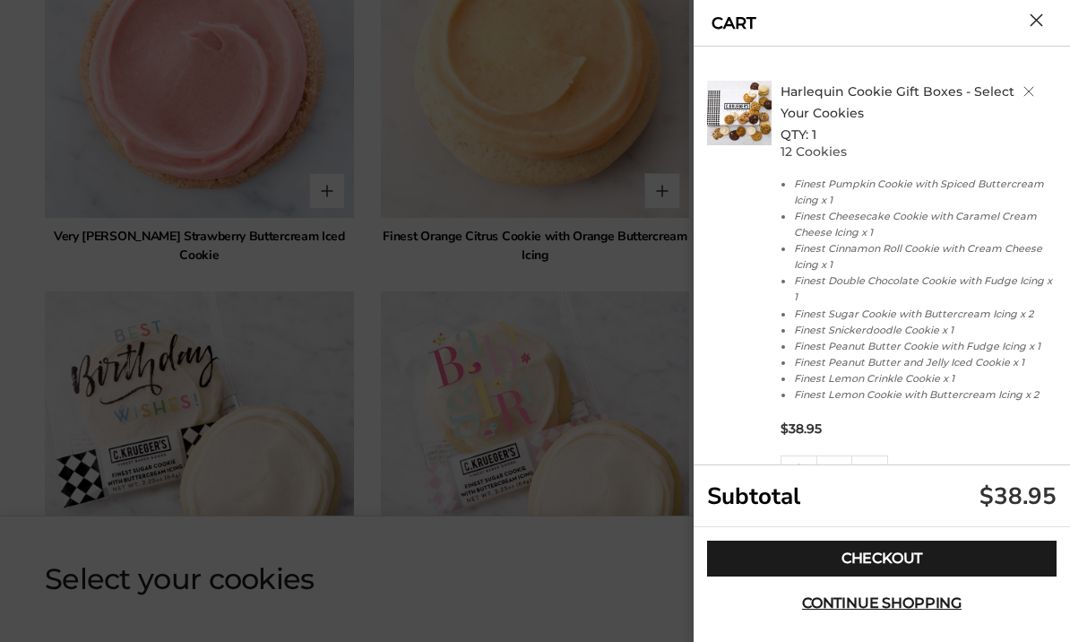
click at [1031, 91] on link "Delete product" at bounding box center [1029, 91] width 11 height 11
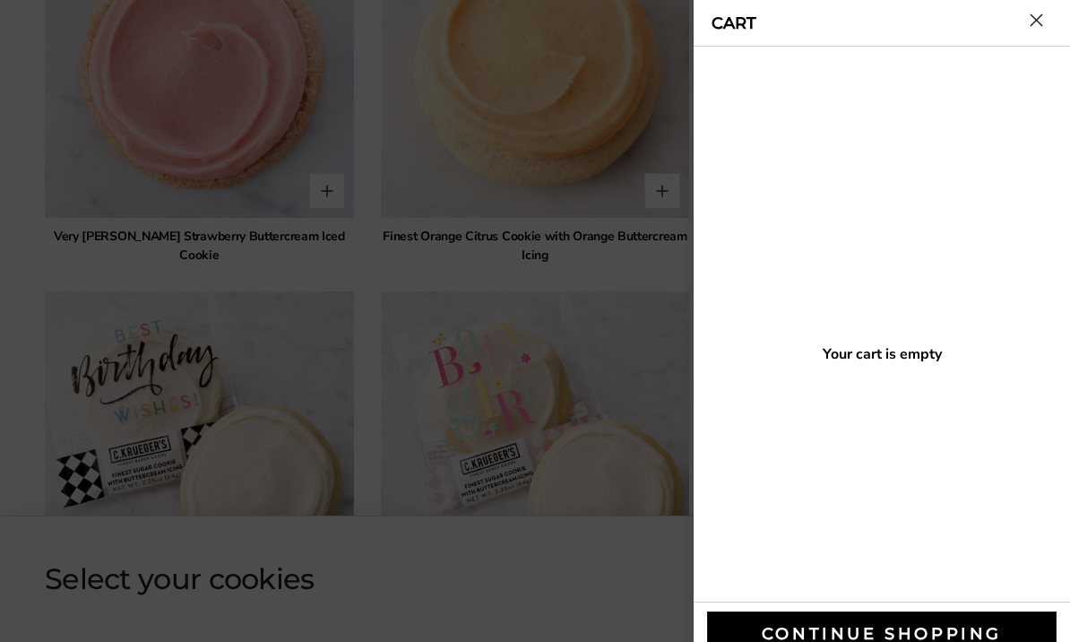
click at [1038, 20] on button "Close cart" at bounding box center [1036, 19] width 13 height 13
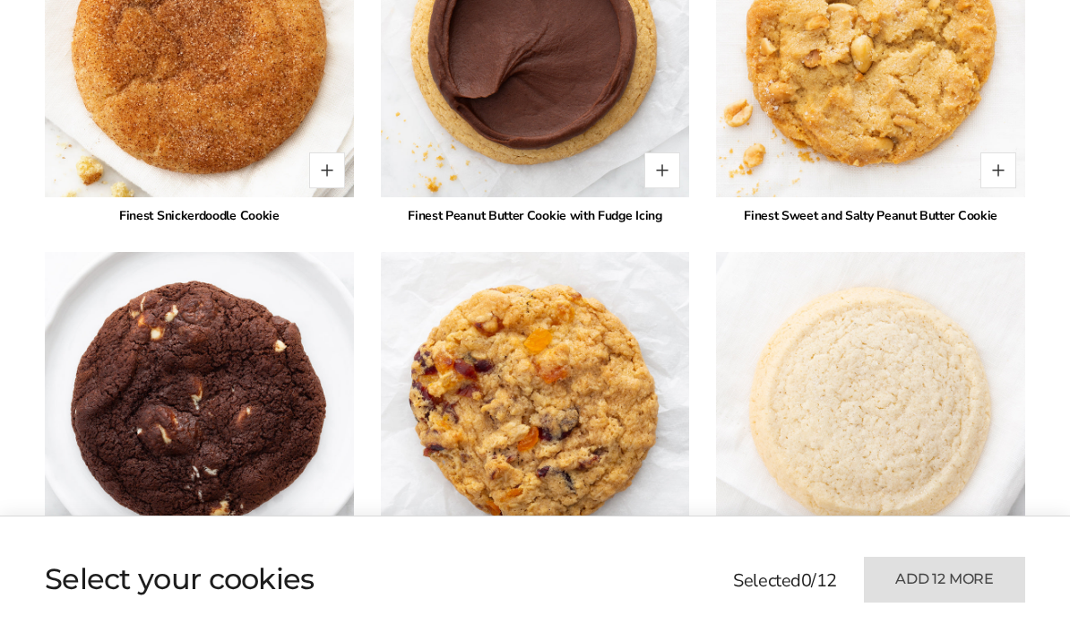
scroll to position [2792, 0]
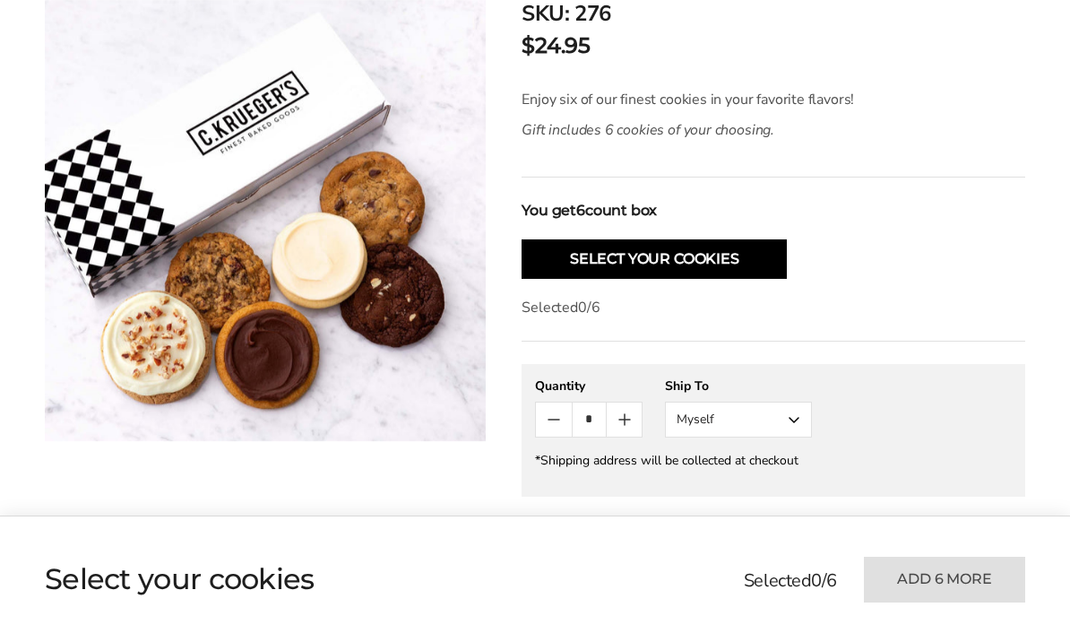
click at [698, 255] on button "Select Your Cookies" at bounding box center [654, 258] width 265 height 39
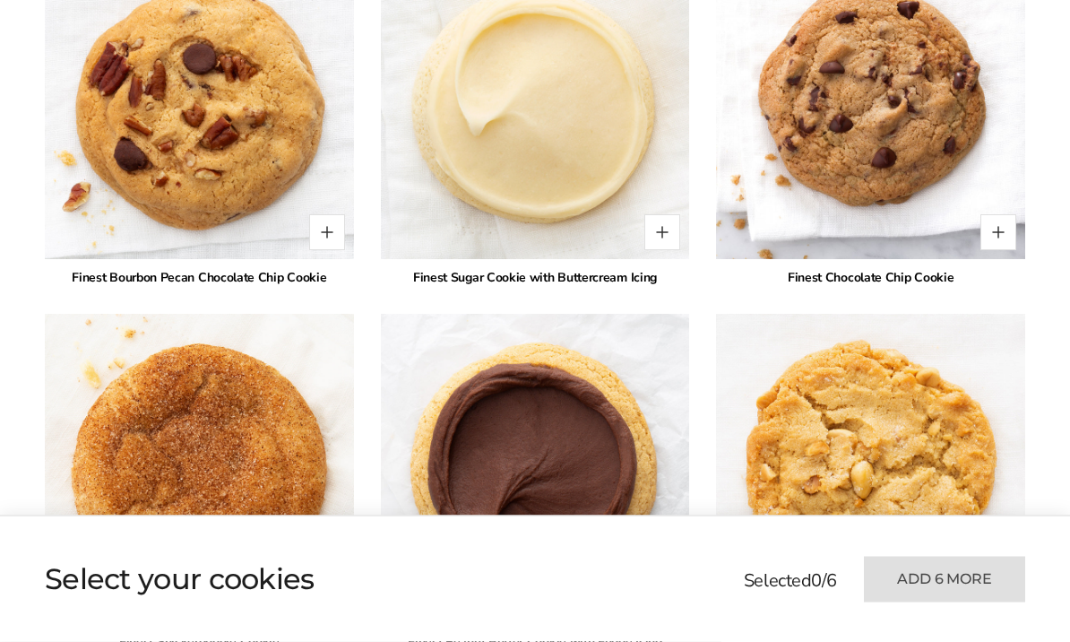
scroll to position [2231, 0]
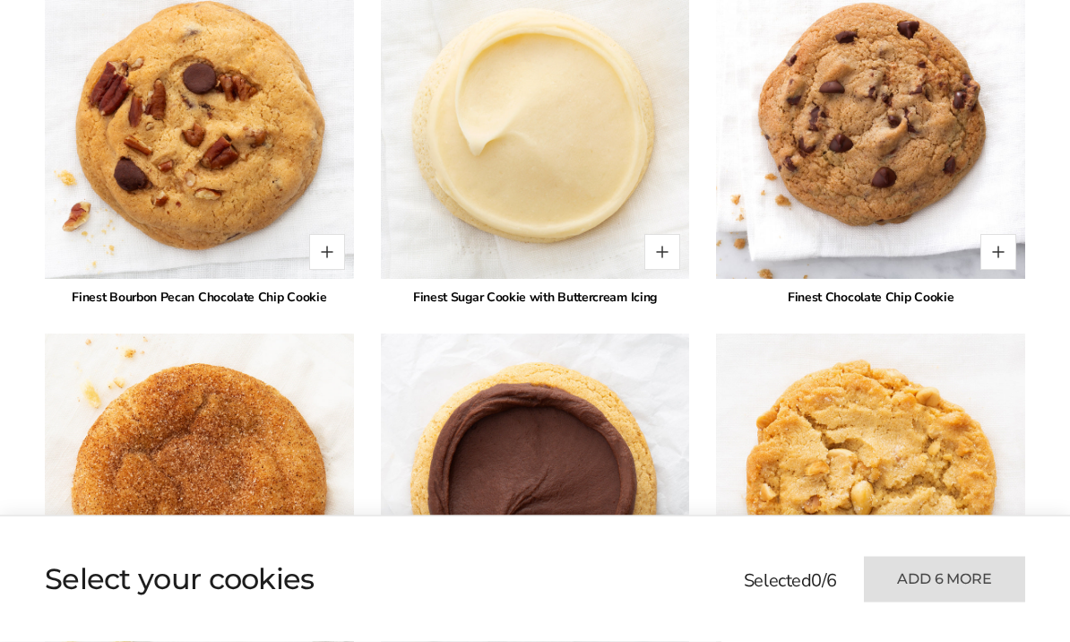
click at [664, 258] on button "Quantity button plus" at bounding box center [662, 253] width 36 height 36
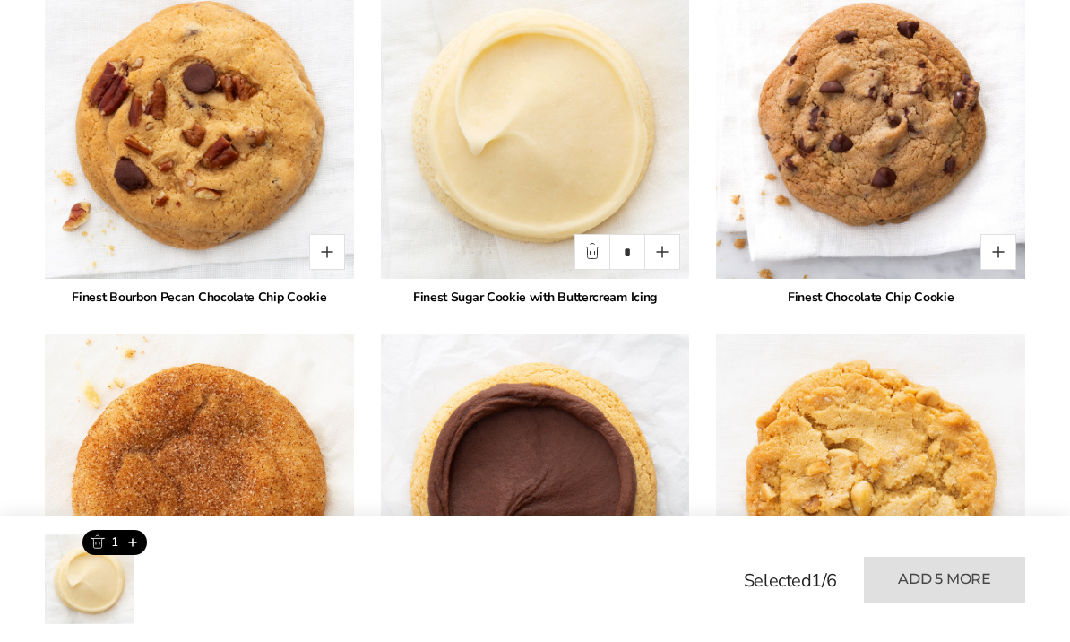
click at [664, 251] on button "Quantity button plus" at bounding box center [662, 252] width 36 height 36
type input "*"
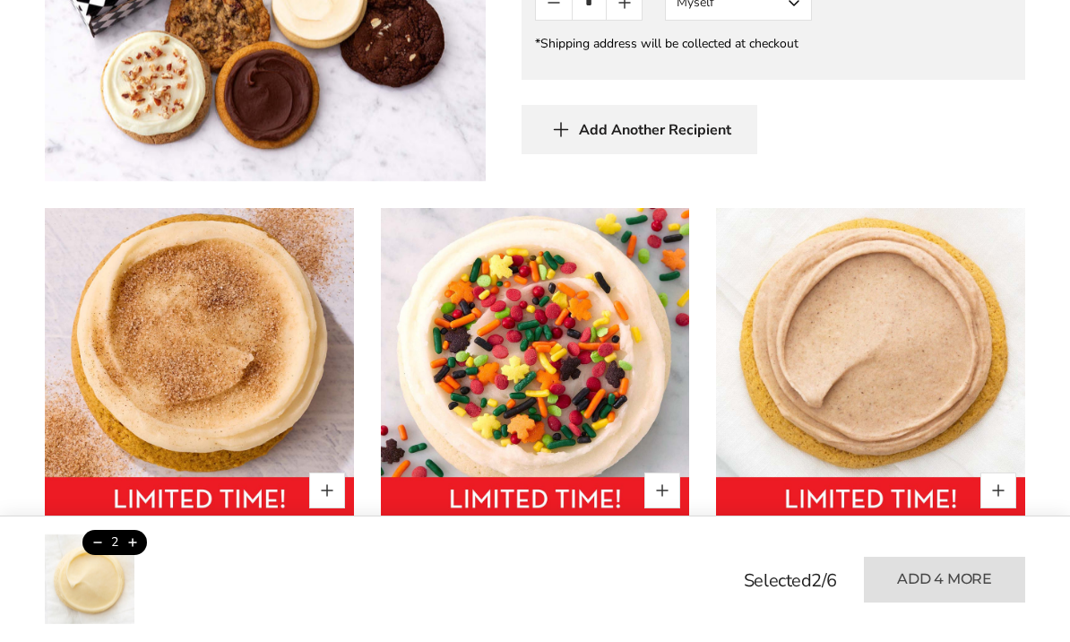
scroll to position [1027, 0]
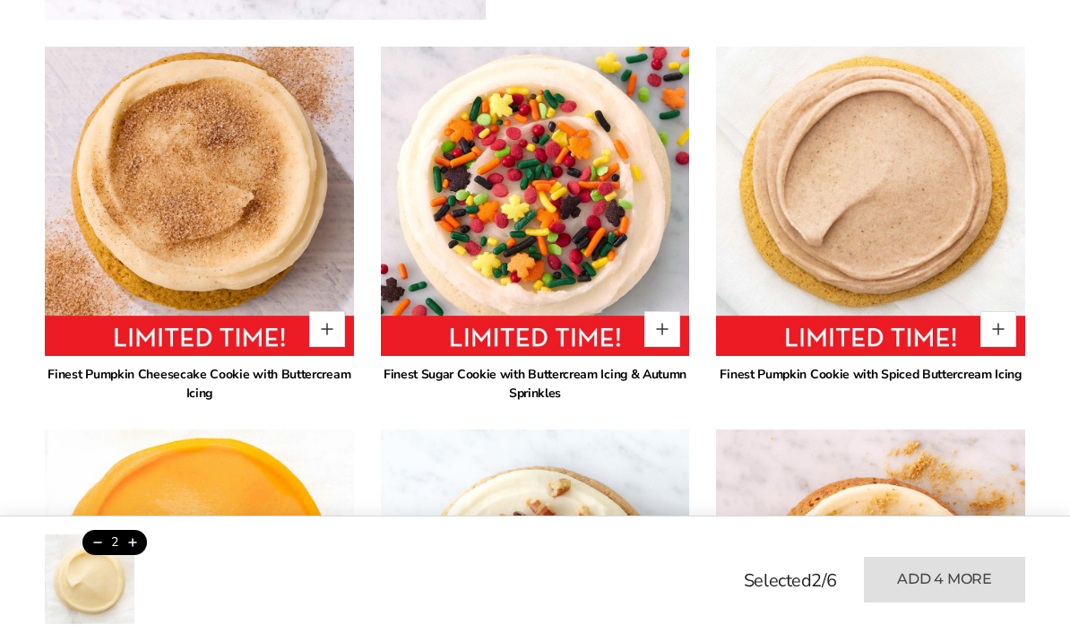
click at [996, 332] on button "Quantity button plus" at bounding box center [999, 329] width 36 height 36
type input "*"
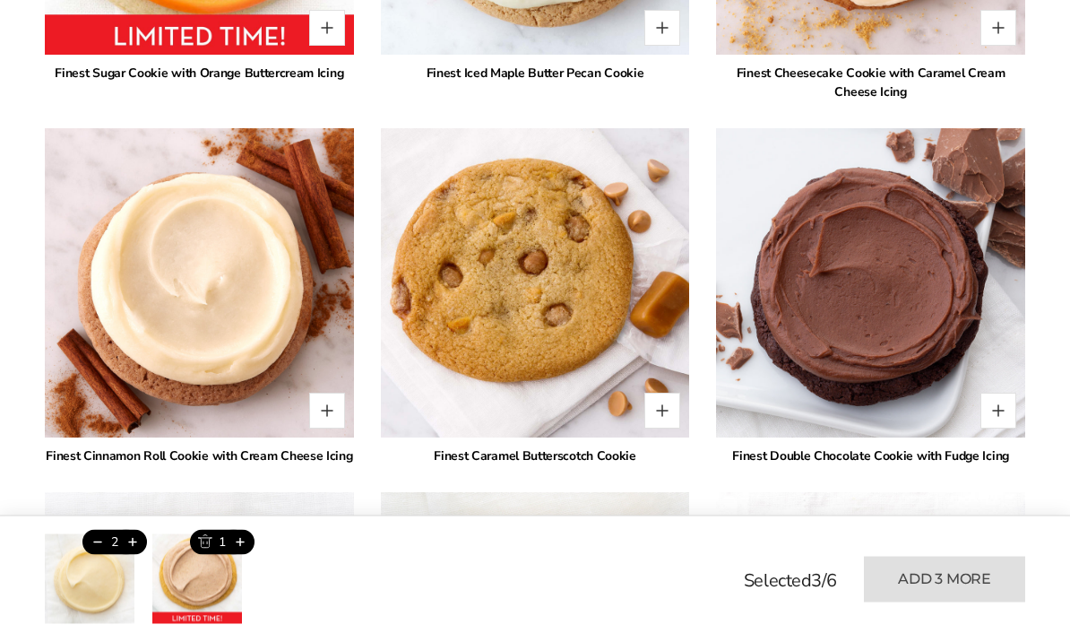
scroll to position [1784, 0]
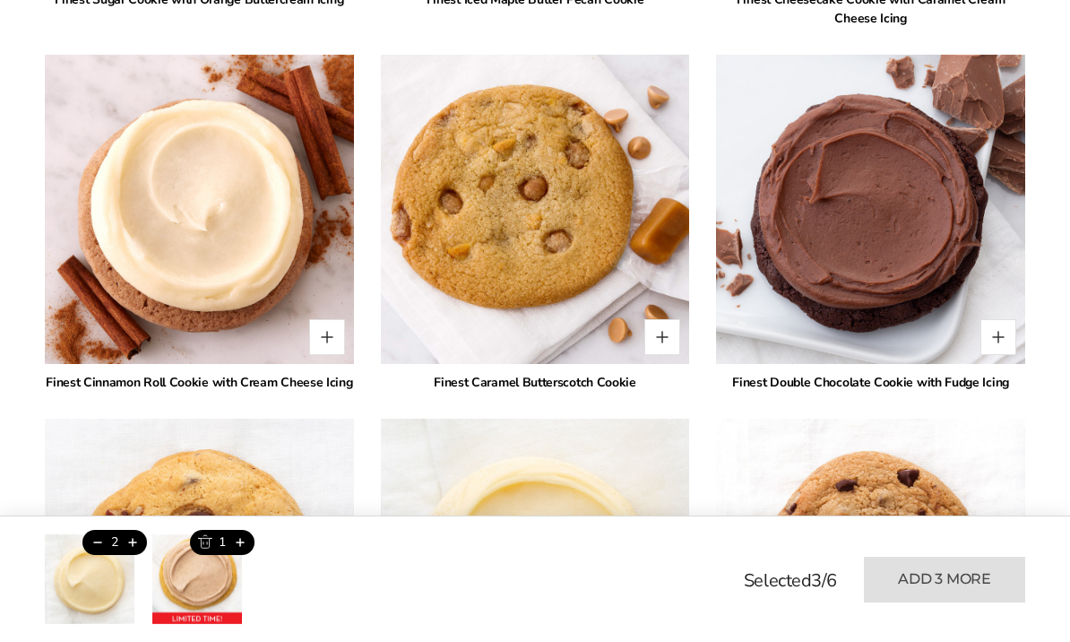
click at [329, 331] on button "Quantity button plus" at bounding box center [327, 337] width 36 height 36
type input "*"
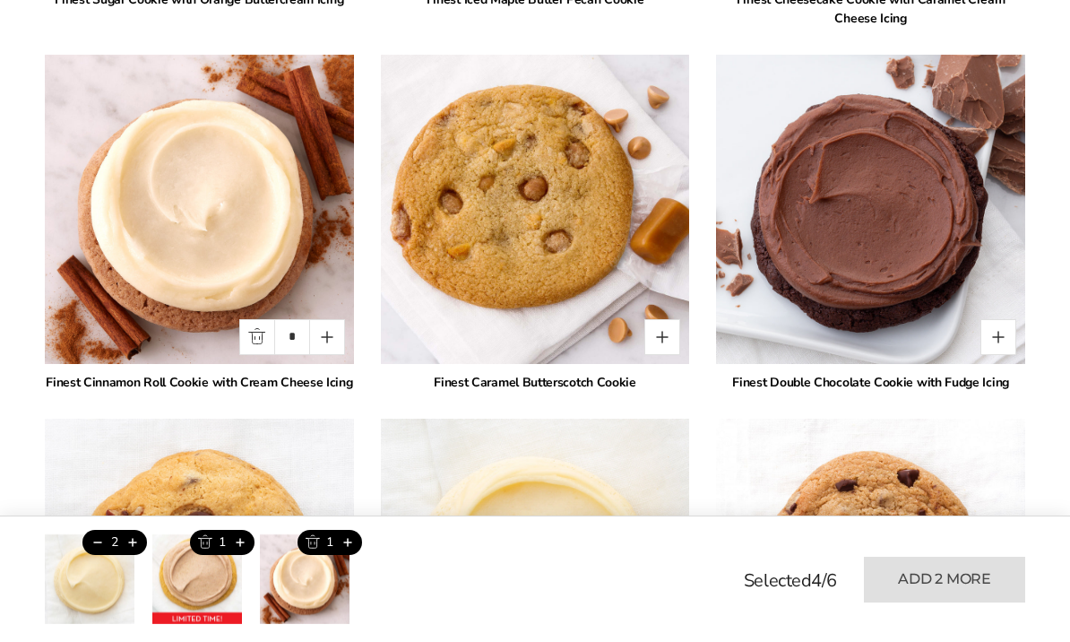
click at [996, 341] on button "Quantity button plus" at bounding box center [999, 337] width 36 height 36
type input "*"
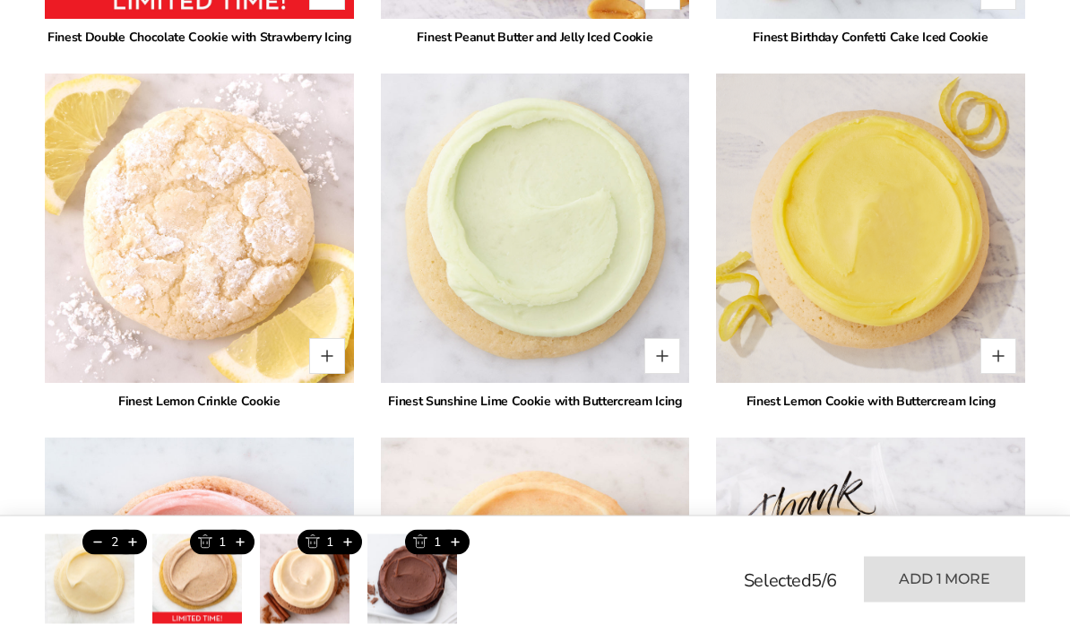
scroll to position [3589, 0]
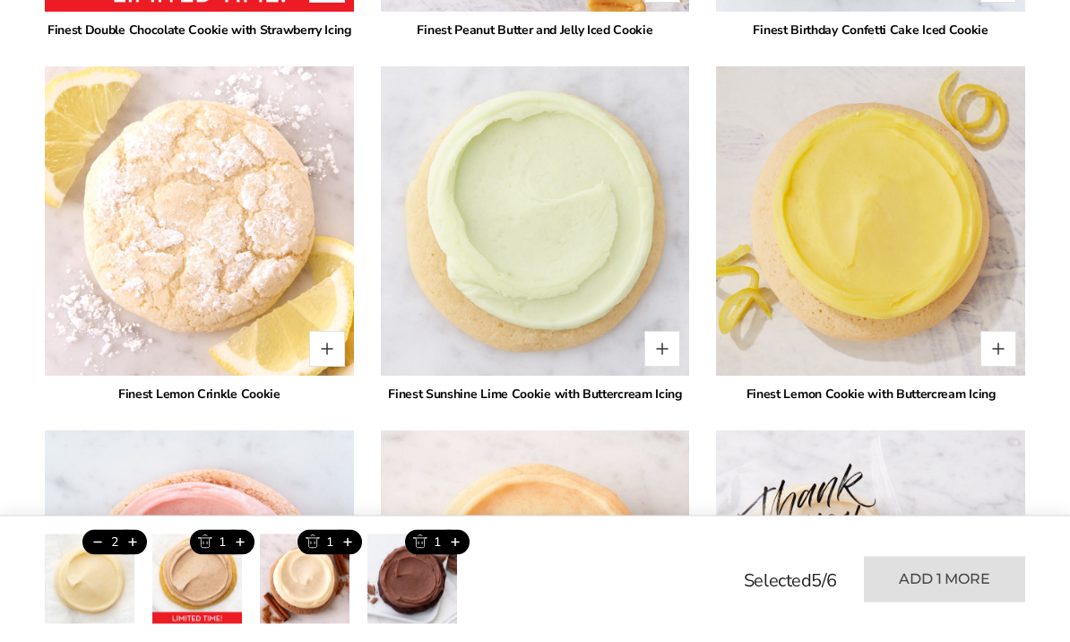
click at [998, 338] on button "Quantity button plus" at bounding box center [999, 350] width 36 height 36
type input "*"
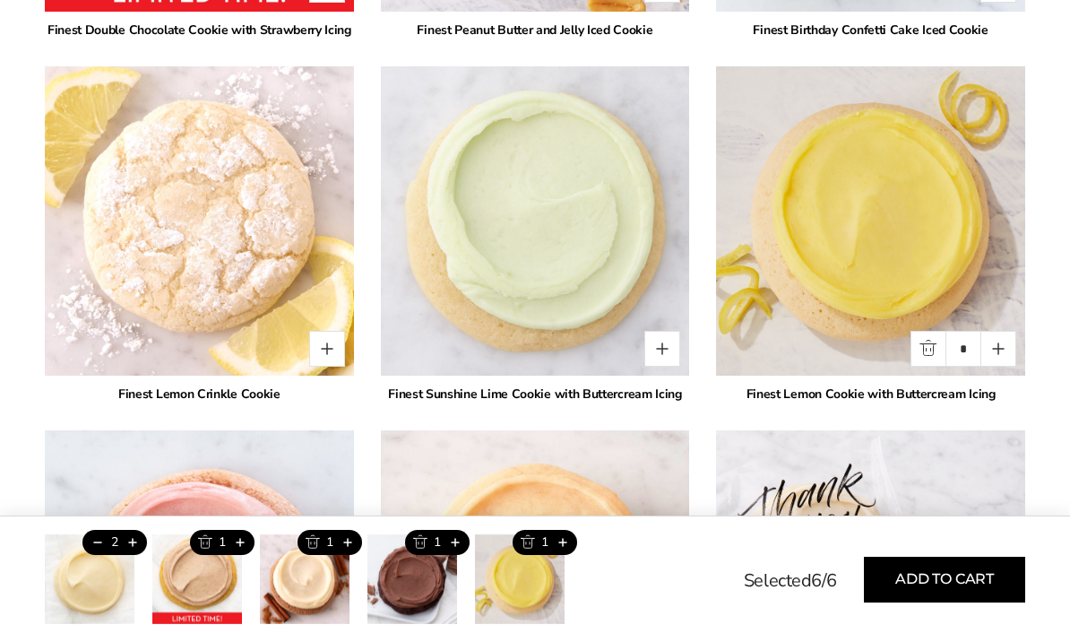
click at [957, 602] on button "Add to cart" at bounding box center [944, 580] width 161 height 46
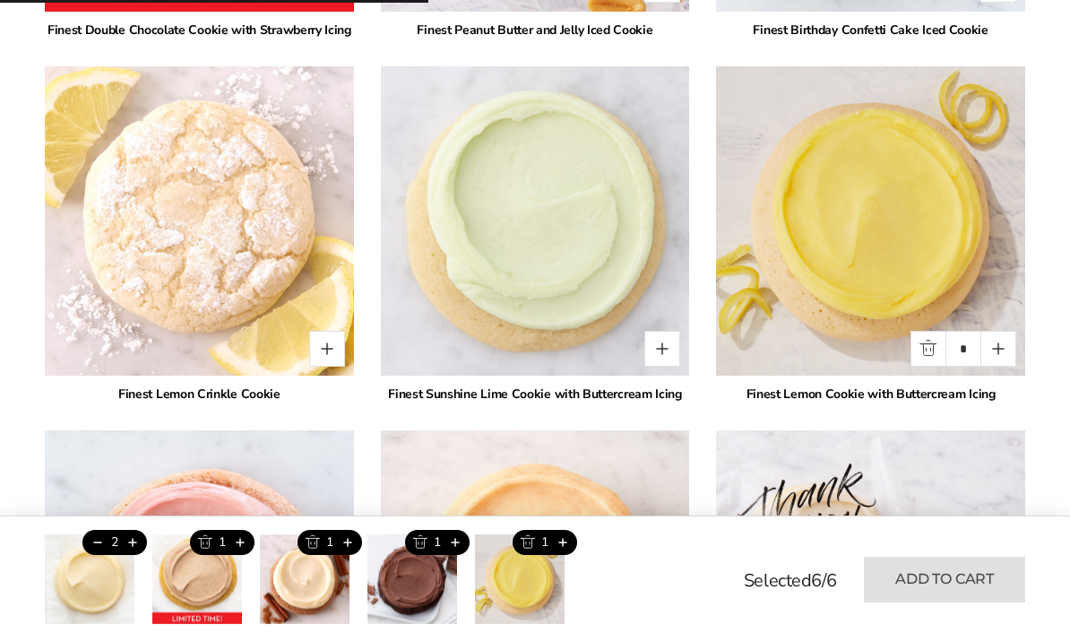
type input "*"
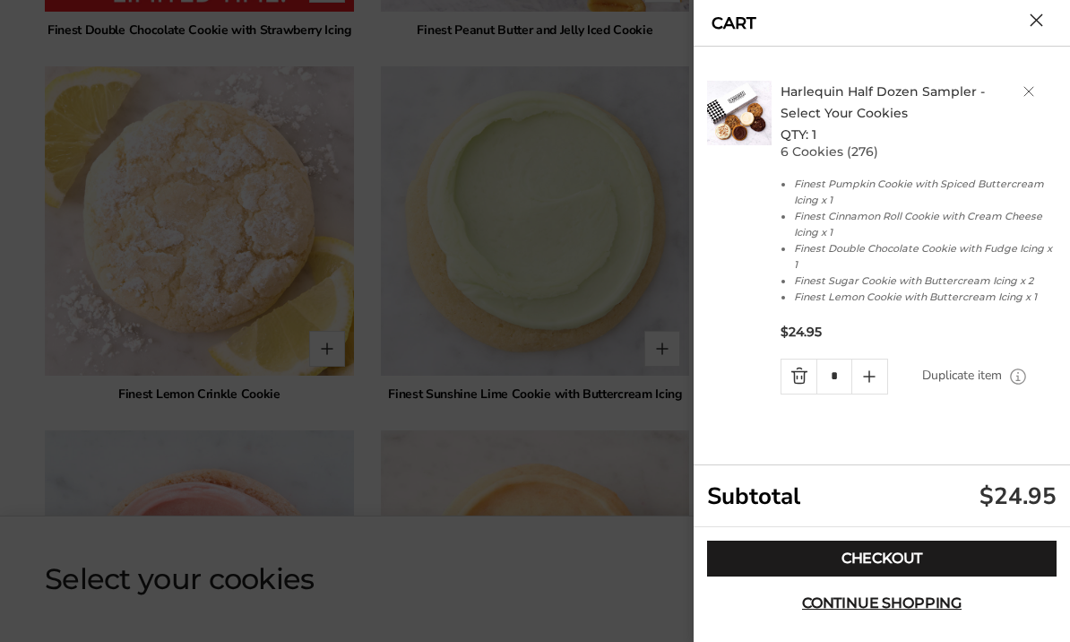
click at [964, 576] on link "Checkout" at bounding box center [882, 558] width 350 height 36
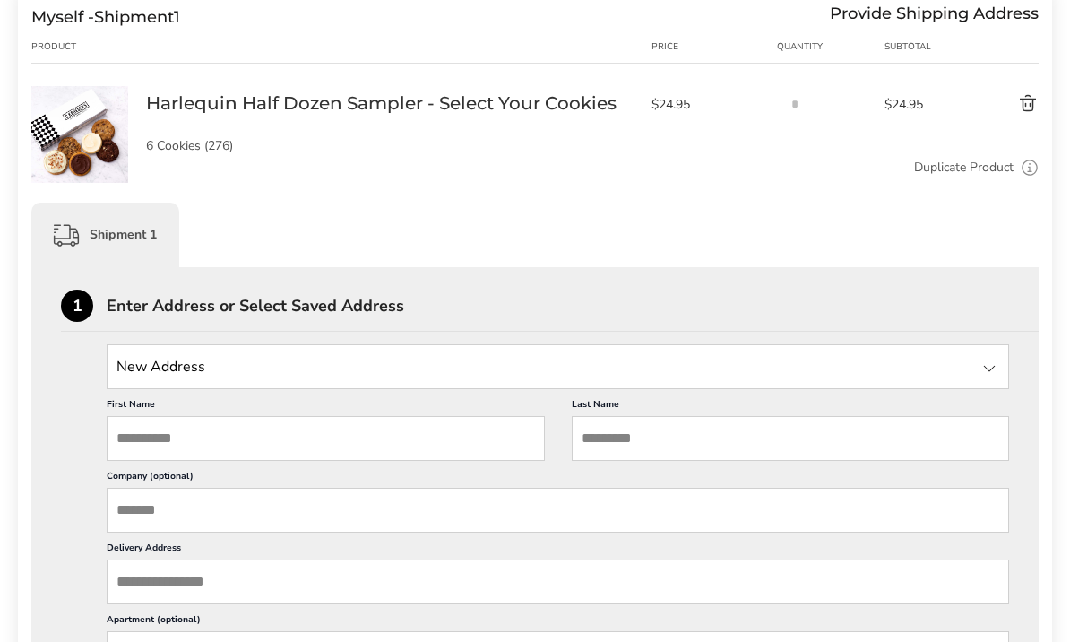
scroll to position [322, 0]
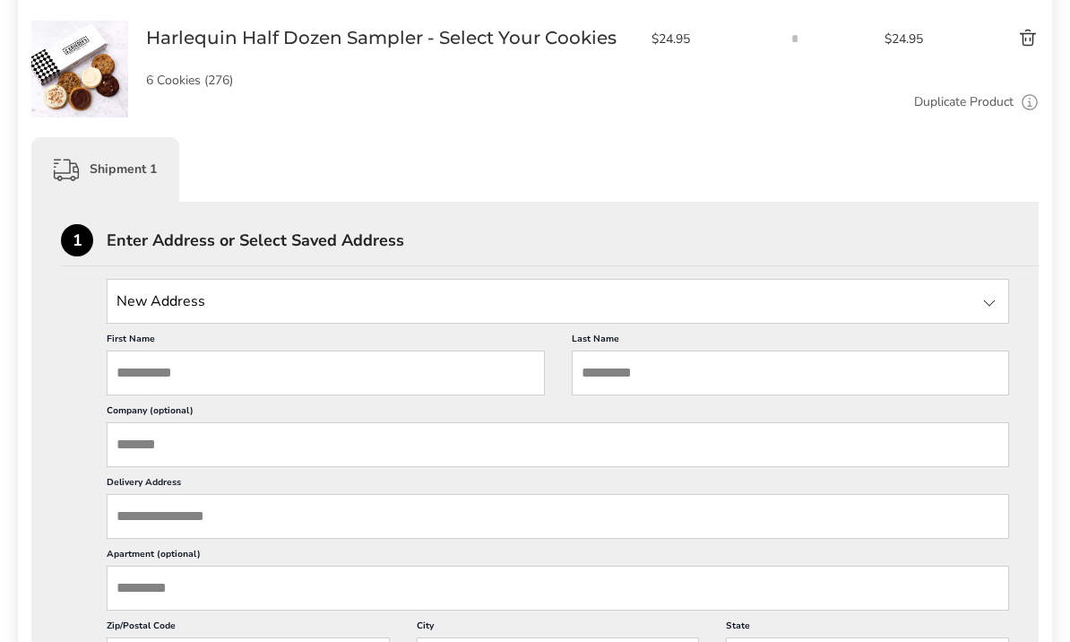
click at [468, 295] on input "State" at bounding box center [558, 301] width 903 height 45
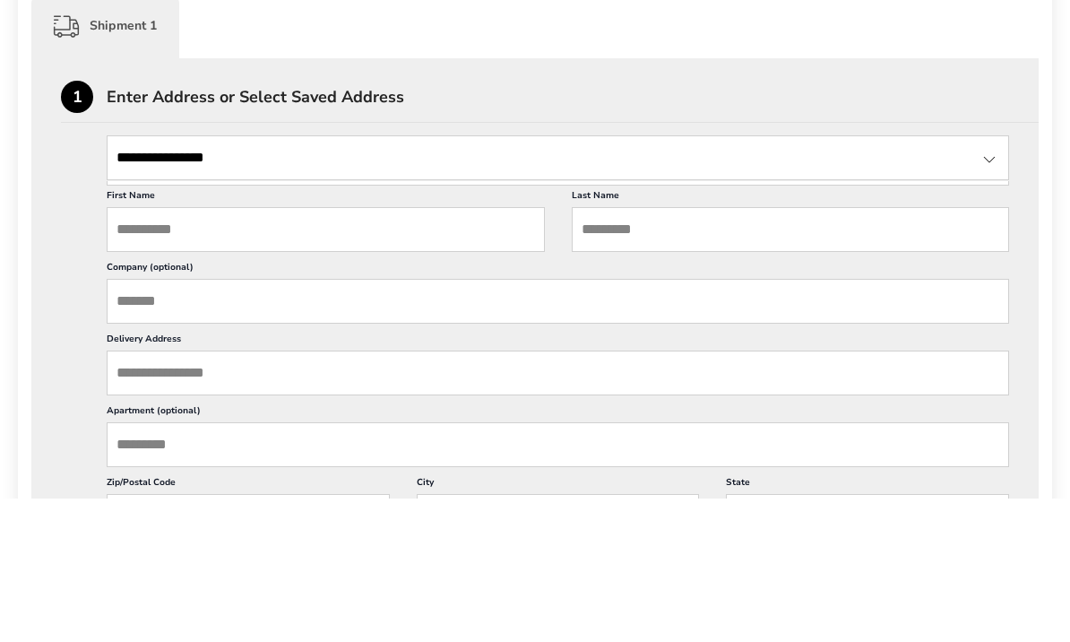
type input "**********"
click at [406, 350] on input "First Name" at bounding box center [326, 372] width 438 height 45
type input "*****"
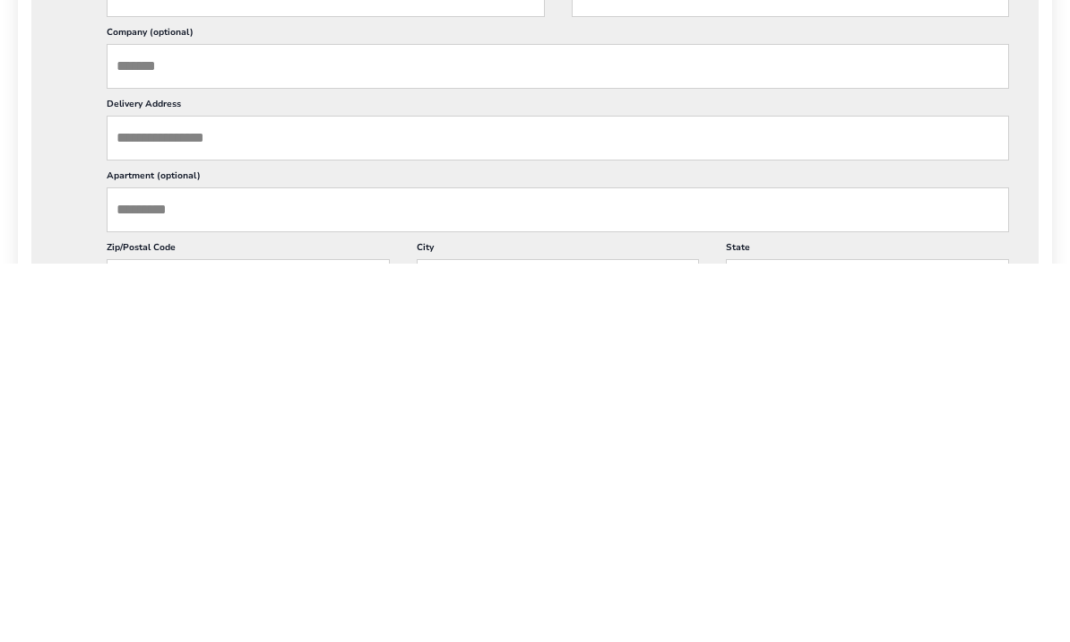
type input "****"
click at [558, 494] on input "Delivery Address" at bounding box center [558, 516] width 903 height 45
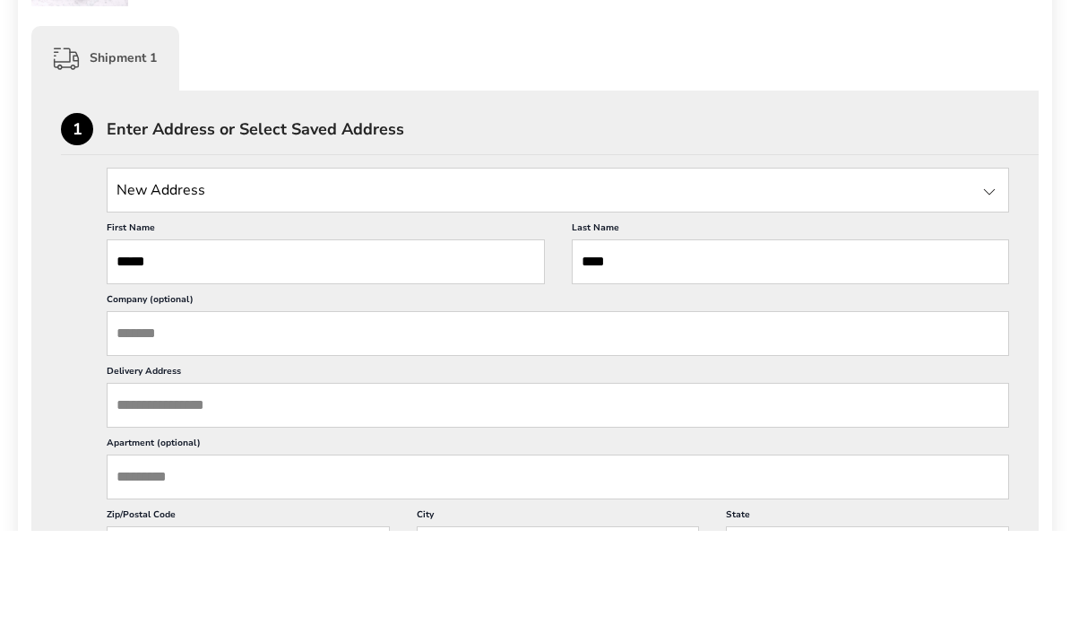
click at [990, 292] on div at bounding box center [990, 303] width 22 height 22
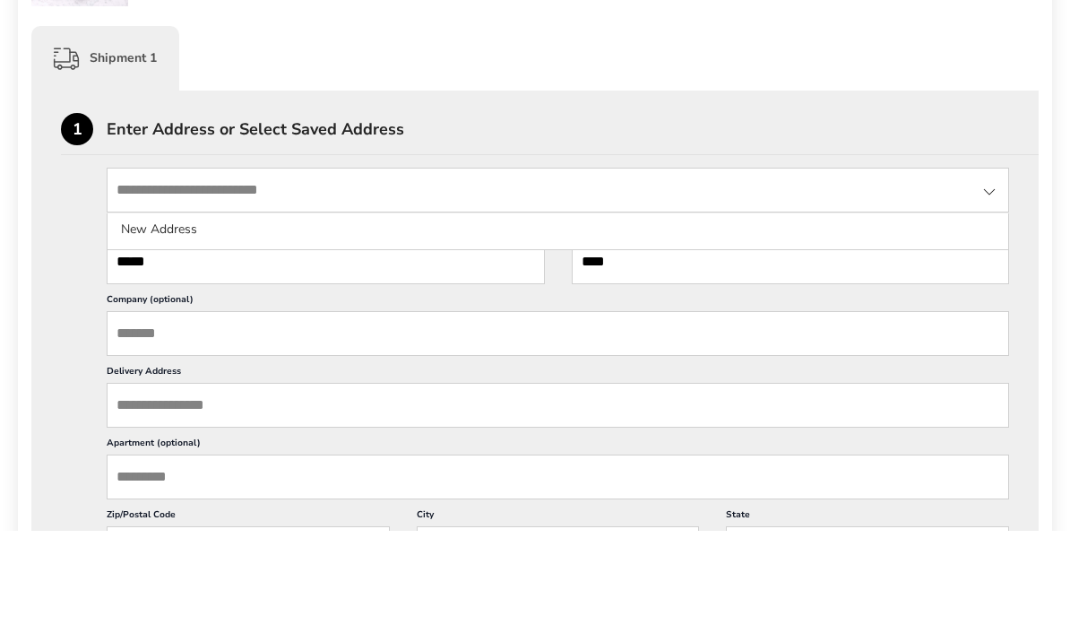
scroll to position [433, 0]
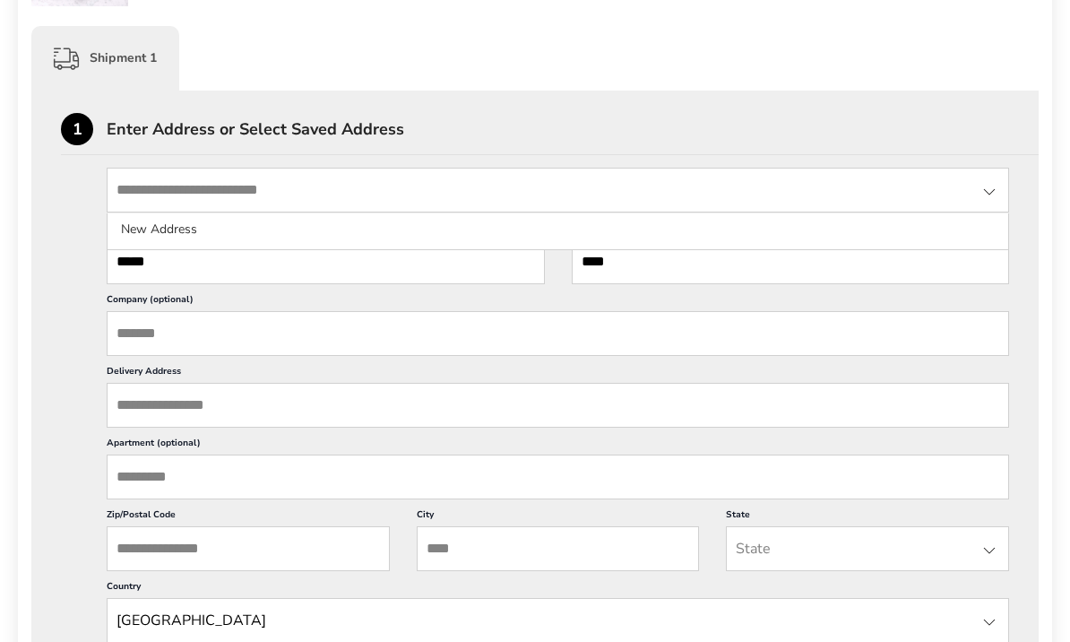
click at [961, 128] on div "Enter Address or Select Saved Address" at bounding box center [573, 129] width 932 height 16
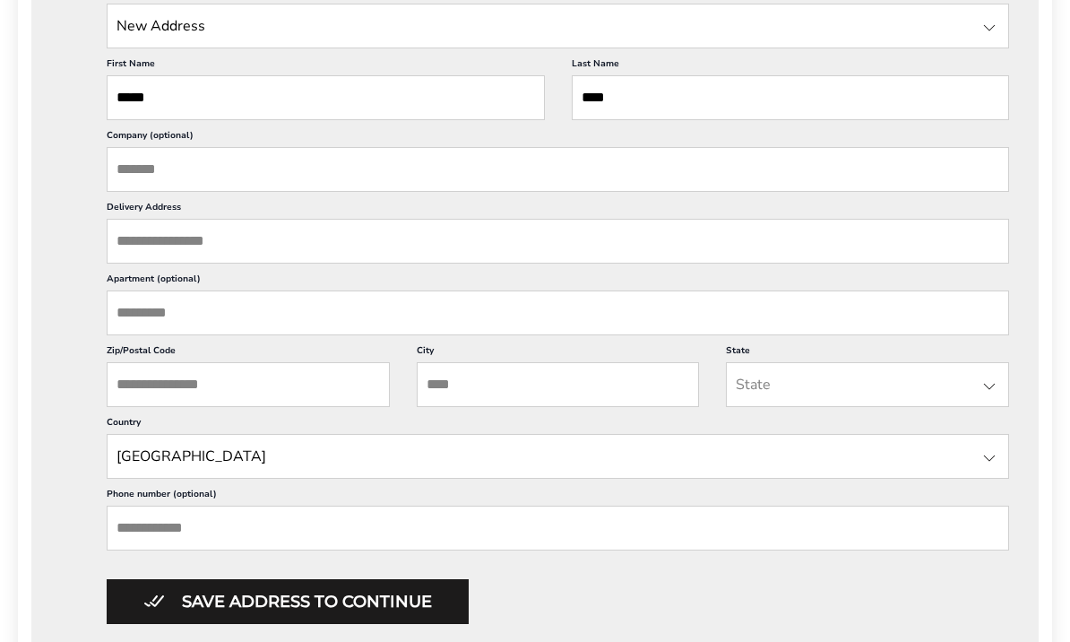
scroll to position [597, 0]
click at [557, 262] on input "Delivery Address" at bounding box center [558, 241] width 903 height 45
type input "**"
type input "**********"
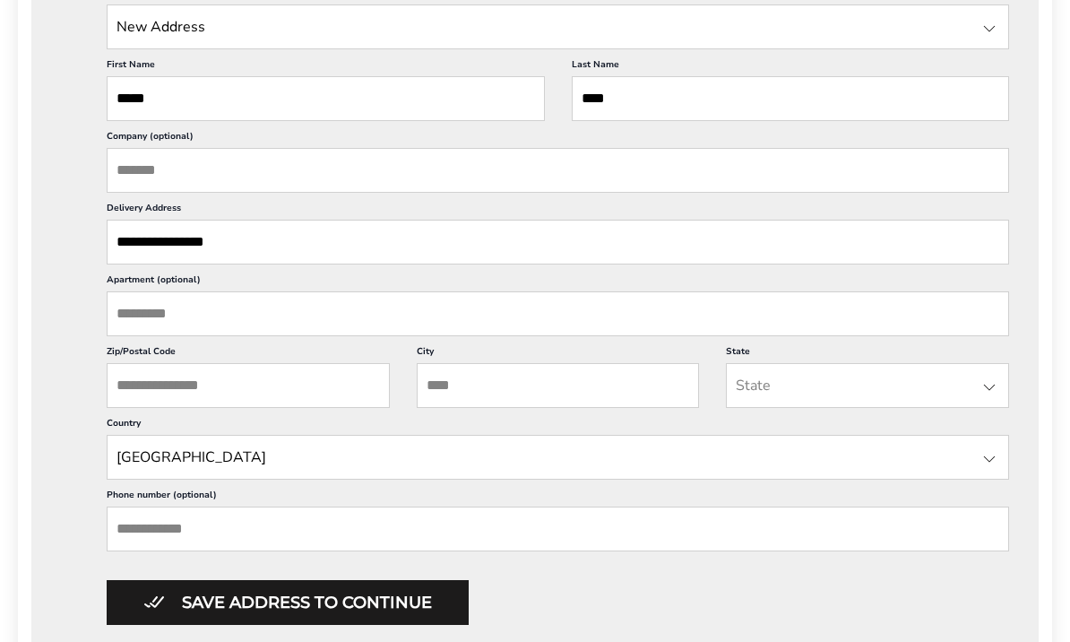
type input "*****"
type input "*******"
type input "**"
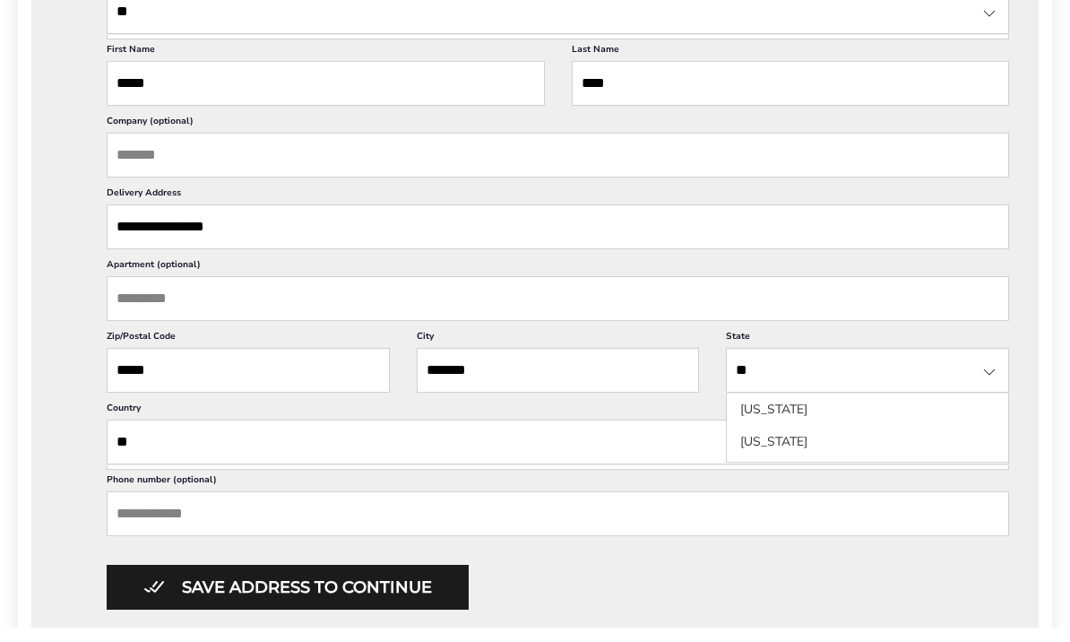
scroll to position [492, 0]
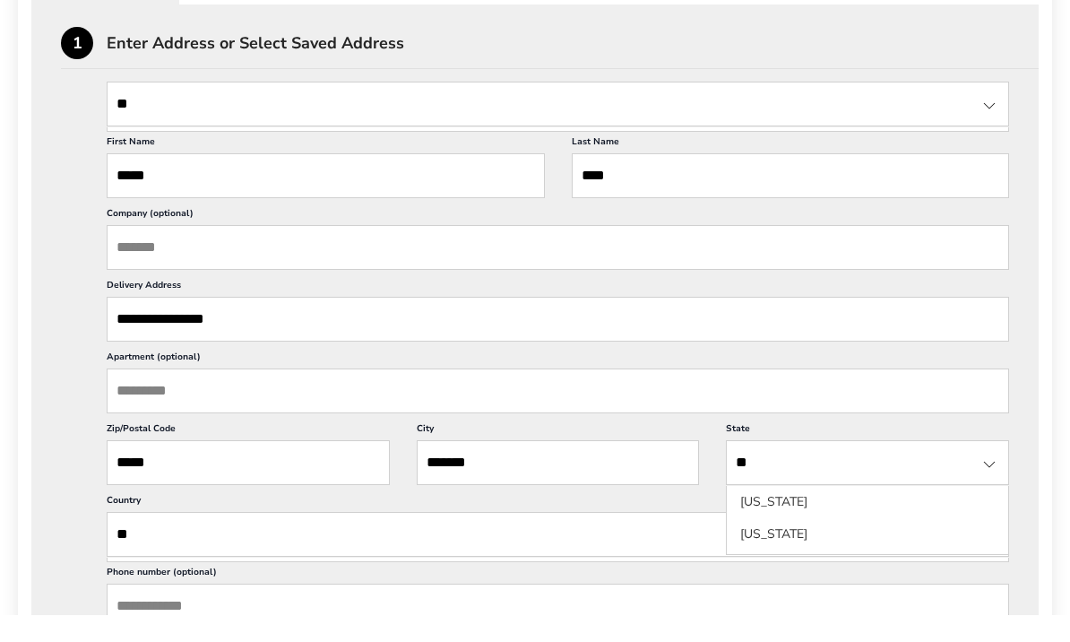
click at [471, 108] on input "**" at bounding box center [558, 130] width 903 height 45
type input "****"
click at [836, 62] on div "Enter Address or Select Saved Address" at bounding box center [573, 70] width 932 height 16
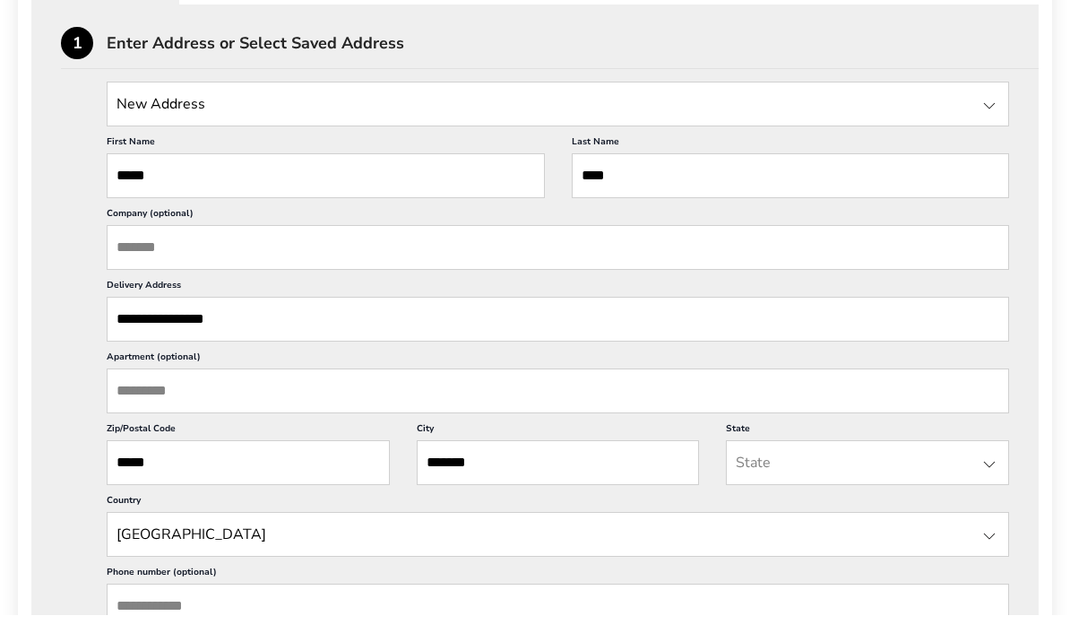
scroll to position [519, 0]
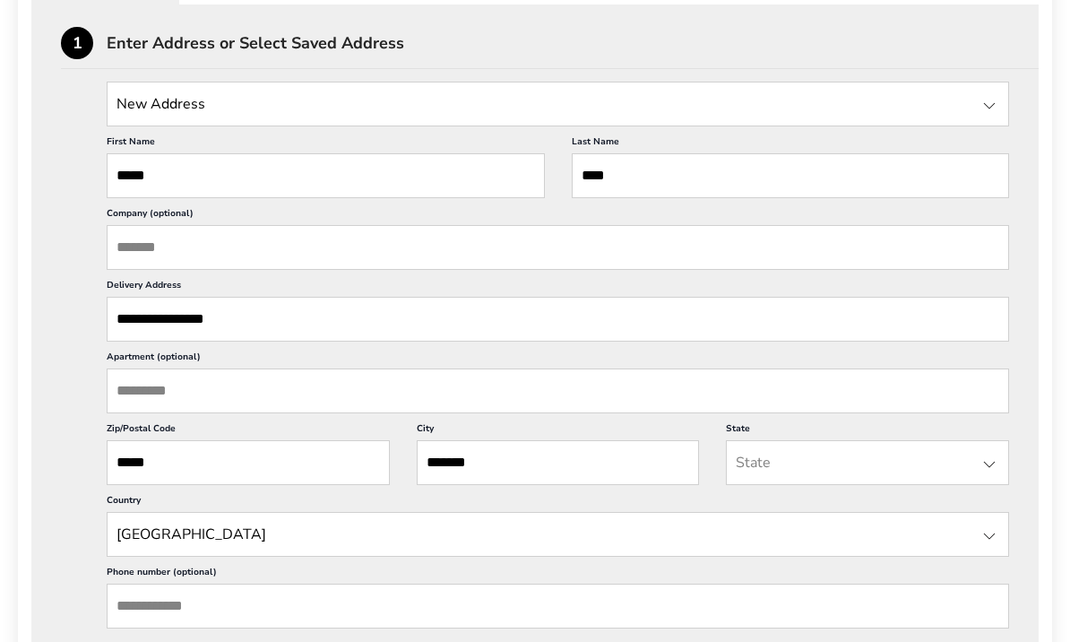
click at [874, 108] on input "****" at bounding box center [558, 104] width 903 height 45
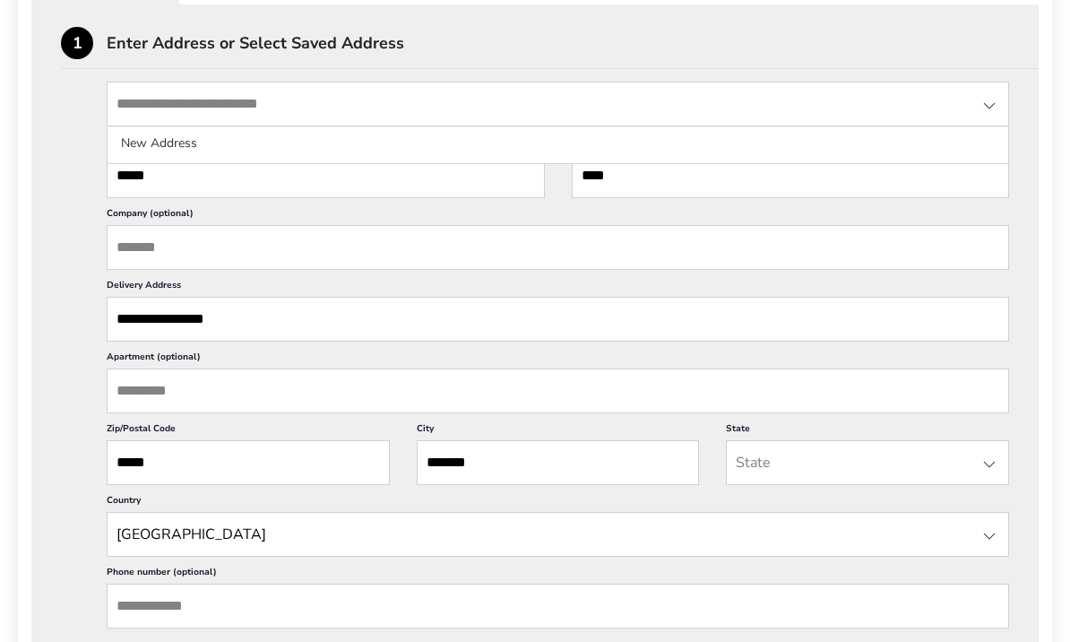
click at [168, 144] on li "New Address" at bounding box center [558, 143] width 901 height 32
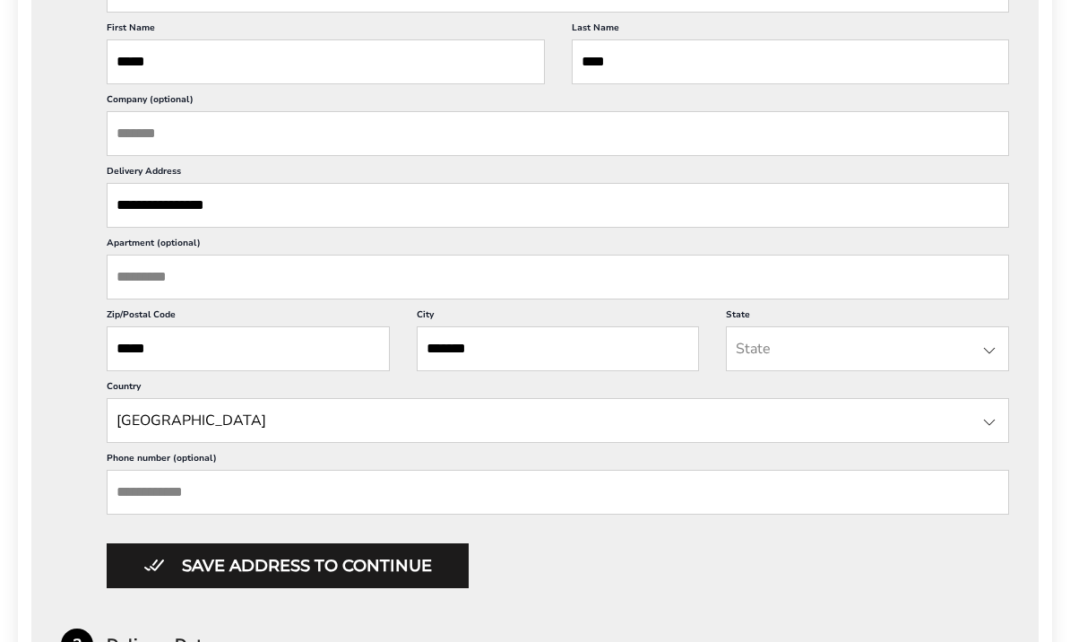
scroll to position [732, 0]
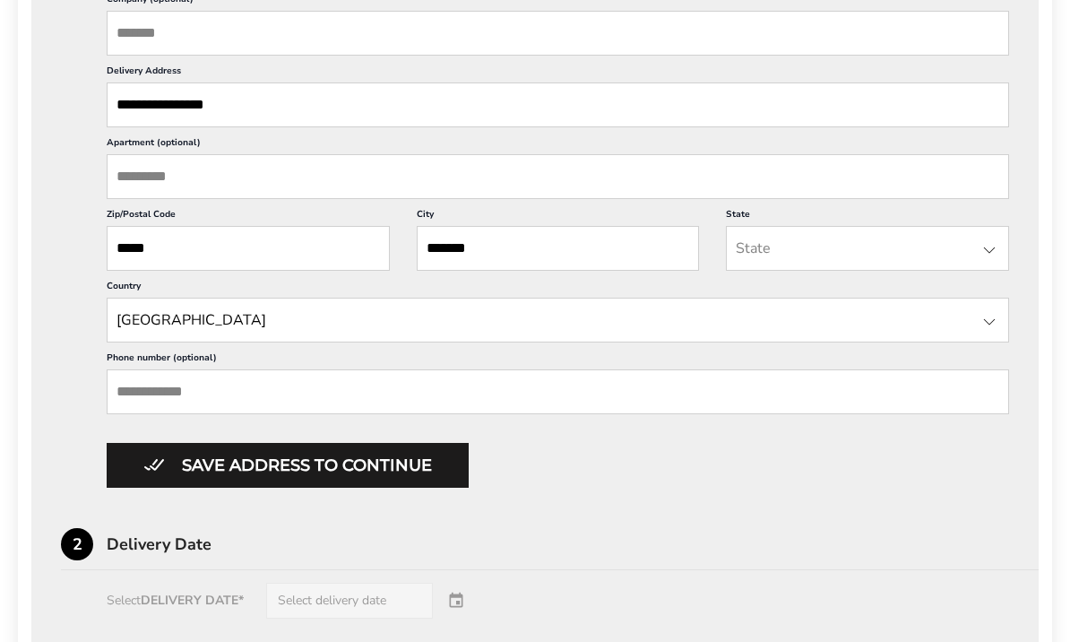
click at [840, 268] on input "**" at bounding box center [867, 249] width 283 height 45
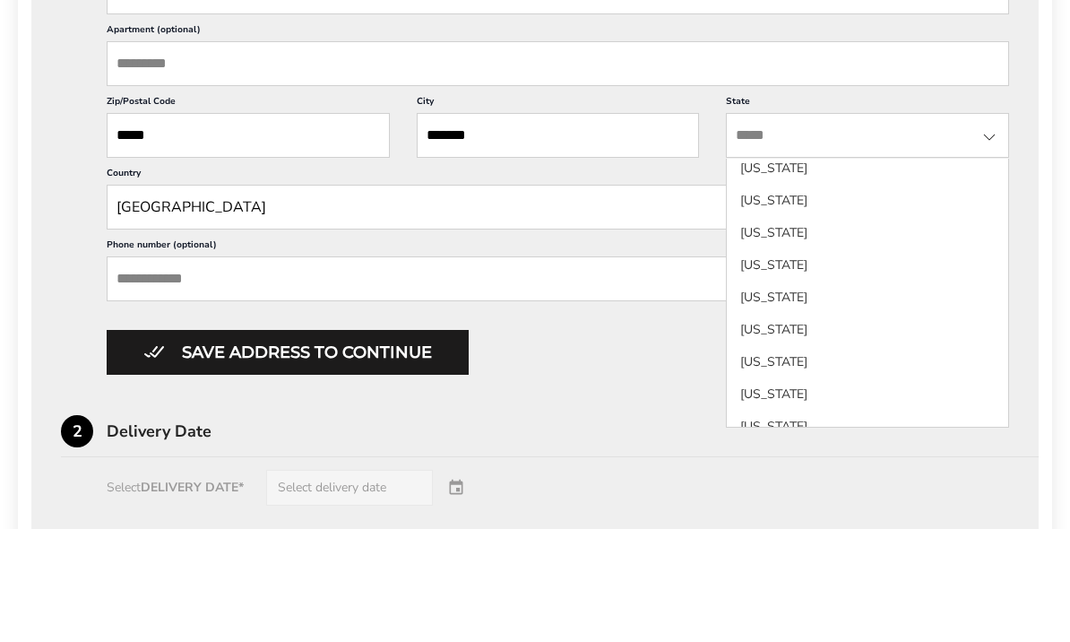
scroll to position [169, 0]
click at [798, 362] on li "Connecticut" at bounding box center [867, 378] width 281 height 32
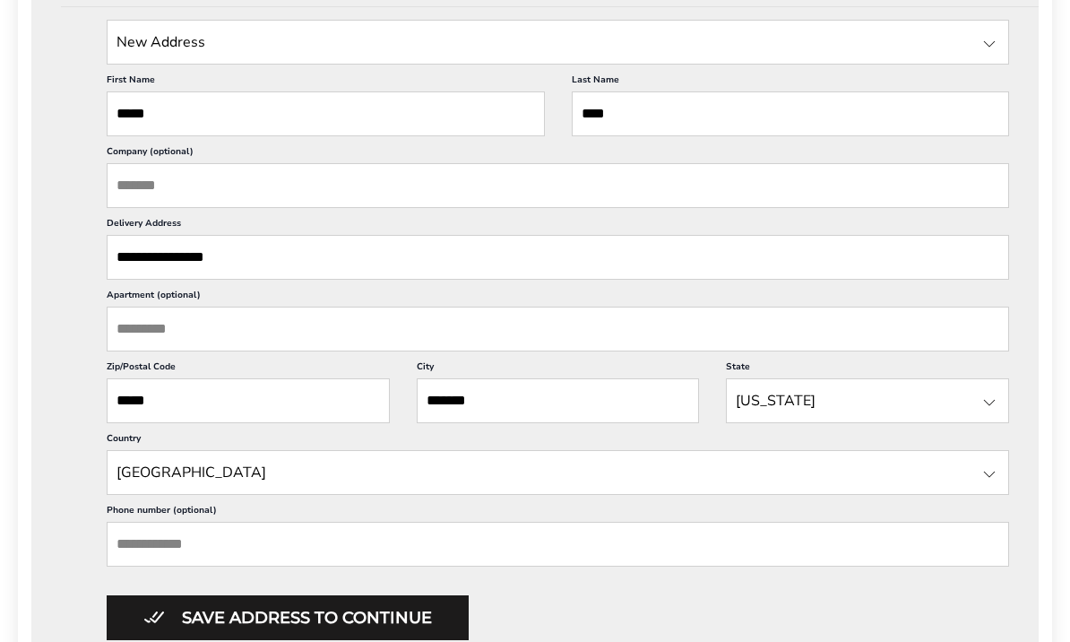
scroll to position [581, 0]
click at [134, 125] on input "*****" at bounding box center [326, 113] width 438 height 45
type input "*"
type input "***"
click at [733, 123] on input "****" at bounding box center [791, 113] width 438 height 45
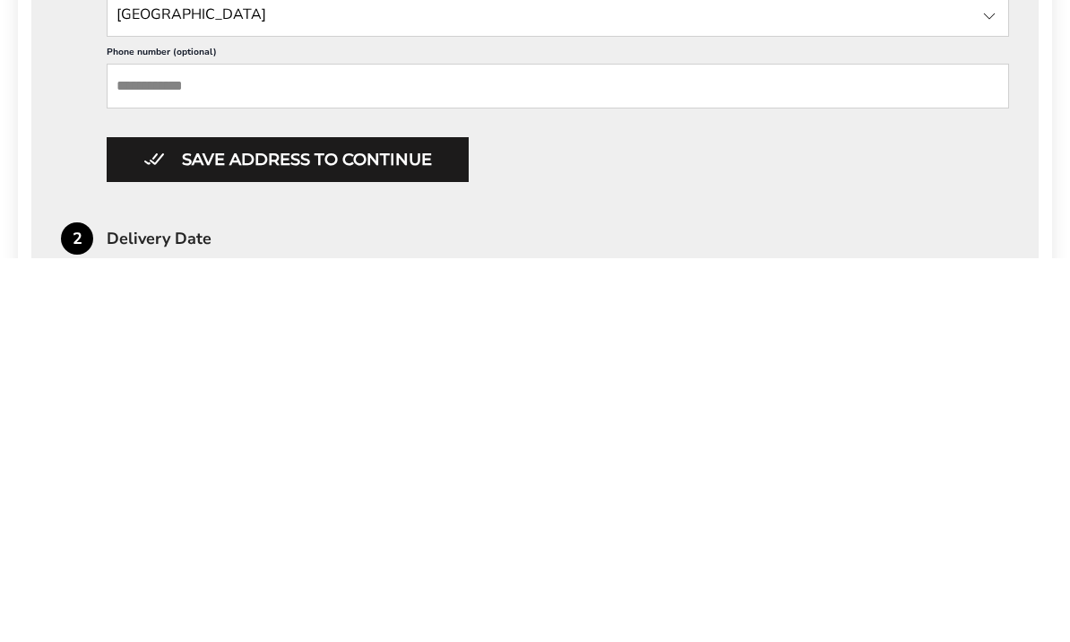
scroll to position [659, 0]
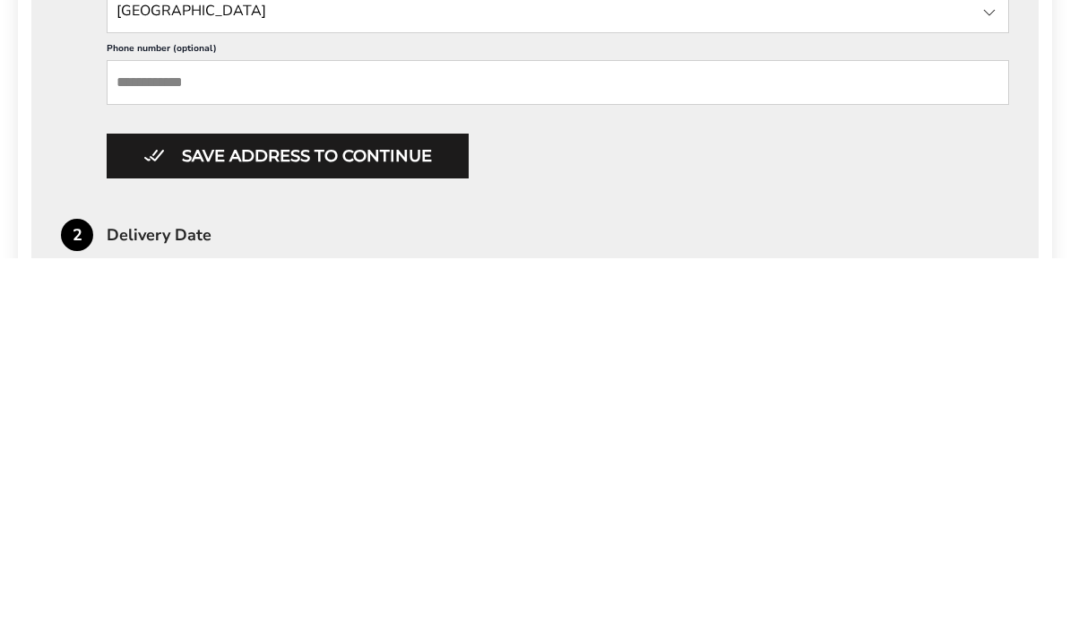
type input "*****"
click at [397, 517] on button "Save address to continue" at bounding box center [288, 539] width 362 height 45
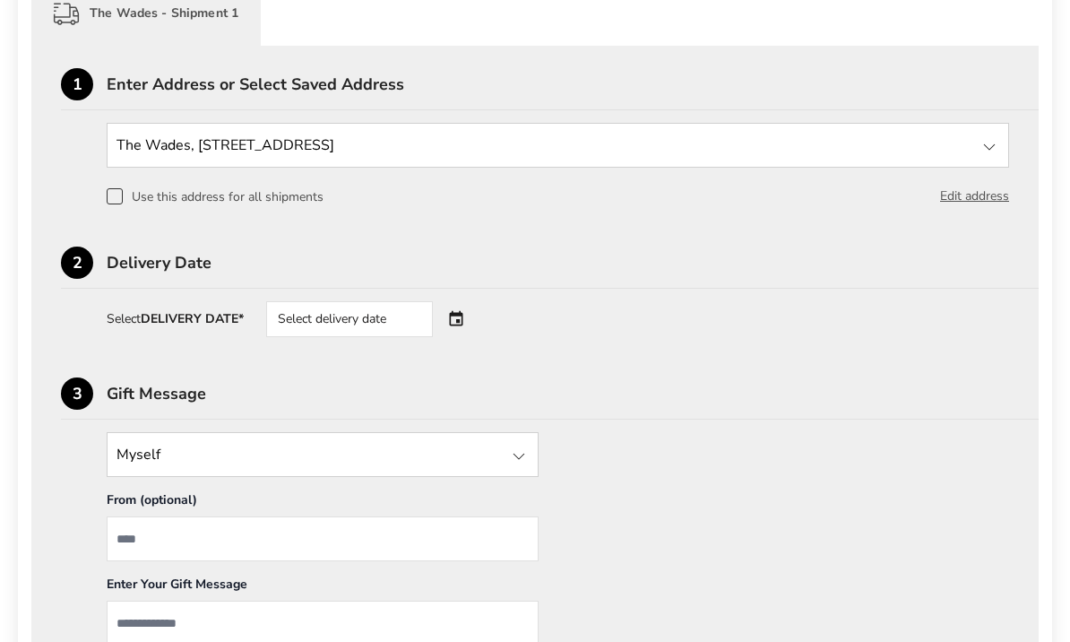
scroll to position [478, 0]
click at [359, 316] on div "Select delivery date" at bounding box center [349, 319] width 167 height 36
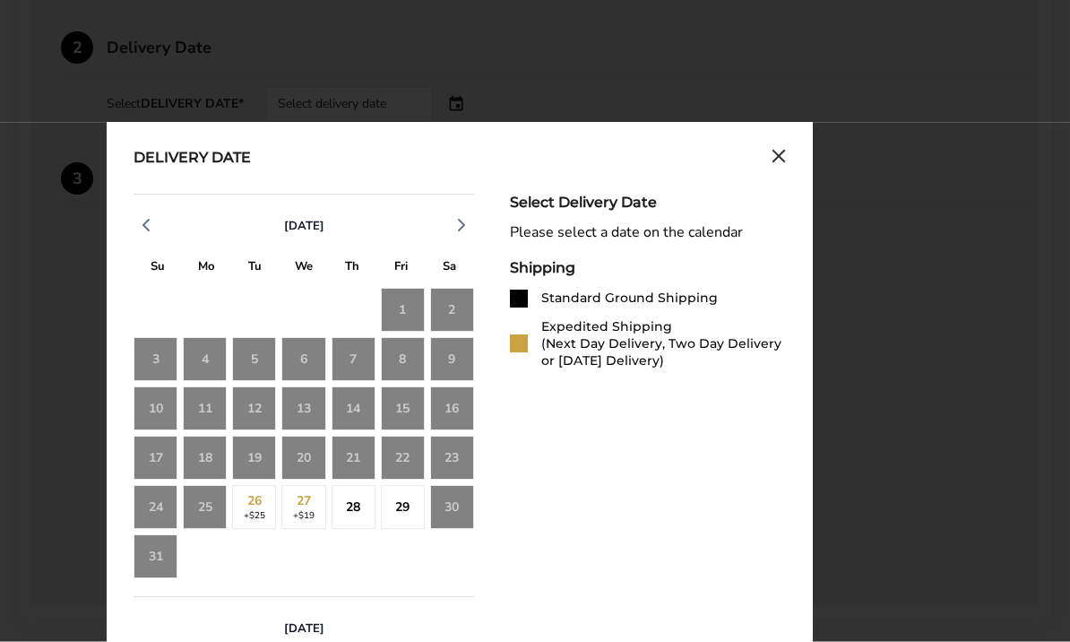
scroll to position [691, 0]
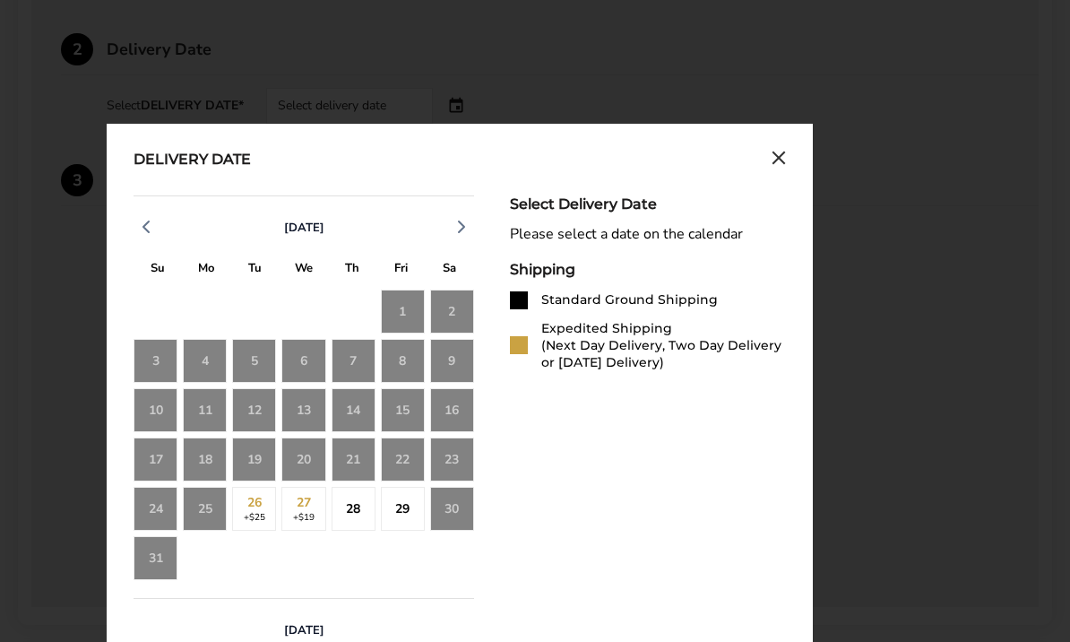
click at [456, 234] on icon "button" at bounding box center [462, 227] width 22 height 22
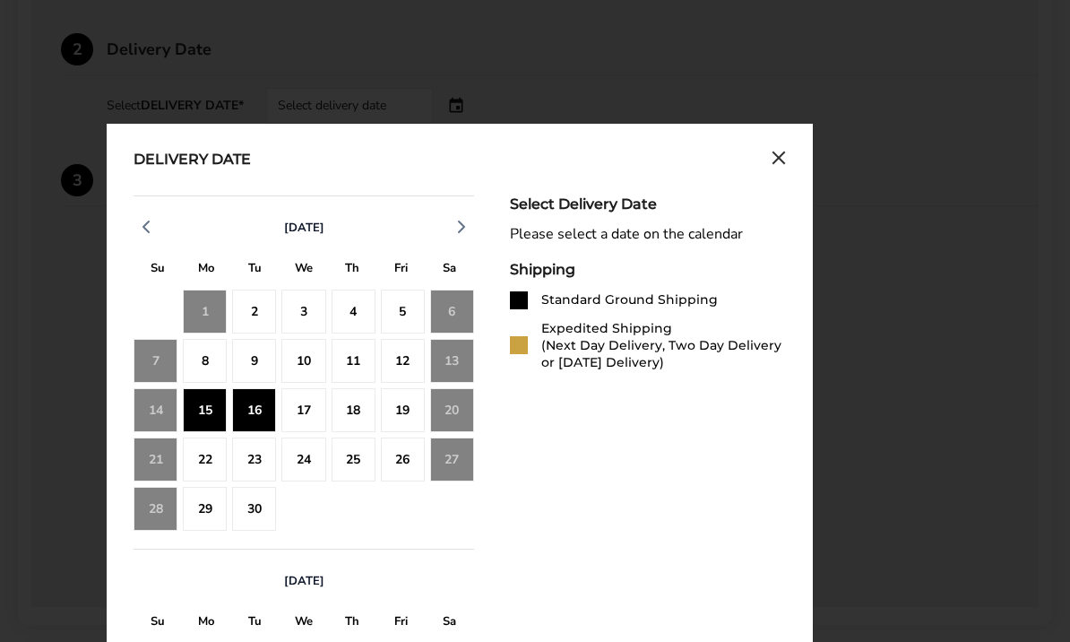
click at [268, 411] on div "16" at bounding box center [254, 410] width 44 height 44
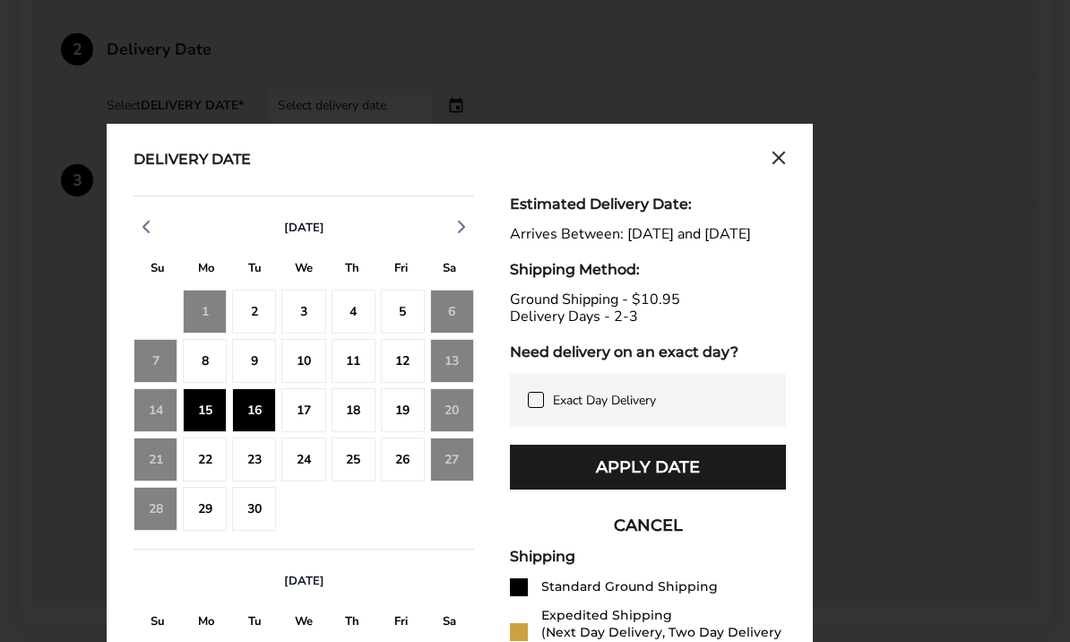
click at [308, 407] on div "17" at bounding box center [303, 410] width 44 height 44
click at [705, 482] on button "Apply Date" at bounding box center [648, 467] width 276 height 45
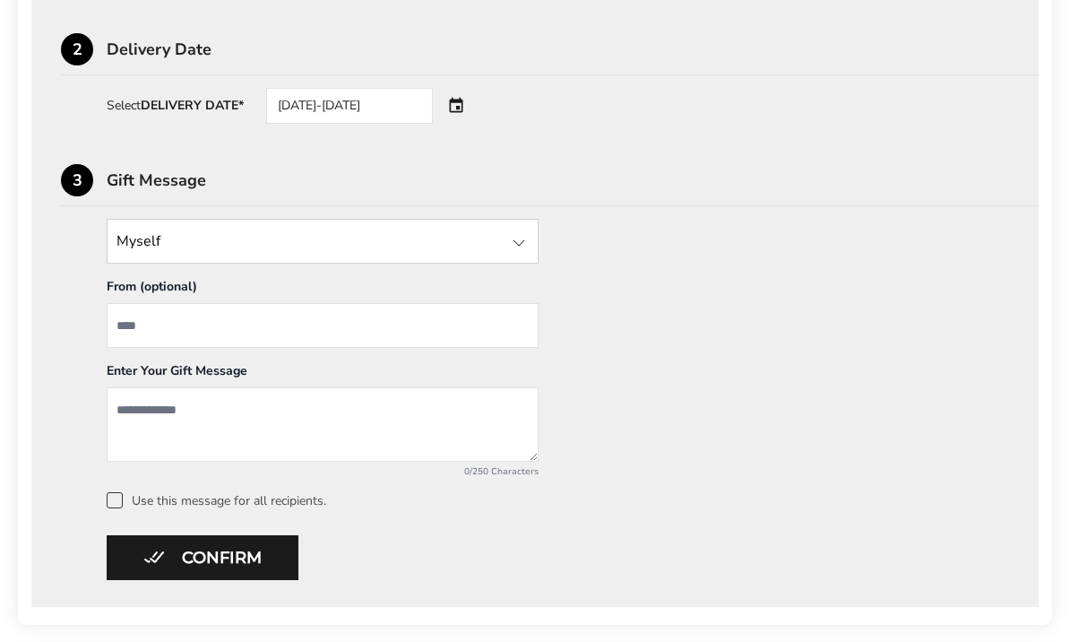
click at [505, 256] on input "State" at bounding box center [323, 241] width 432 height 45
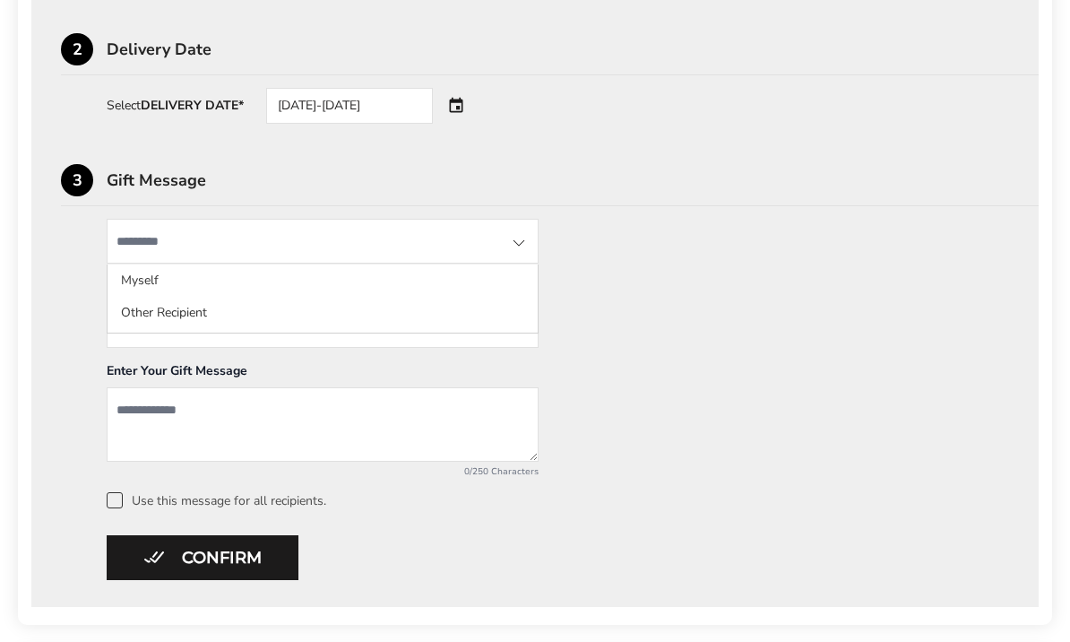
click at [357, 315] on li "Other Recipient" at bounding box center [323, 313] width 430 height 32
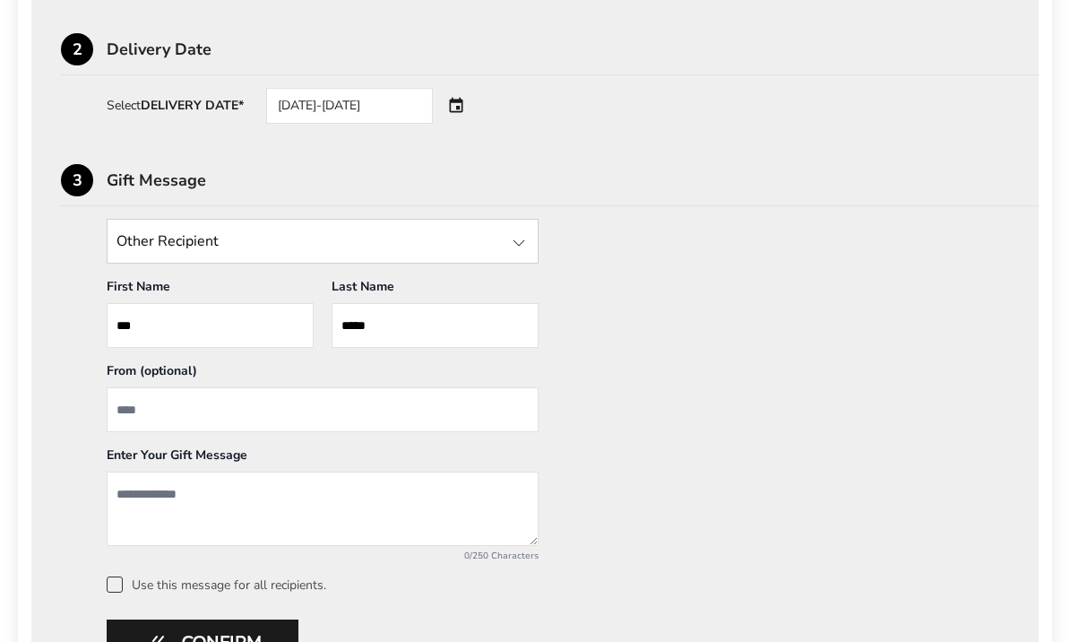
click at [363, 492] on textarea "Add a message" at bounding box center [323, 508] width 432 height 74
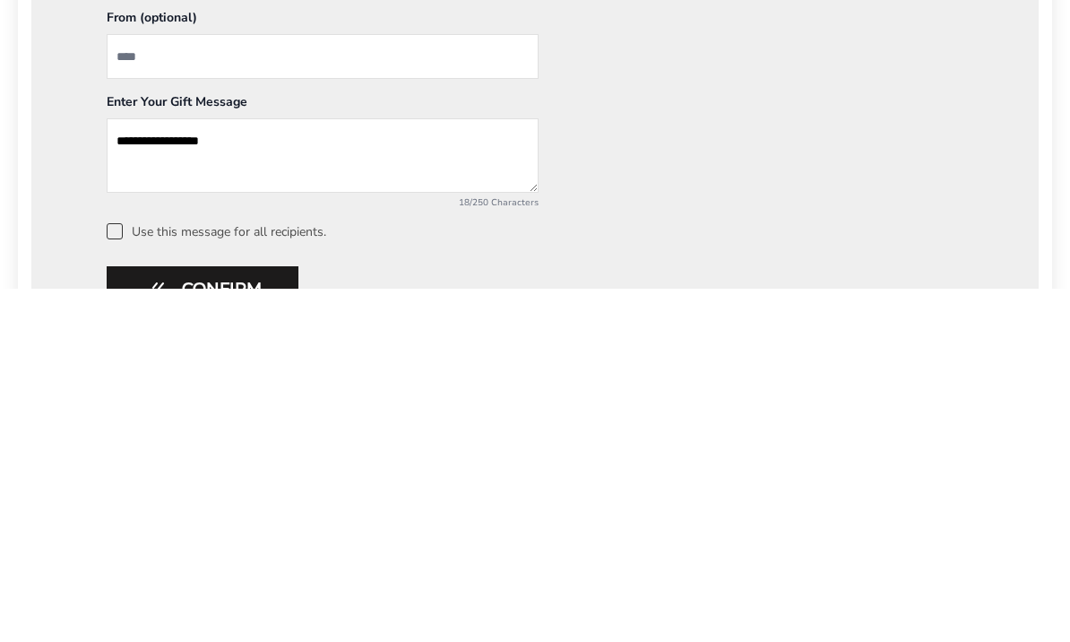
type textarea "**********"
click at [963, 256] on div "**********" at bounding box center [534, 261] width 1007 height 859
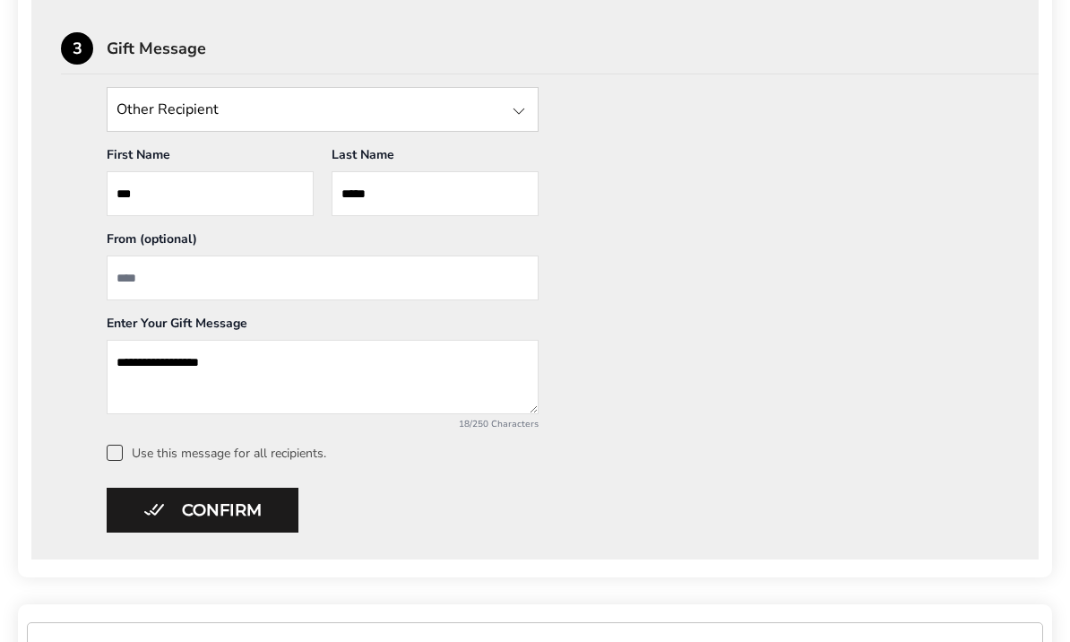
scroll to position [817, 0]
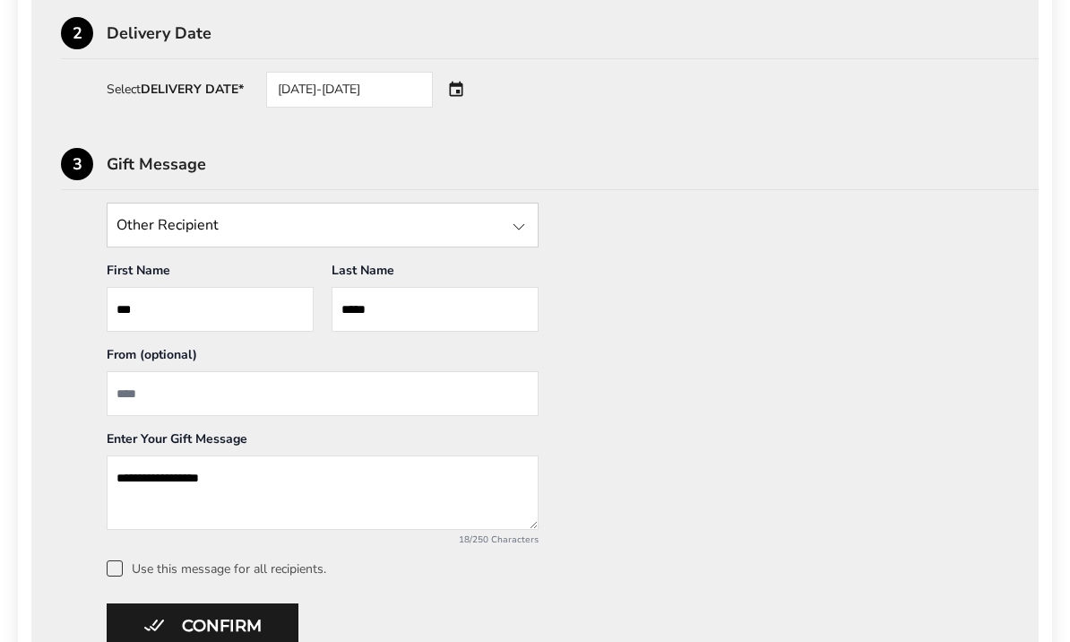
click at [506, 232] on input "State" at bounding box center [323, 225] width 432 height 45
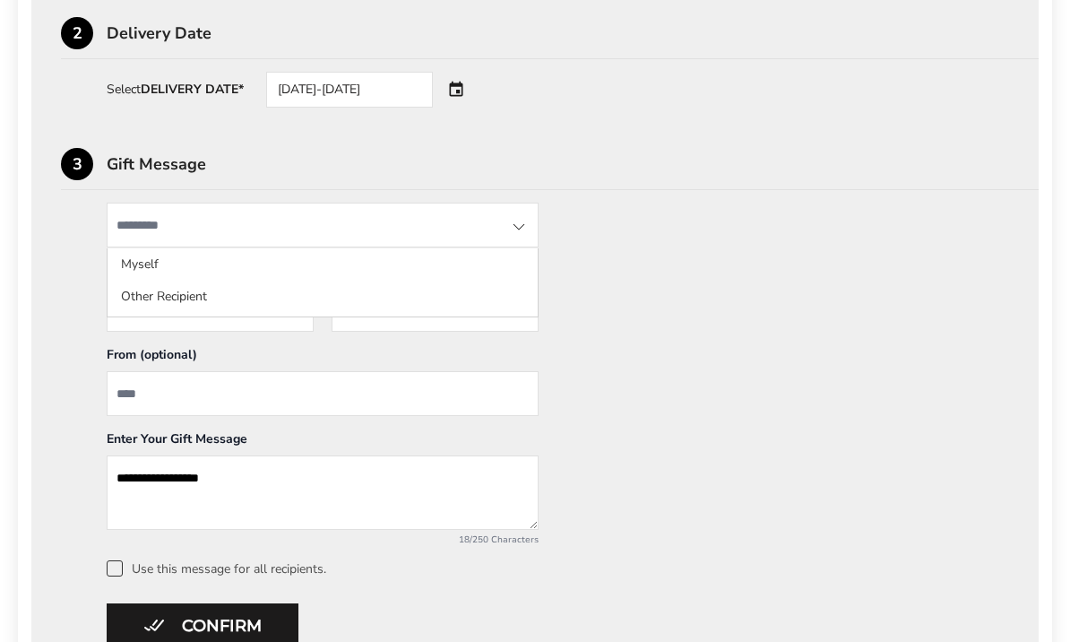
scroll to position [706, 0]
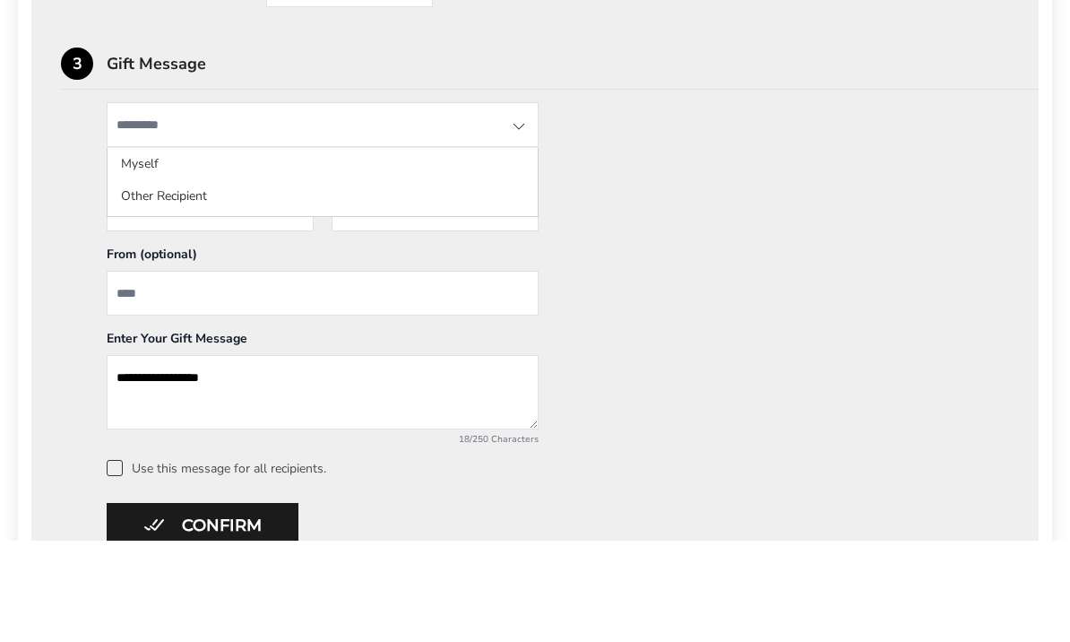
click at [143, 281] on li "Myself" at bounding box center [323, 297] width 430 height 32
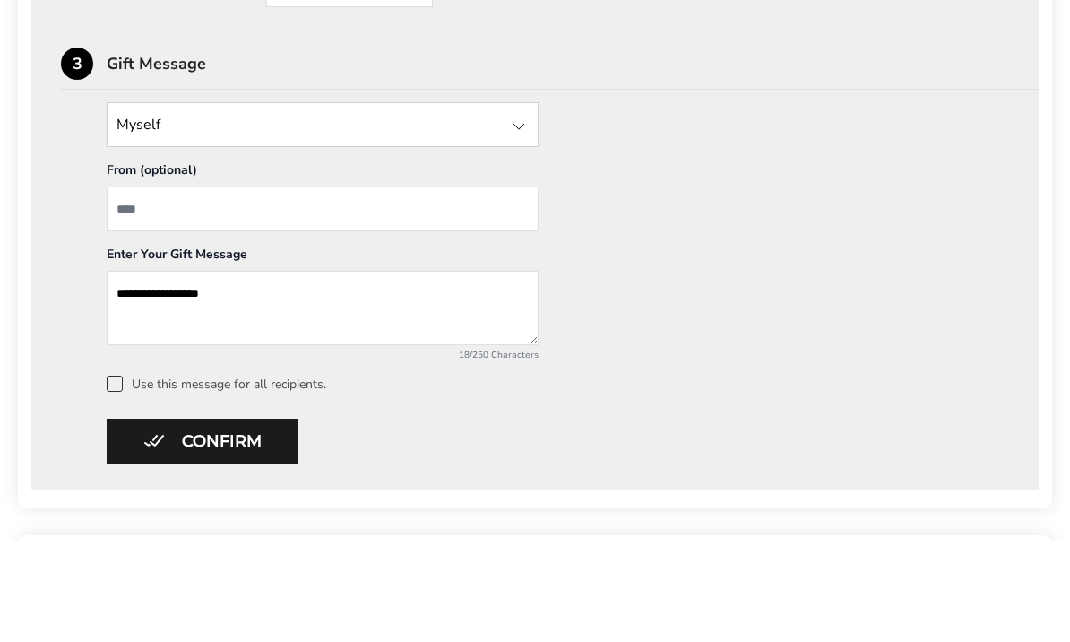
scroll to position [809, 0]
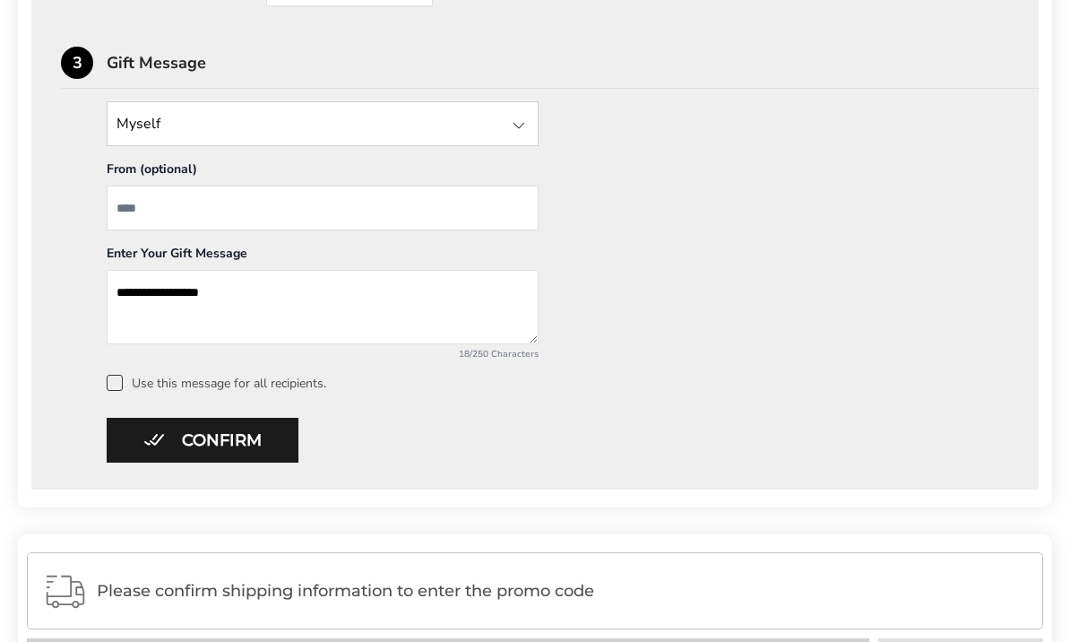
click at [851, 244] on div "**********" at bounding box center [535, 246] width 948 height 290
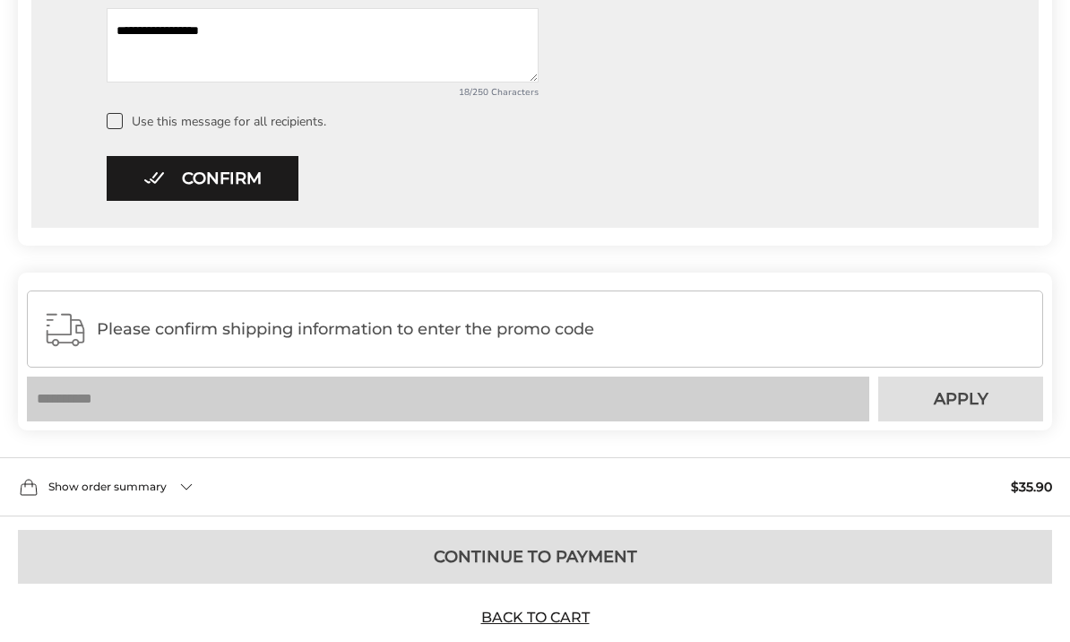
scroll to position [1075, 0]
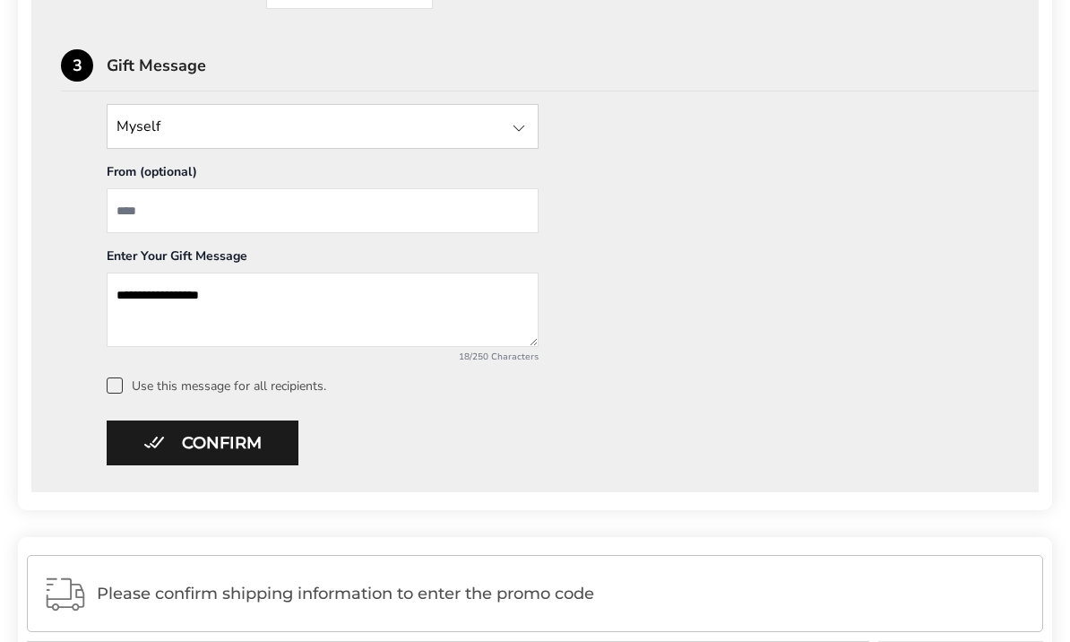
click at [219, 450] on button "Confirm" at bounding box center [203, 443] width 192 height 45
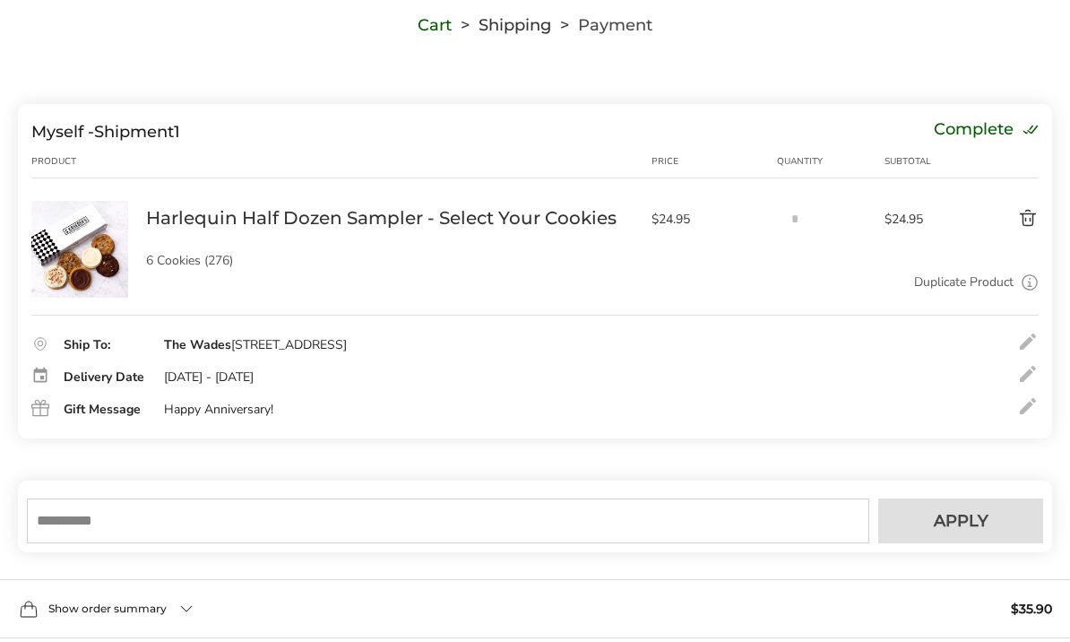
scroll to position [290, 0]
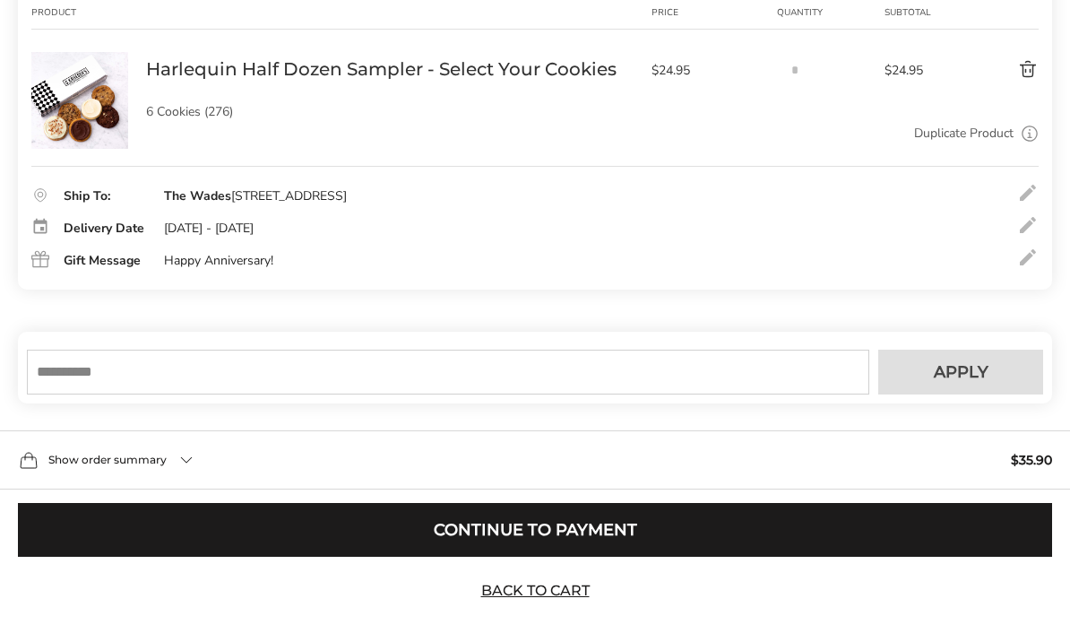
click at [581, 394] on input "text" at bounding box center [448, 372] width 843 height 45
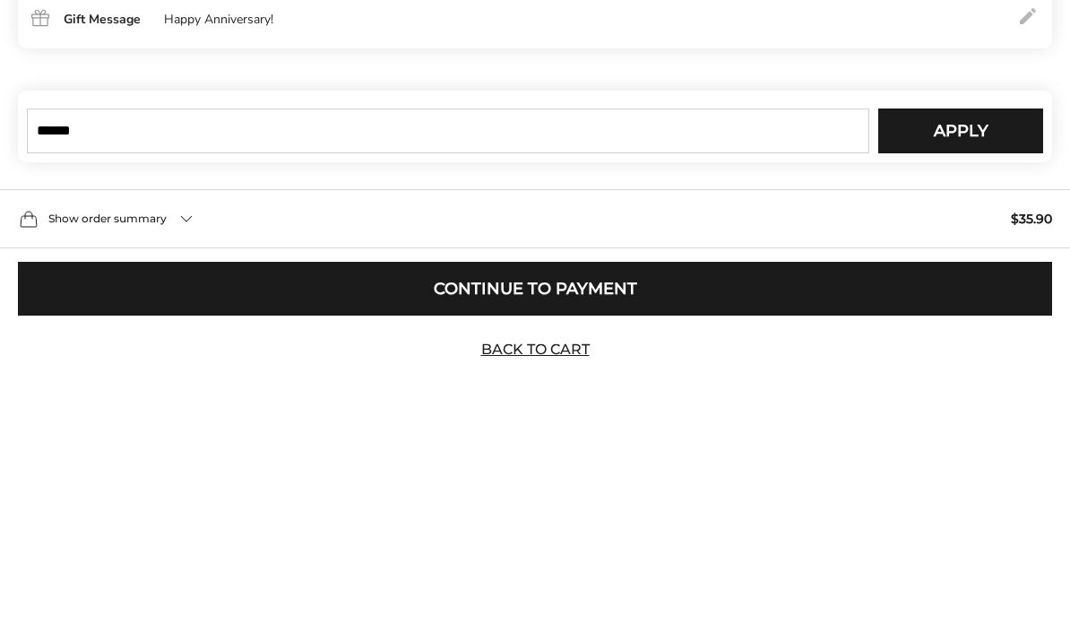
type input "******"
click at [964, 364] on span "Apply" at bounding box center [961, 372] width 55 height 16
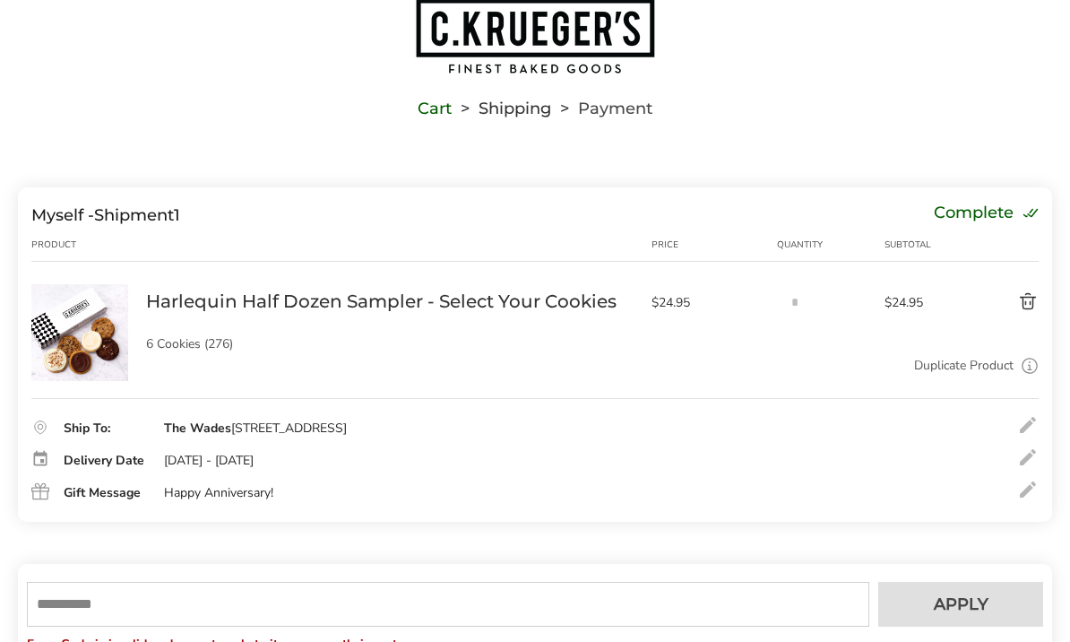
scroll to position [316, 0]
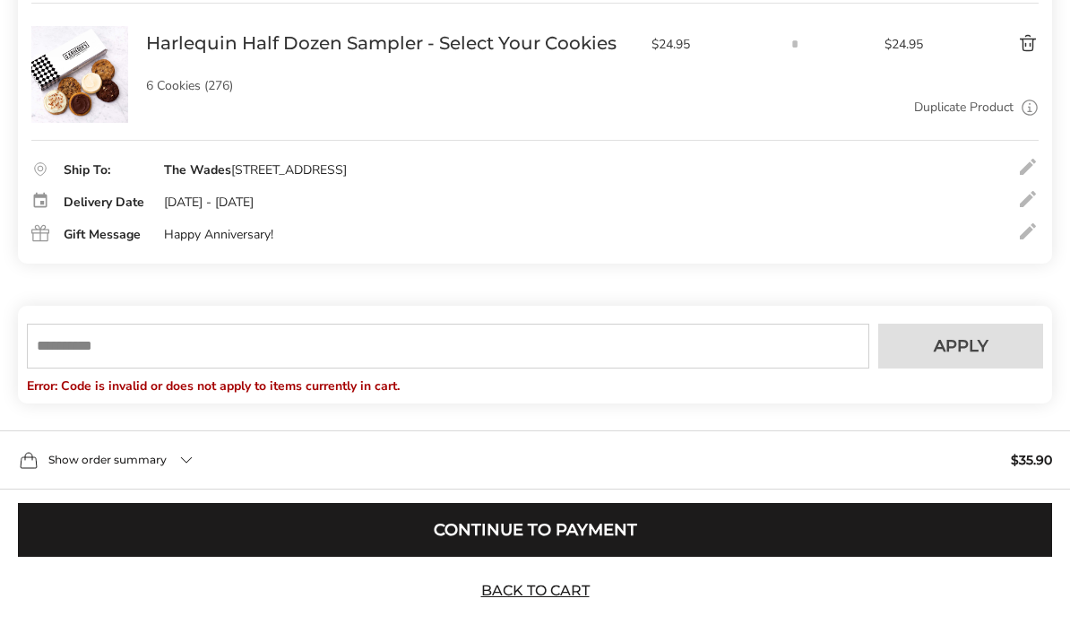
click at [515, 367] on input "text" at bounding box center [448, 346] width 843 height 45
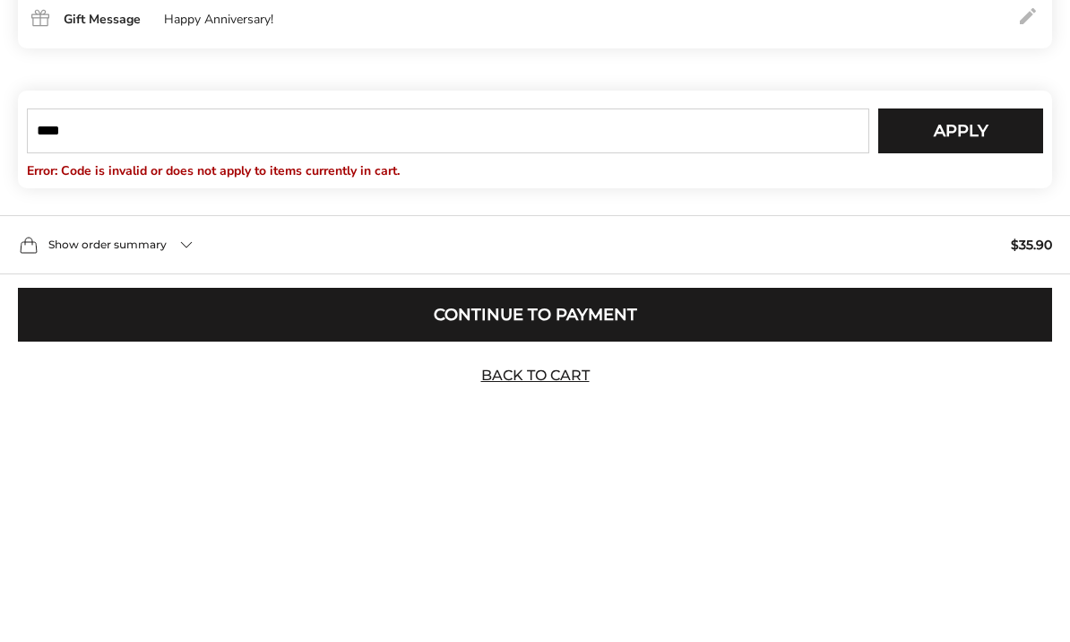
type input "****"
click at [967, 338] on span "Apply" at bounding box center [961, 346] width 55 height 16
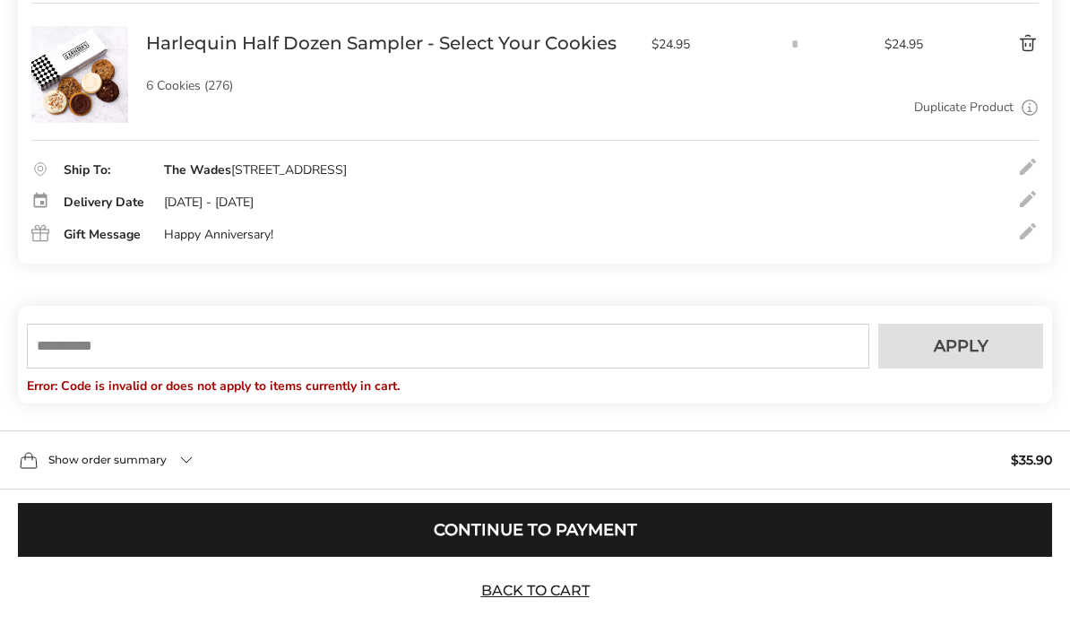
click at [502, 368] on input "text" at bounding box center [448, 346] width 843 height 45
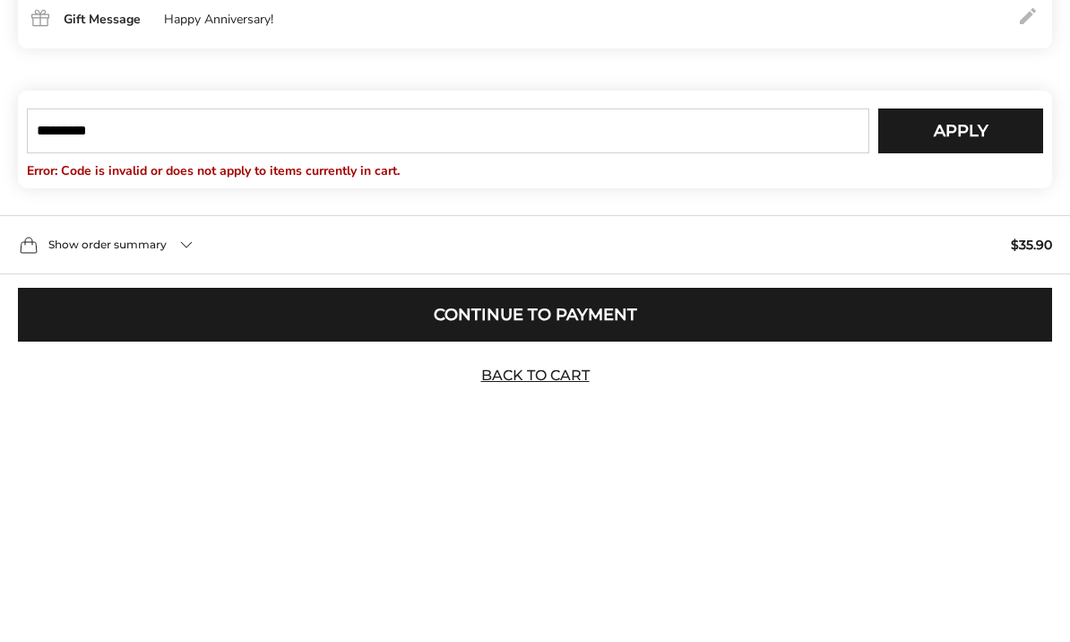
type input "*********"
click at [968, 324] on button "Apply" at bounding box center [960, 346] width 165 height 45
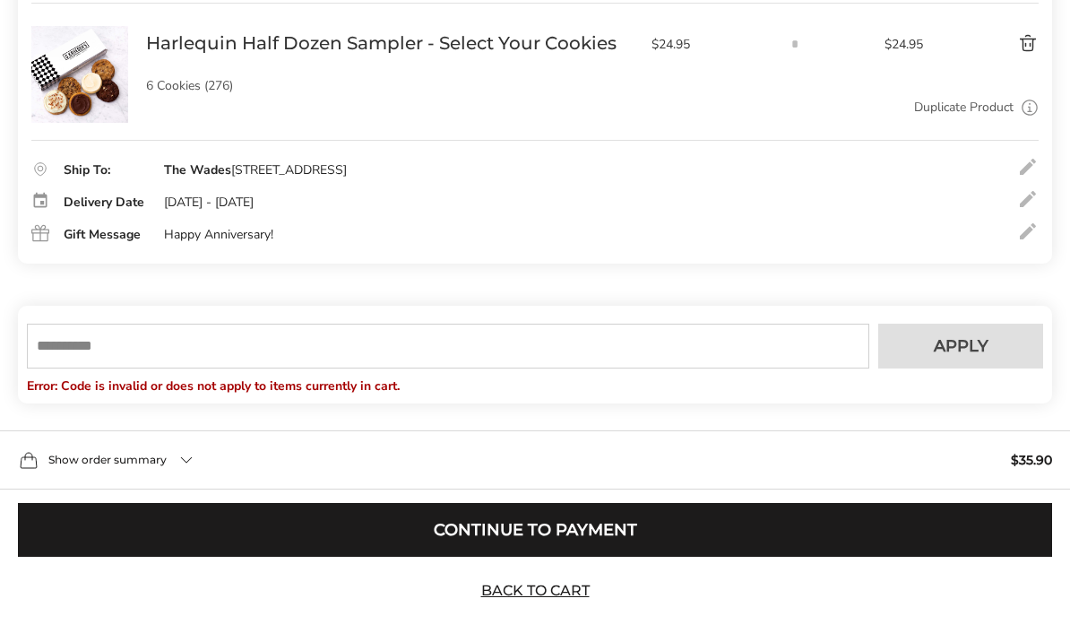
click at [183, 489] on div "Show order summary $35.90" at bounding box center [535, 459] width 1070 height 59
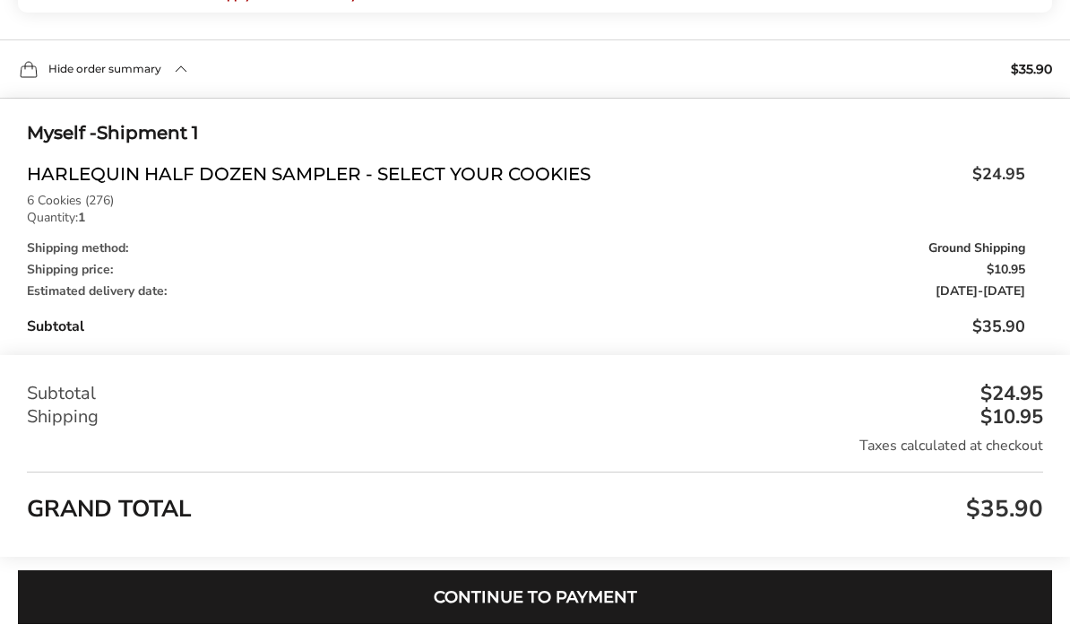
scroll to position [774, 0]
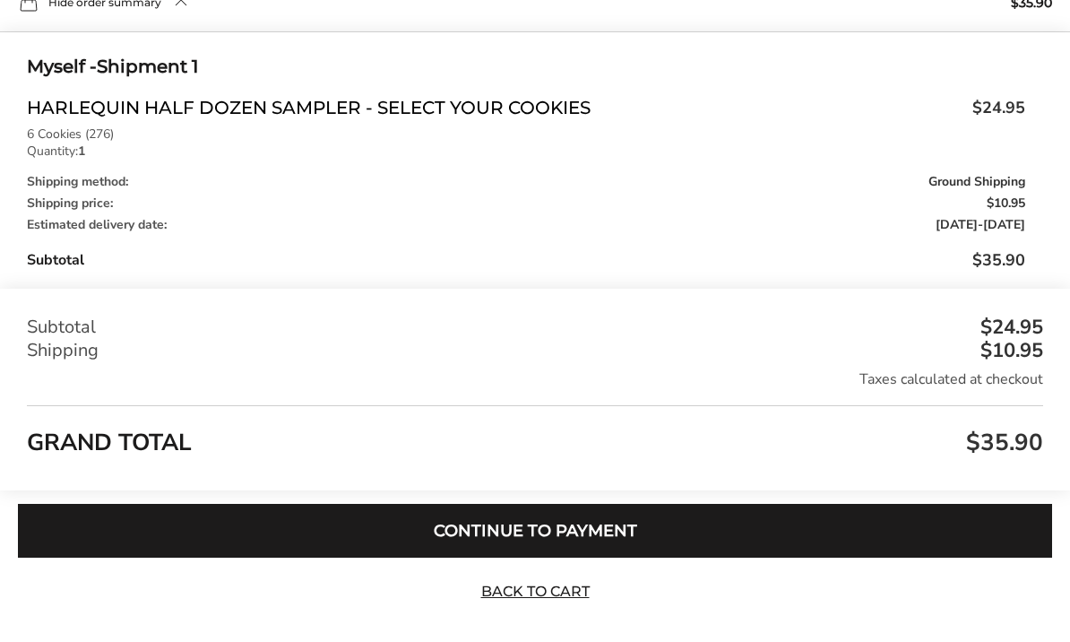
click at [610, 558] on button "Continue to Payment" at bounding box center [535, 531] width 1034 height 54
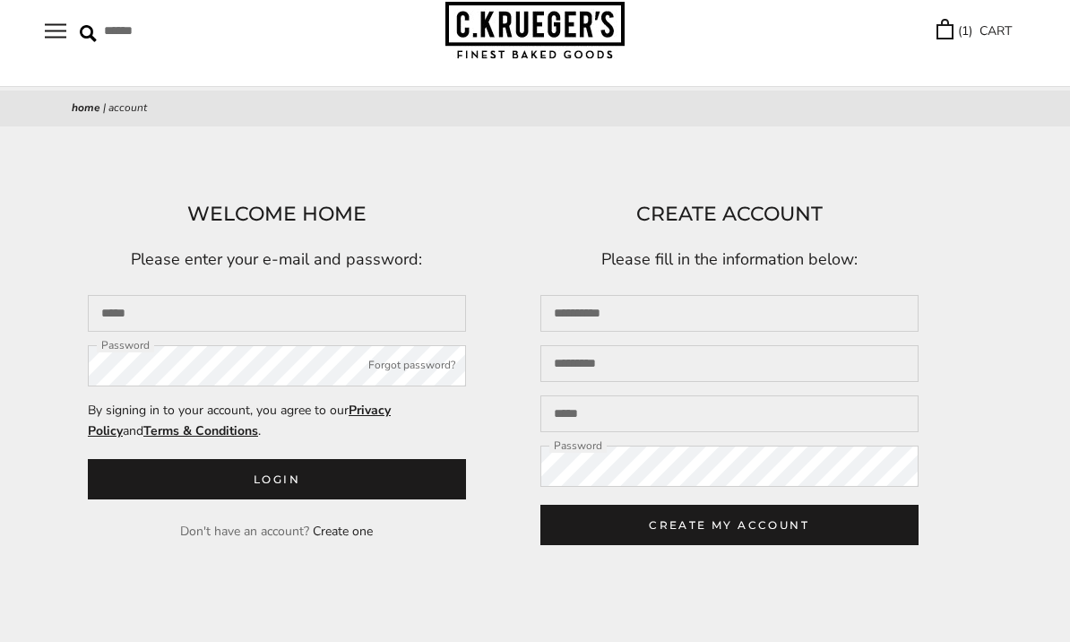
scroll to position [81, 0]
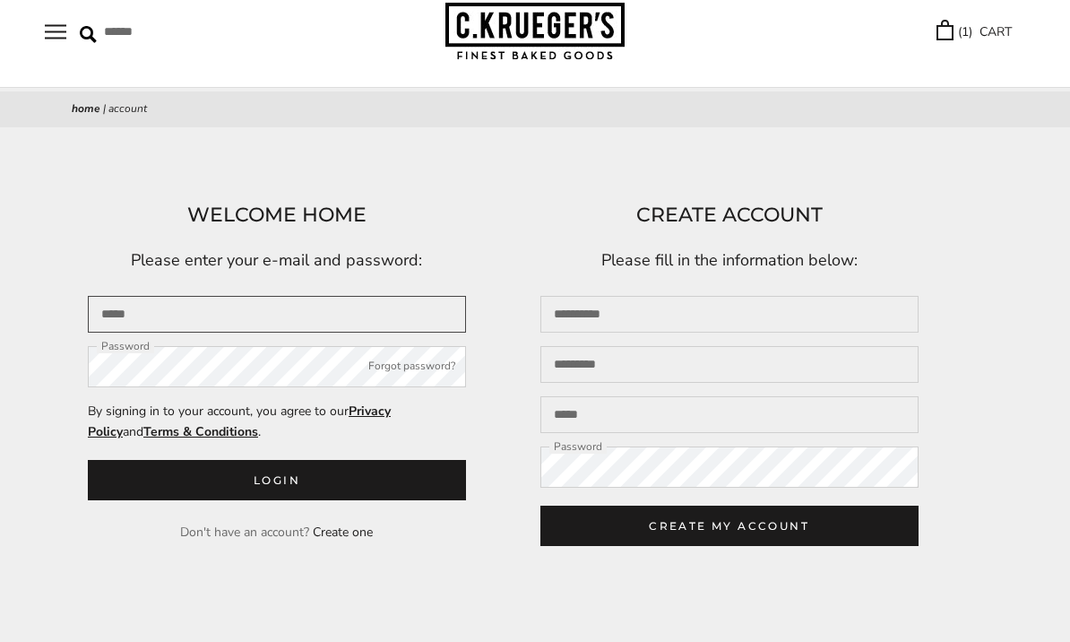
click at [335, 315] on input "Email" at bounding box center [277, 314] width 378 height 37
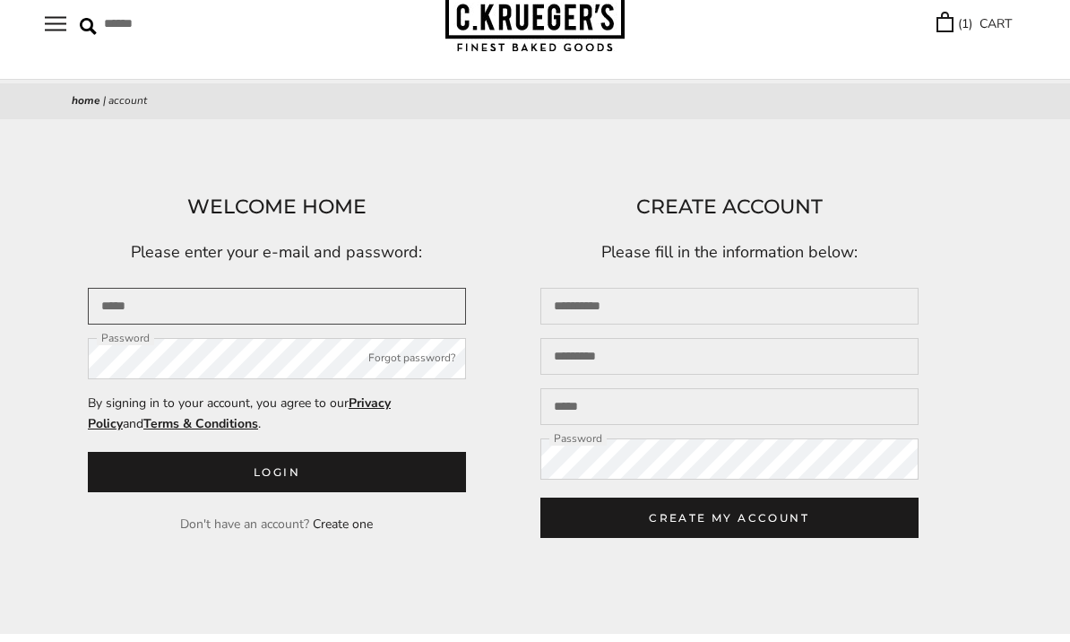
scroll to position [89, 0]
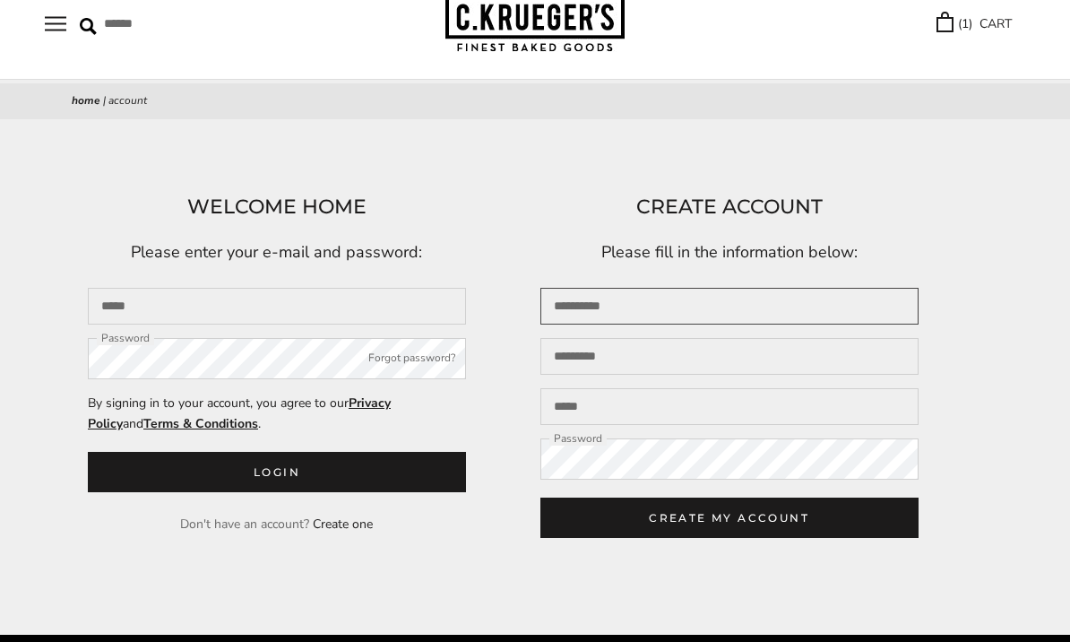
click at [708, 300] on input "First name" at bounding box center [729, 306] width 378 height 37
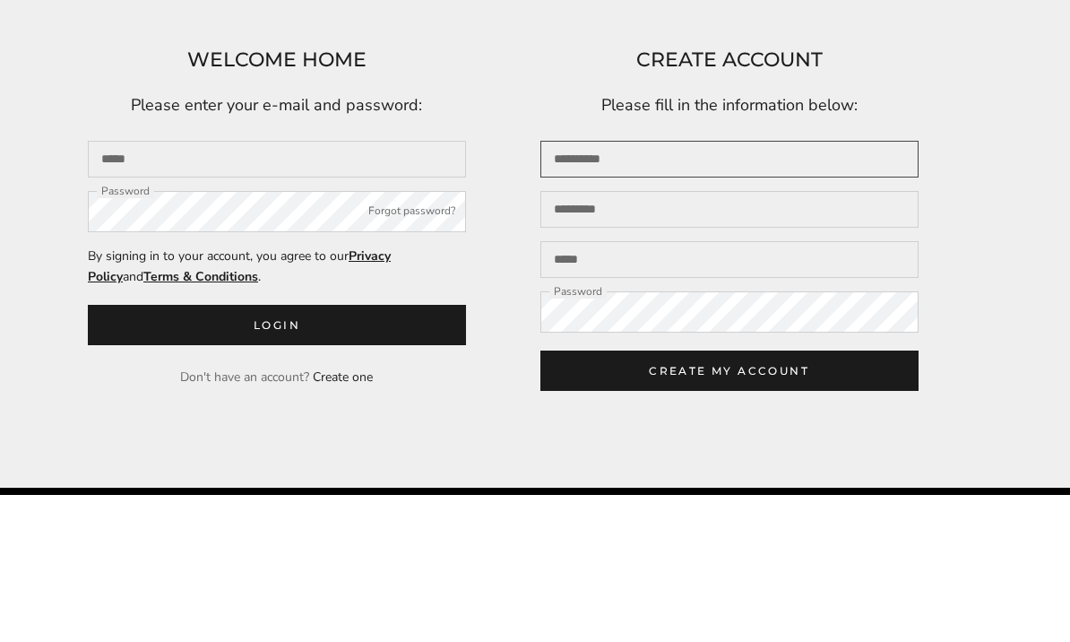
type input "*****"
type input "**********"
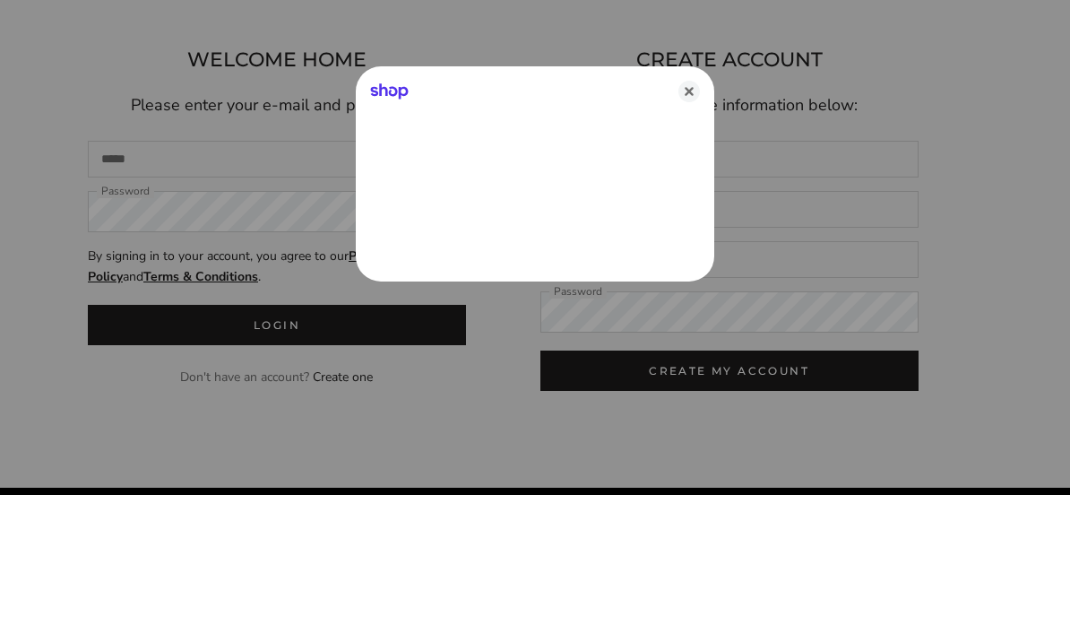
scroll to position [236, 0]
